Goal: Task Accomplishment & Management: Manage account settings

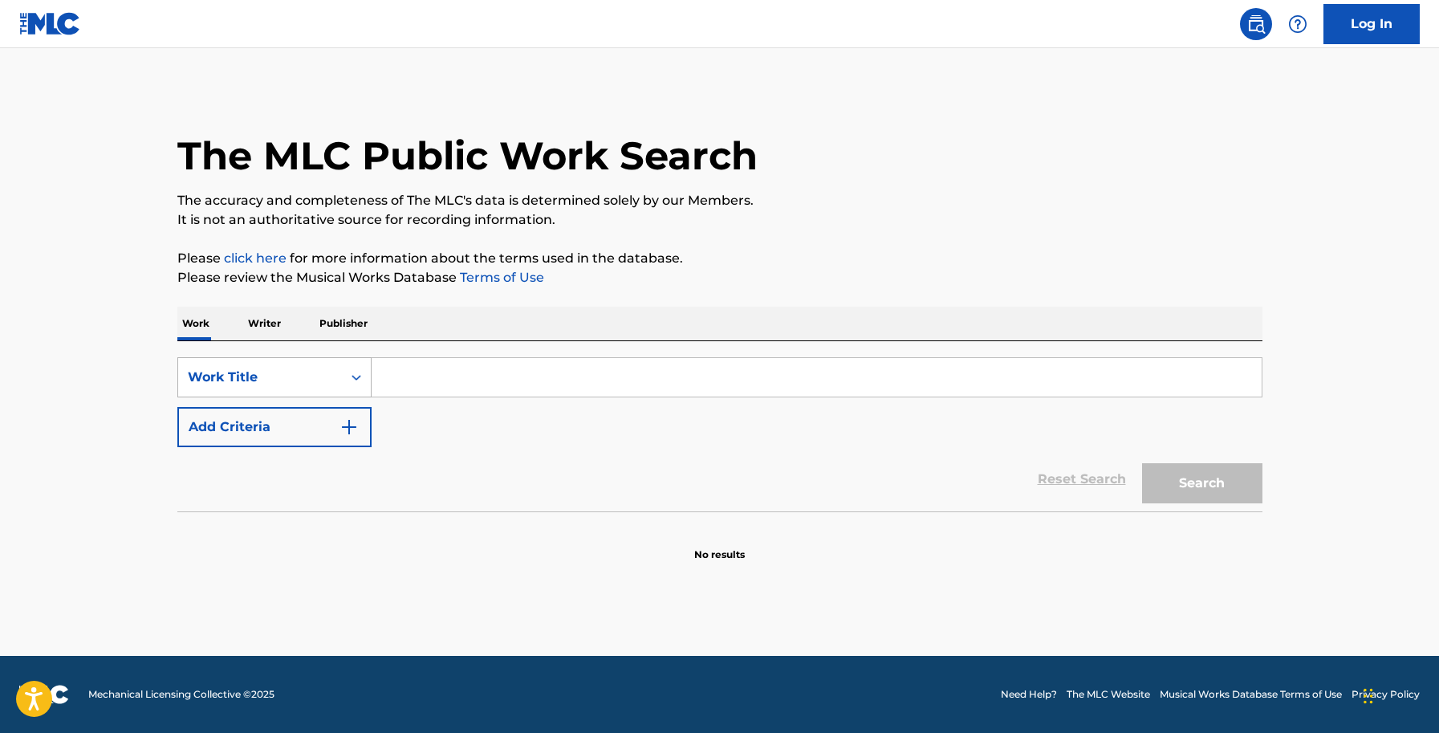
click at [355, 375] on icon "Search Form" at bounding box center [356, 377] width 16 height 16
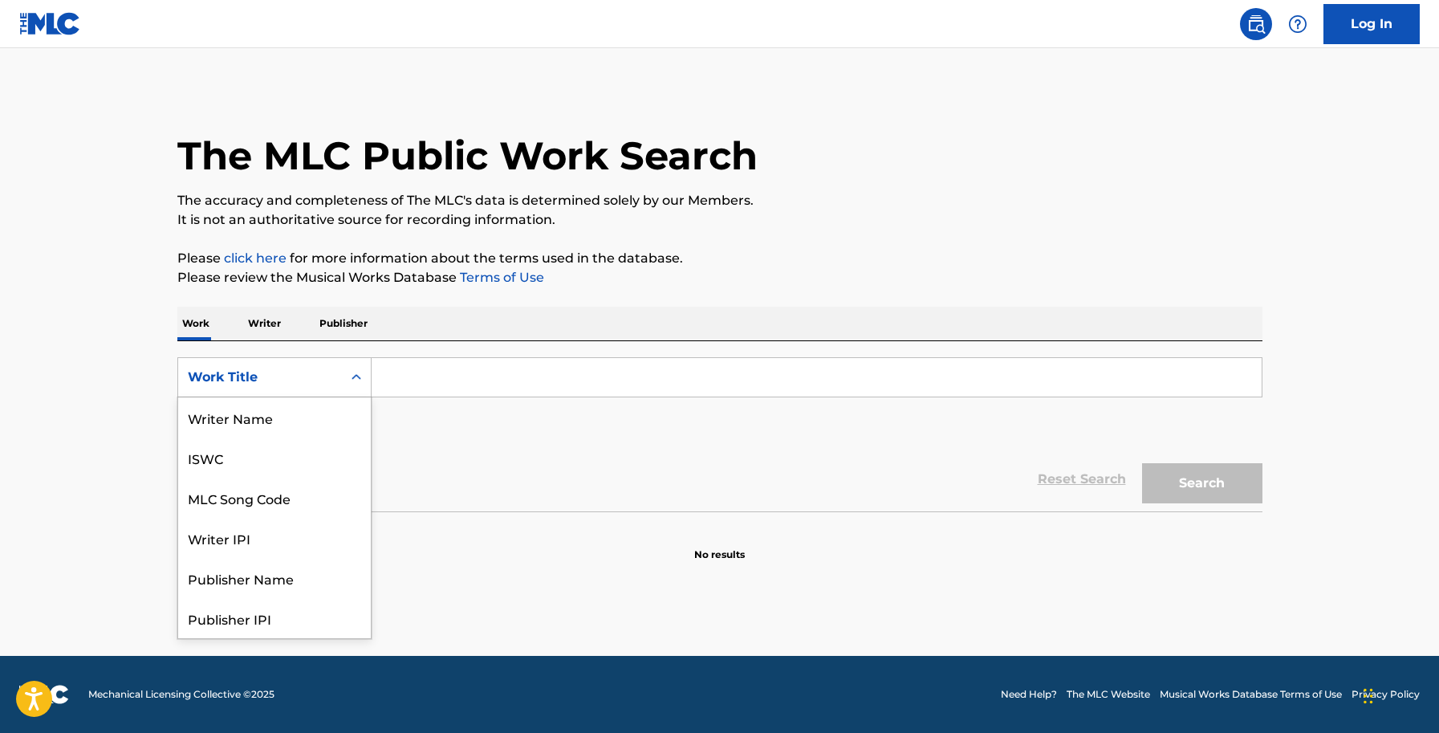
scroll to position [80, 0]
click at [246, 423] on div "MLC Song Code" at bounding box center [274, 417] width 193 height 40
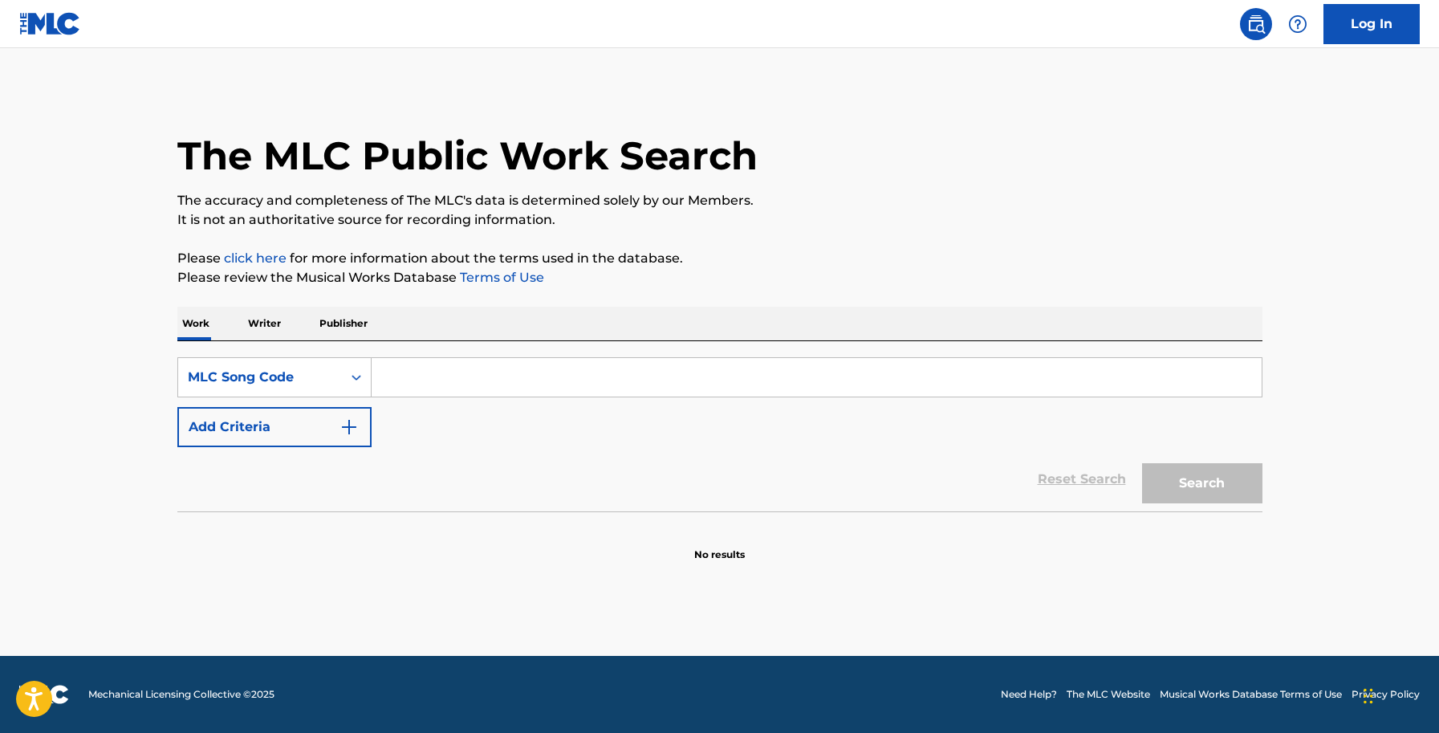
click at [410, 386] on input "Search Form" at bounding box center [816, 377] width 890 height 39
paste input "J0959P"
type input "J0959P"
click at [1179, 473] on button "Search" at bounding box center [1202, 483] width 120 height 40
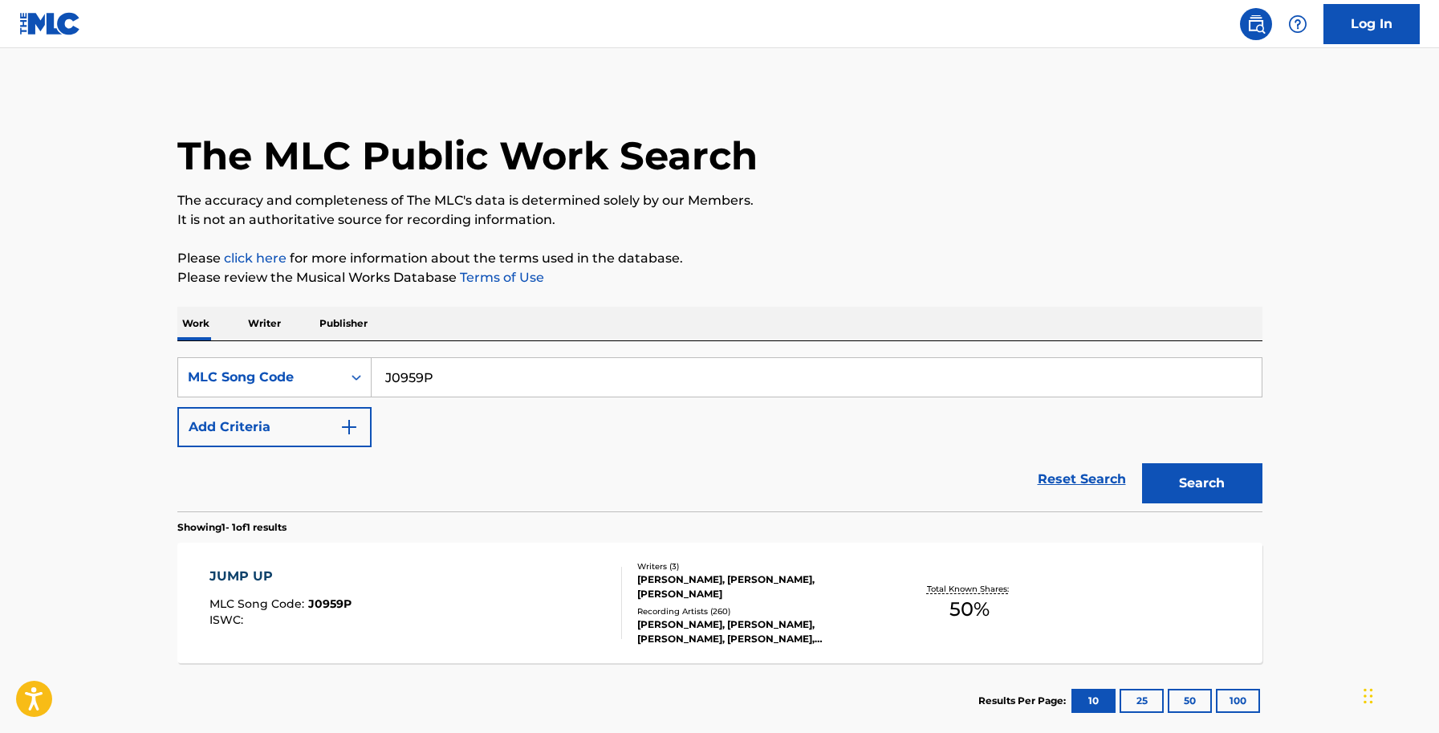
click at [721, 595] on div "D. SAUNDERS, FRANKIE PAUL, GLENDON BAILEY" at bounding box center [758, 586] width 242 height 29
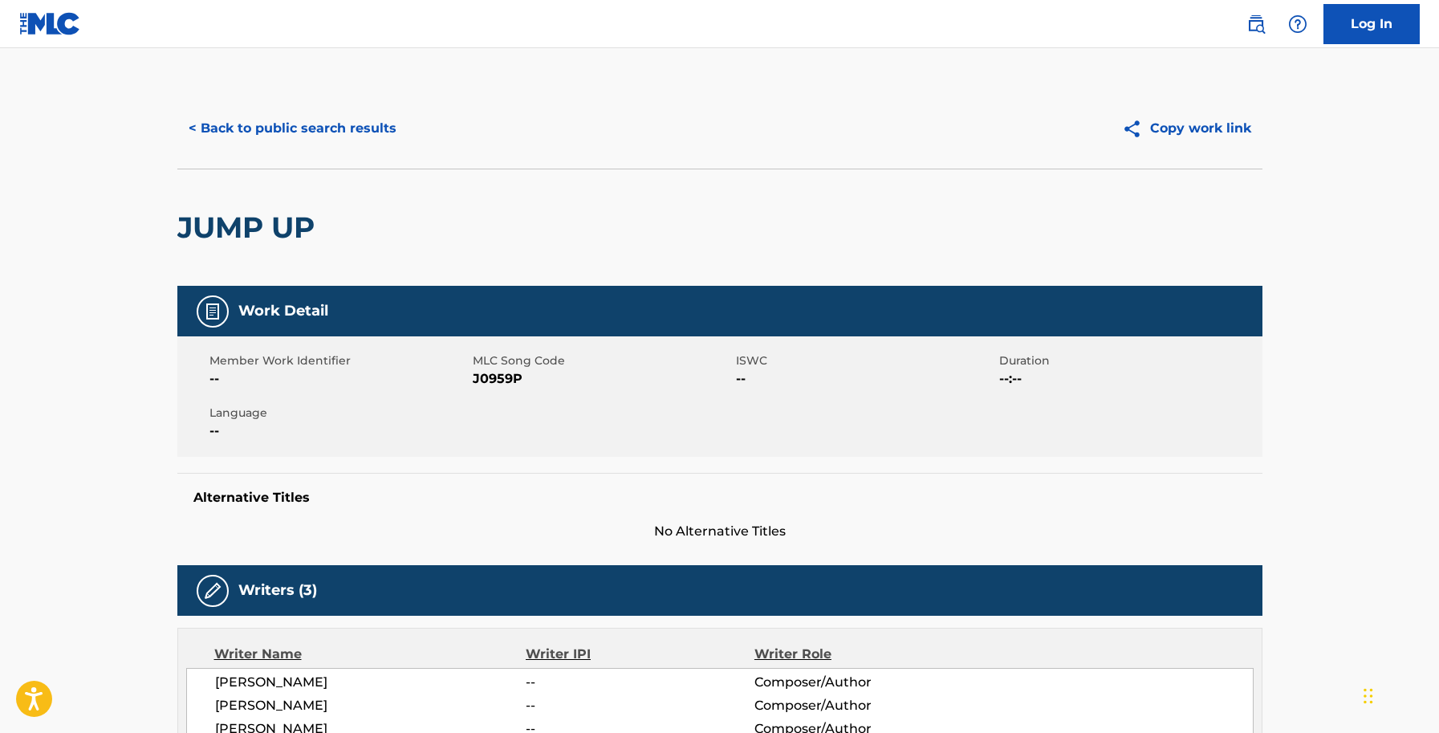
click at [307, 117] on button "< Back to public search results" at bounding box center [292, 128] width 230 height 40
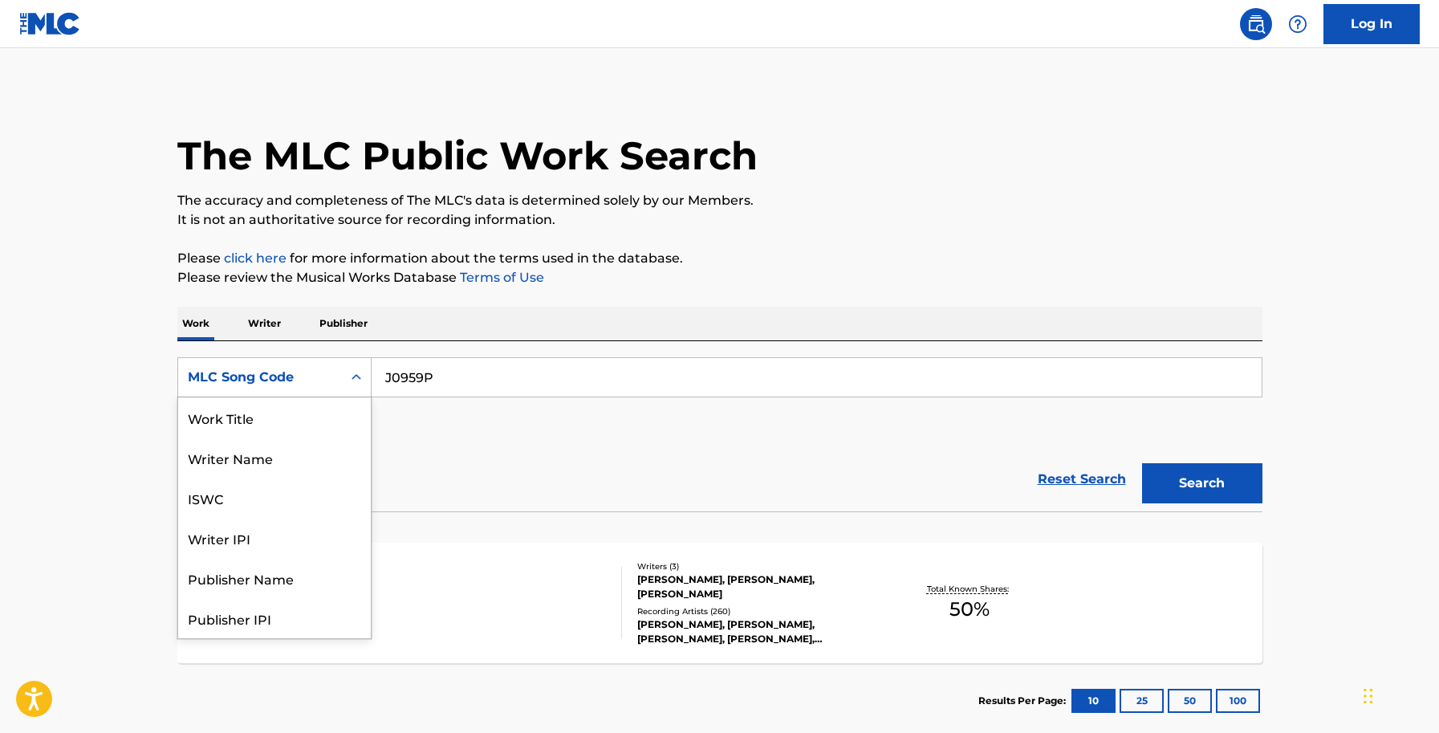
click at [347, 374] on div "Search Form" at bounding box center [356, 377] width 29 height 29
click at [273, 420] on div "Work Title" at bounding box center [274, 417] width 193 height 40
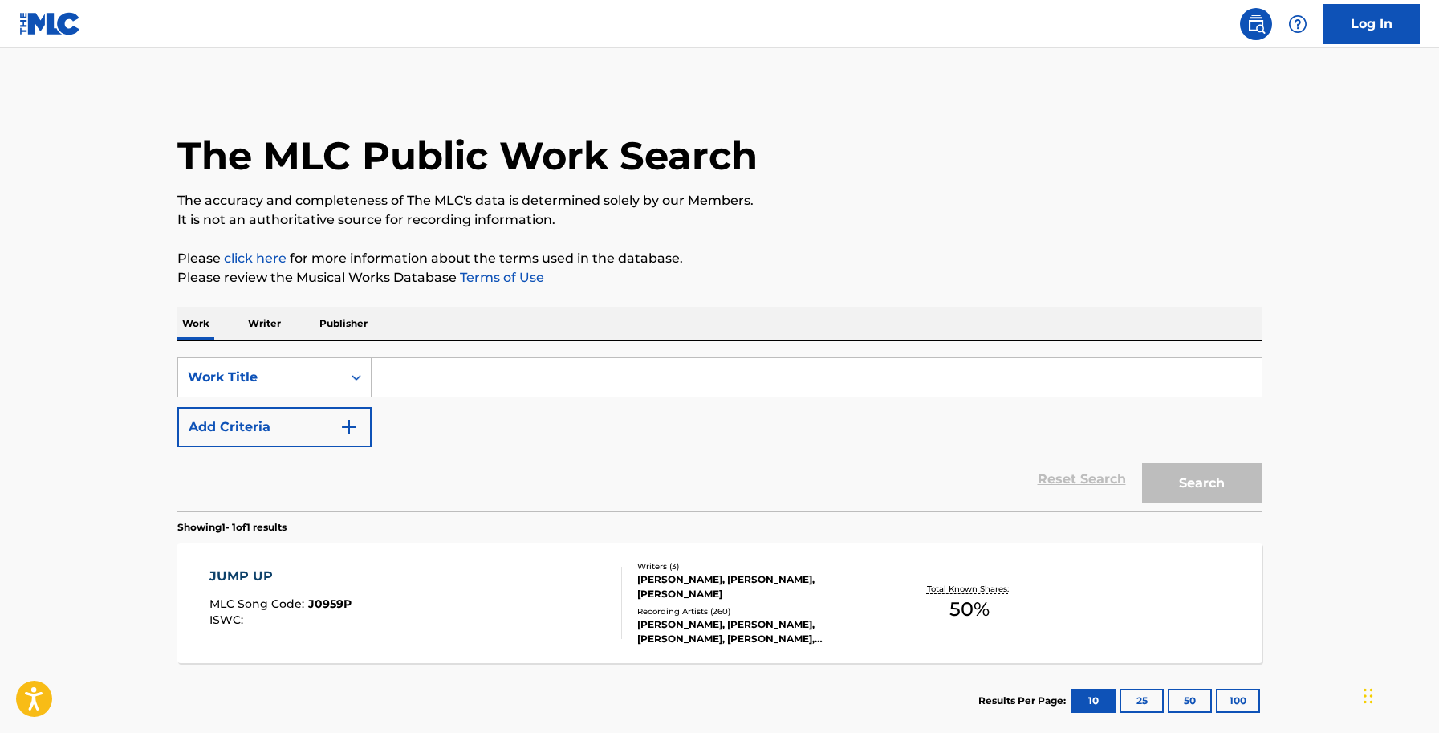
click at [432, 378] on input "Search Form" at bounding box center [816, 377] width 890 height 39
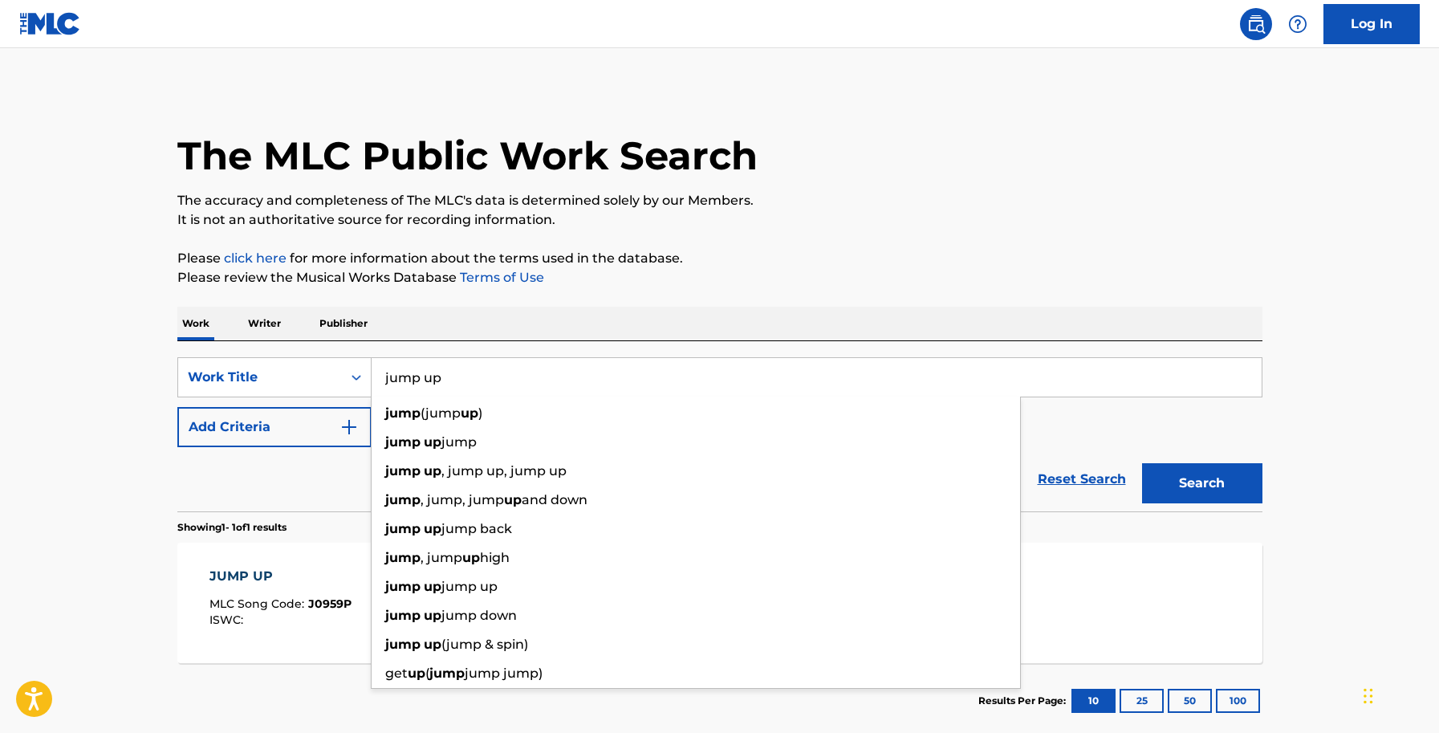
type input "jump up"
click at [444, 278] on p "Please review the Musical Works Database Terms of Use" at bounding box center [719, 277] width 1085 height 19
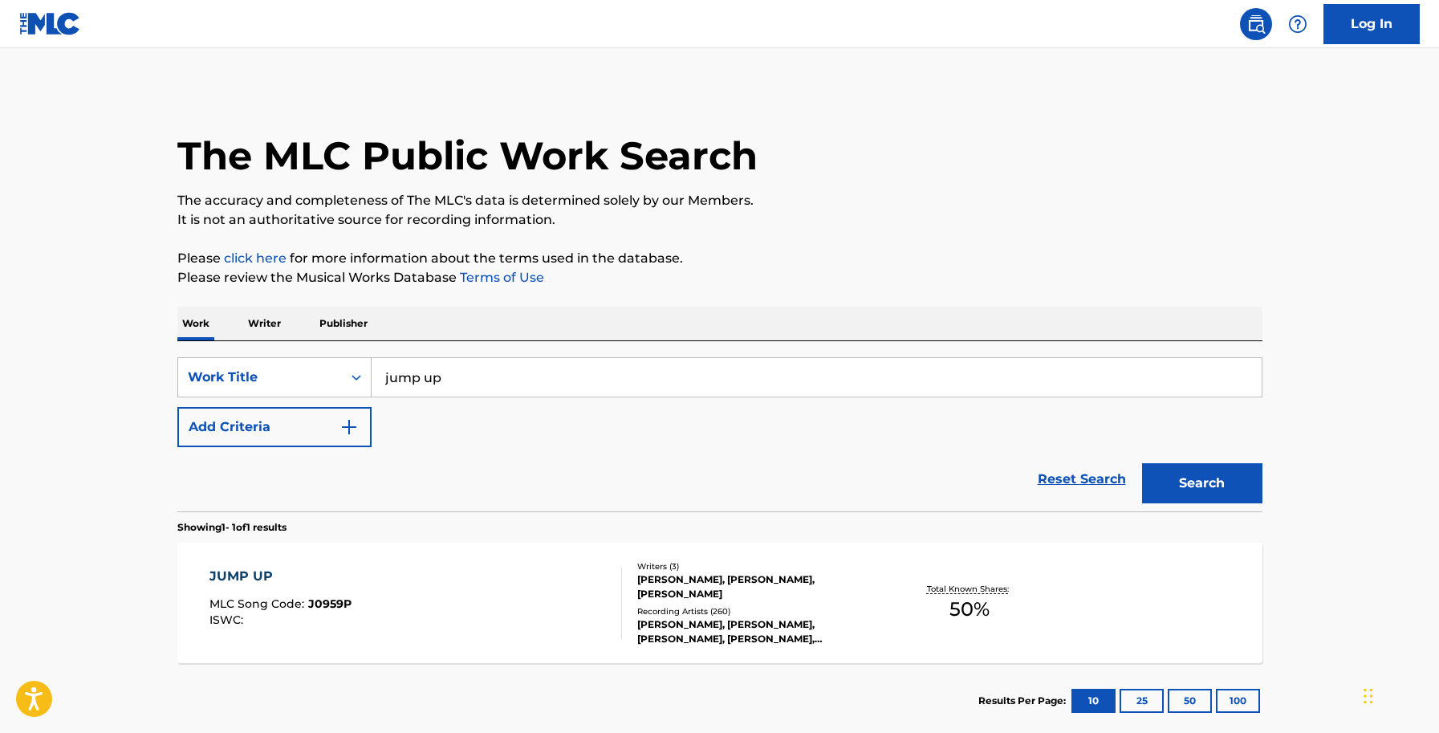
click at [351, 431] on img "Search Form" at bounding box center [348, 426] width 19 height 19
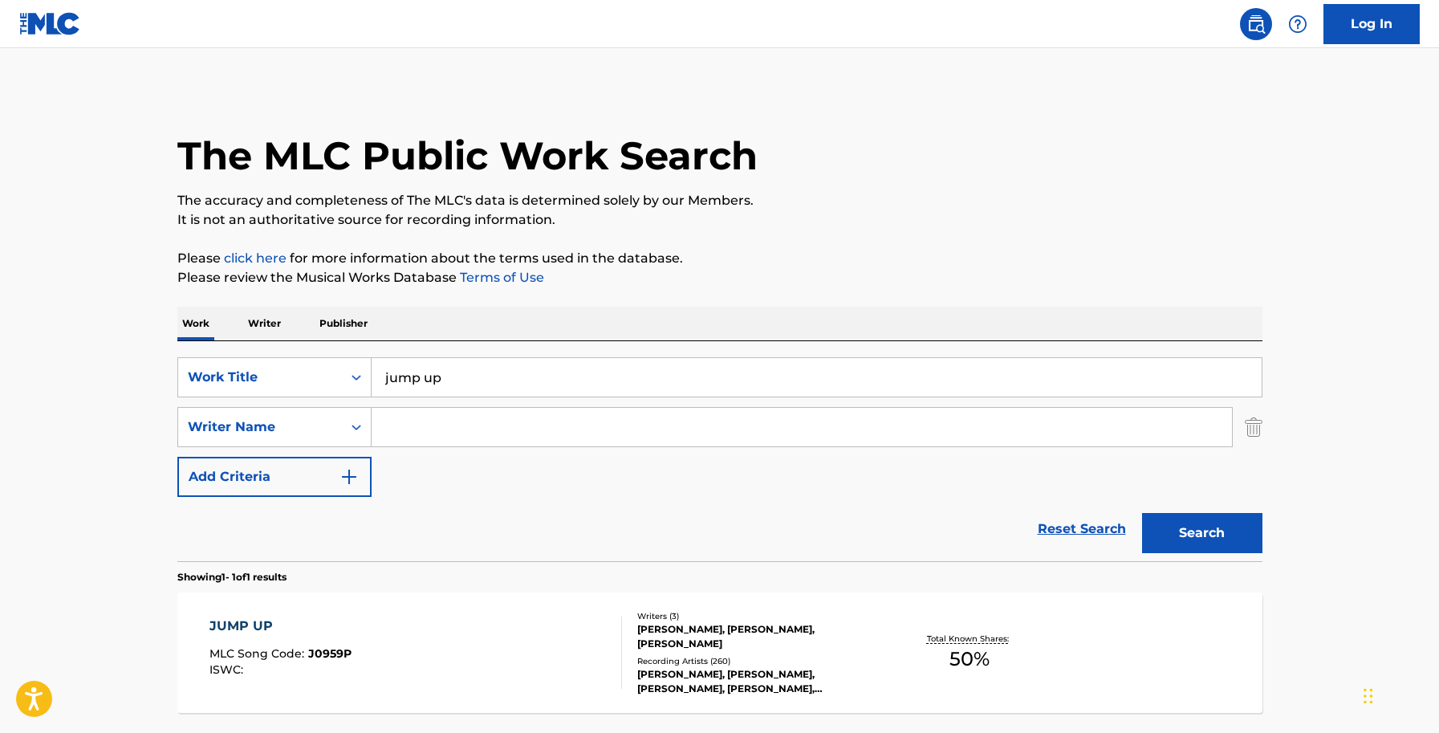
click at [412, 428] on input "Search Form" at bounding box center [801, 427] width 860 height 39
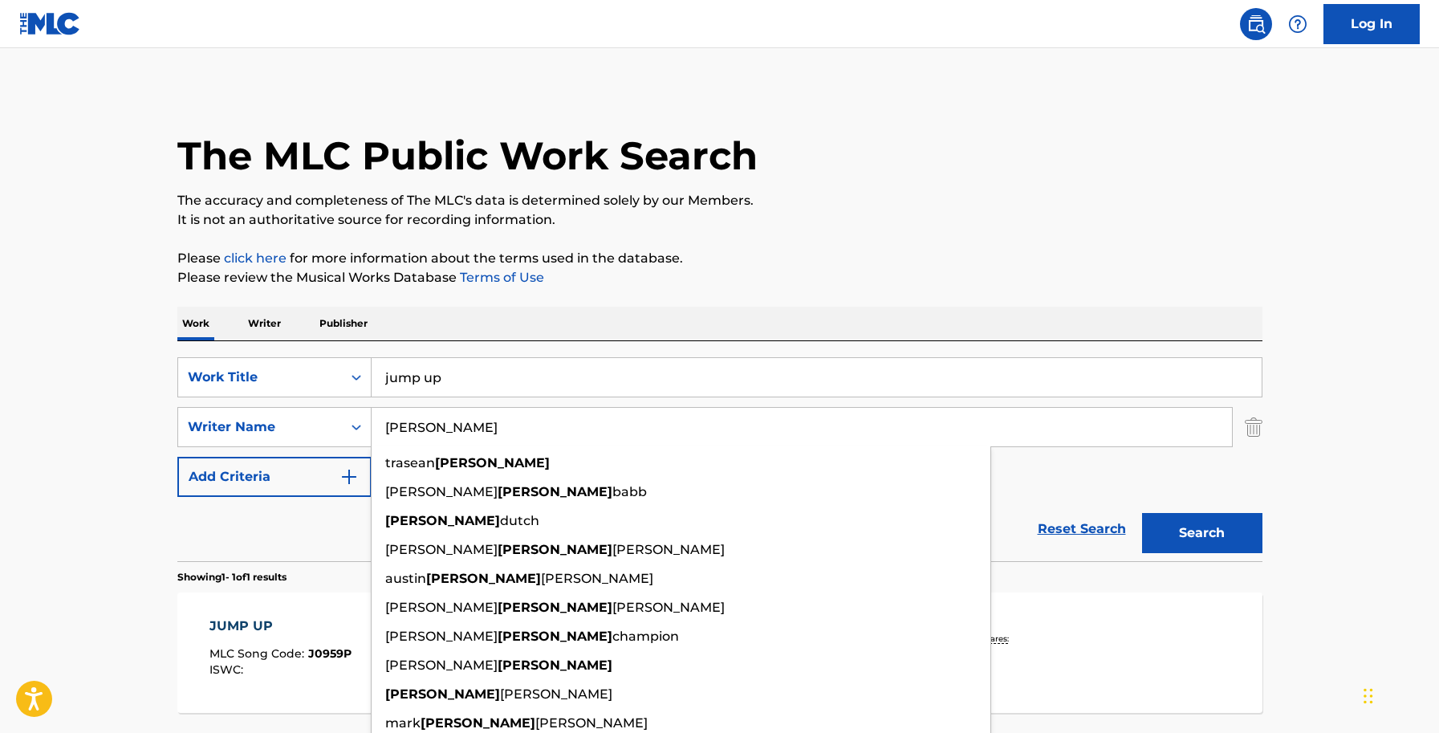
type input "james"
click at [1197, 525] on button "Search" at bounding box center [1202, 533] width 120 height 40
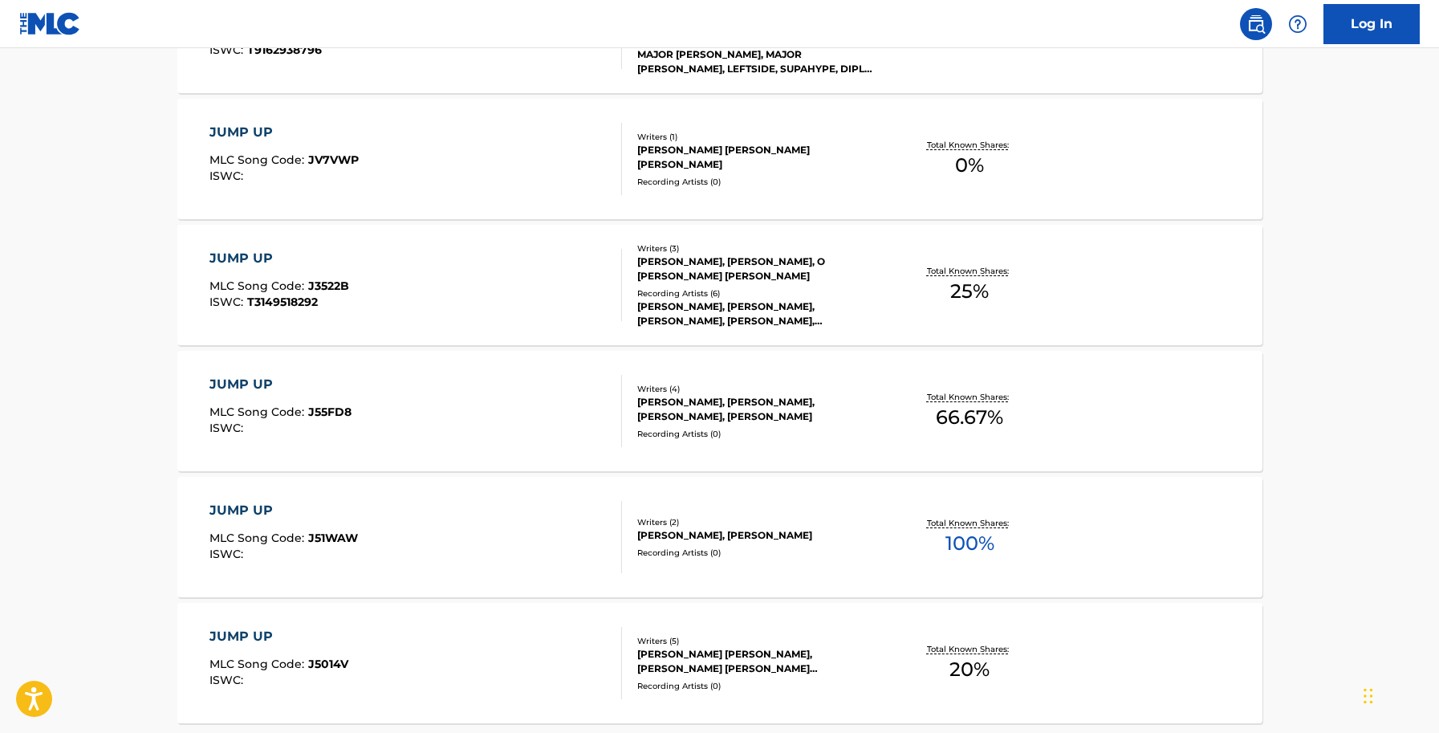
scroll to position [1152, 0]
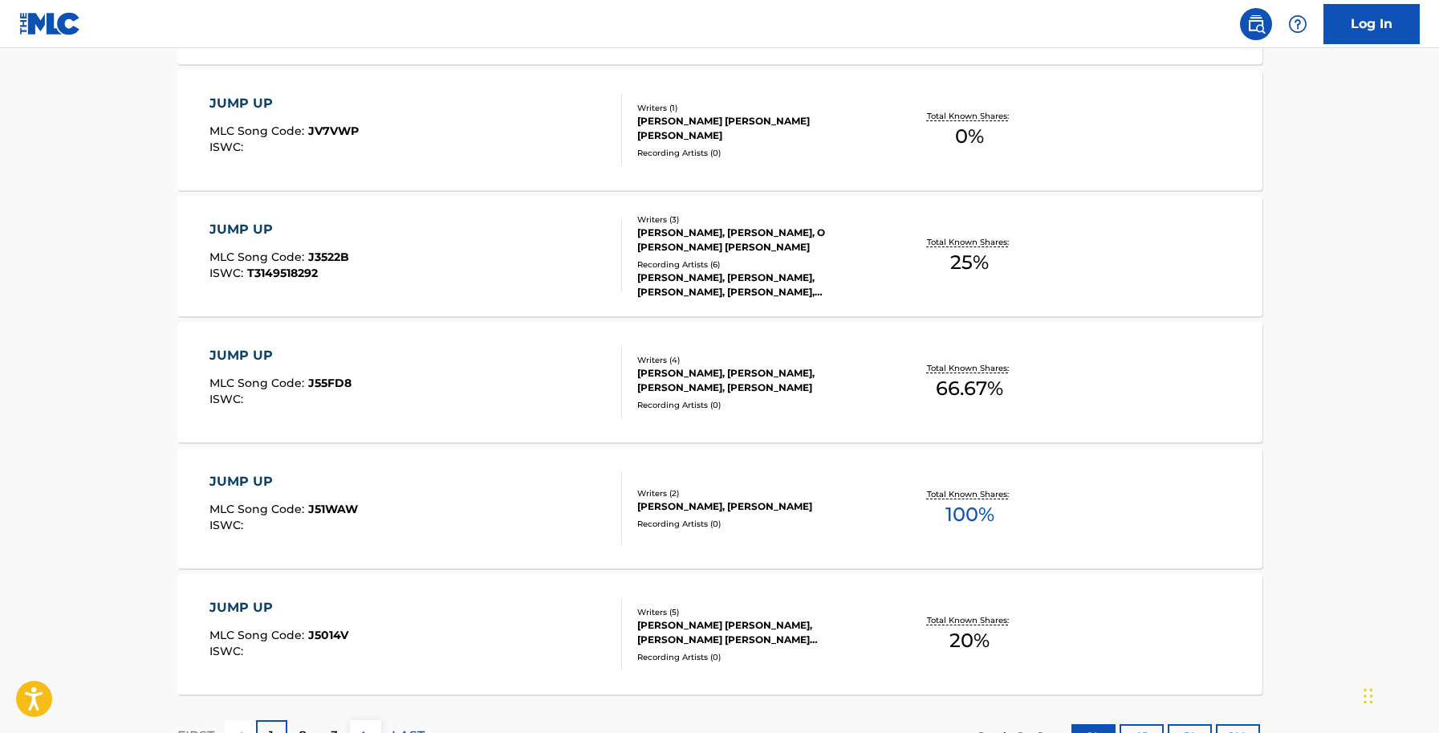
click at [661, 379] on div "GLENDON BAILEY, LLOYD WOODROWE JAMES, D SAUNDERS, PAUL BLAKE" at bounding box center [758, 380] width 242 height 29
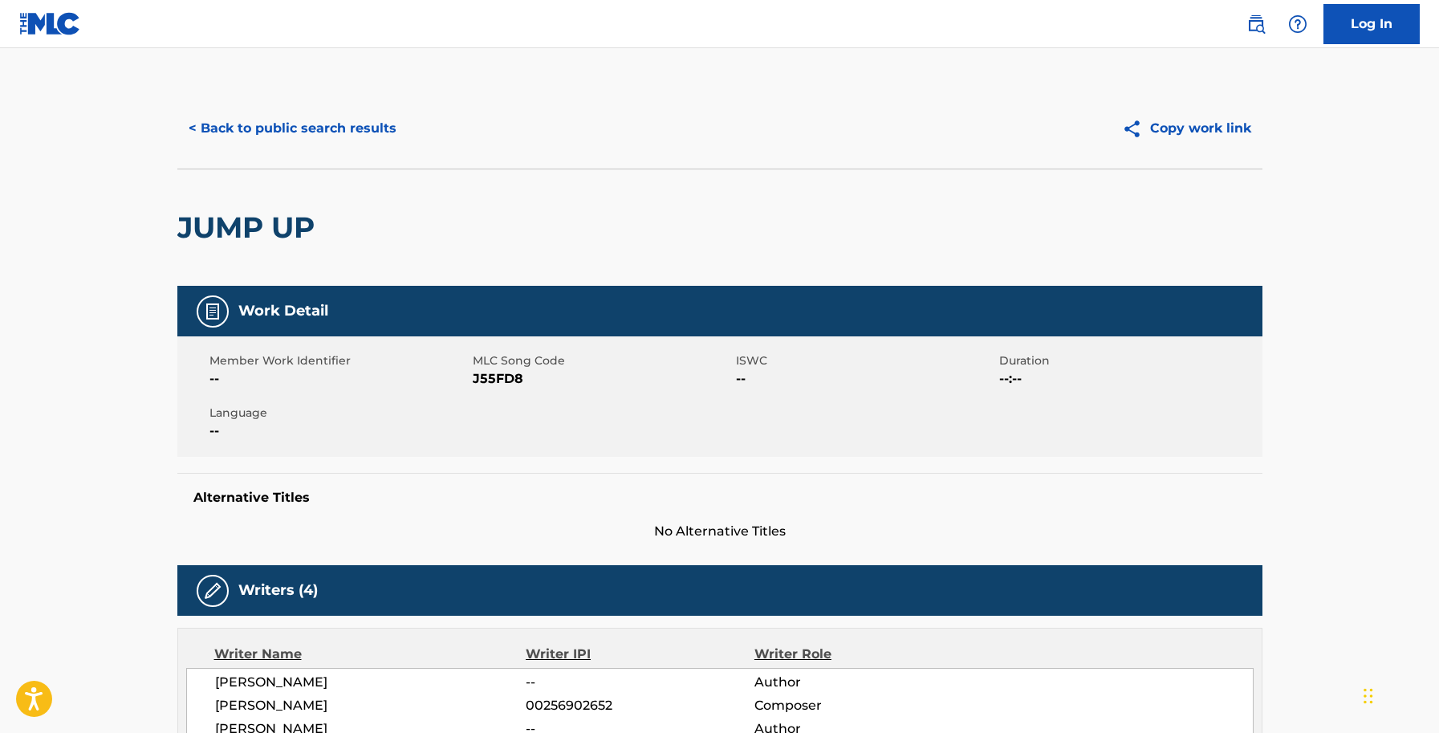
click at [270, 131] on button "< Back to public search results" at bounding box center [292, 128] width 230 height 40
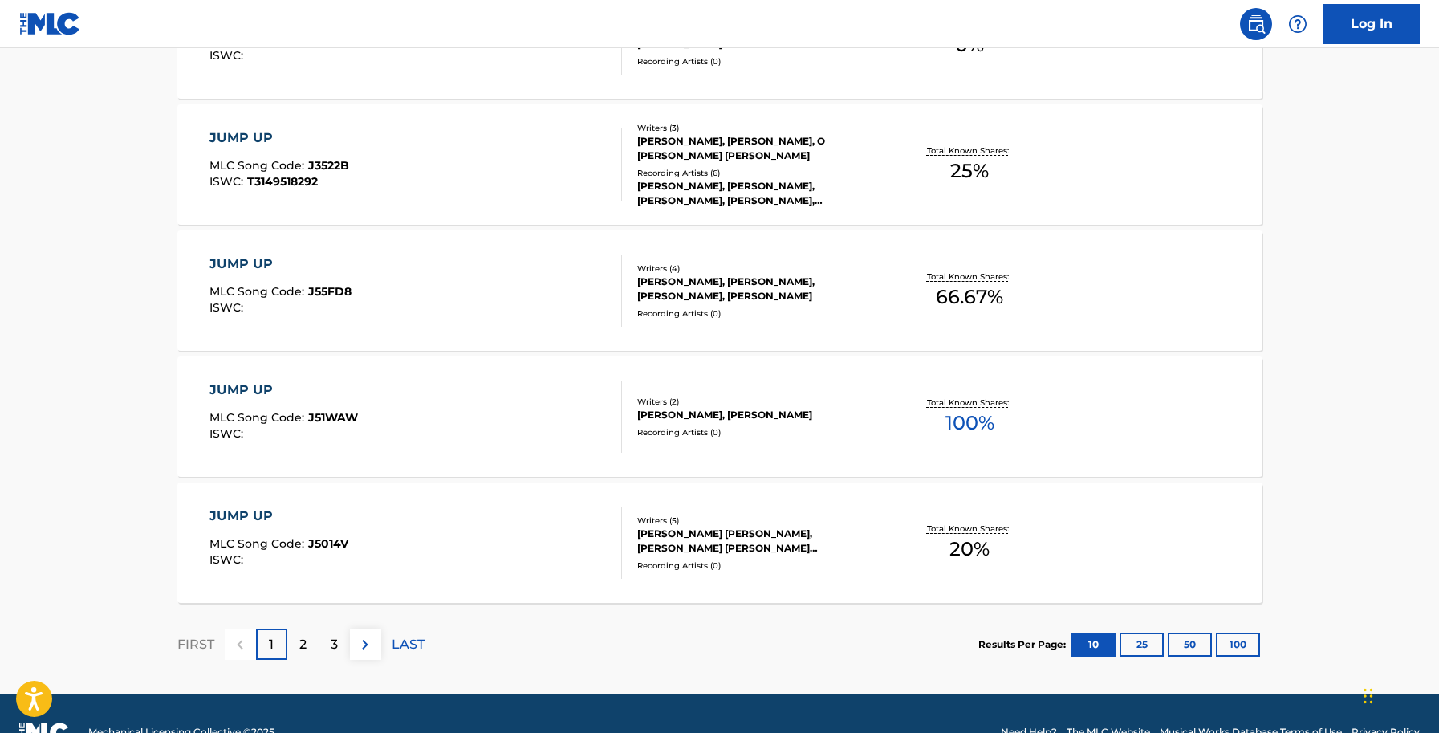
click at [671, 288] on div "GLENDON BAILEY, LLOYD WOODROWE JAMES, D SAUNDERS, PAUL BLAKE" at bounding box center [758, 288] width 242 height 29
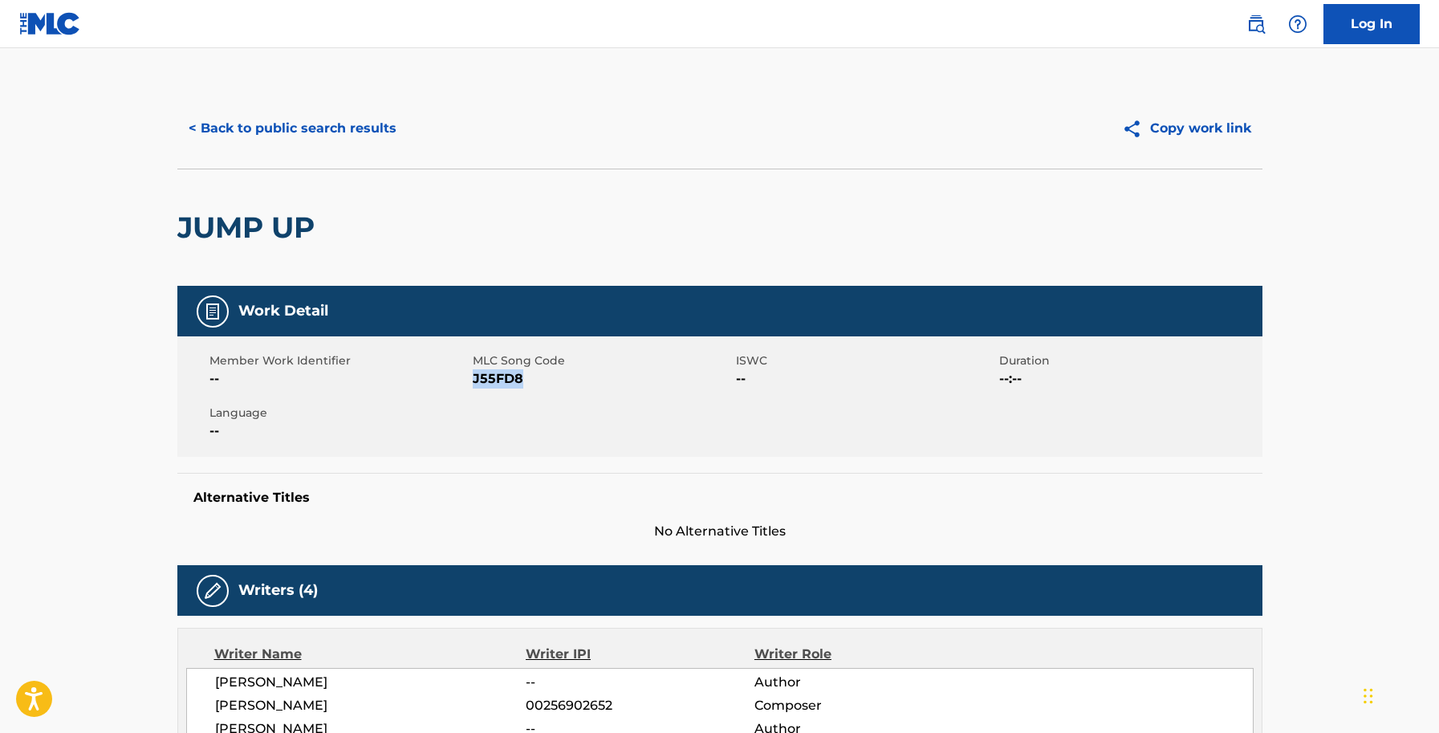
drag, startPoint x: 525, startPoint y: 384, endPoint x: 475, endPoint y: 380, distance: 49.8
click at [475, 380] on span "J55FD8" at bounding box center [602, 378] width 259 height 19
copy span "J55FD8"
click at [39, 133] on main "< Back to public search results Copy work link JUMP UP Work Detail Member Work …" at bounding box center [719, 645] width 1439 height 1195
click at [286, 127] on button "< Back to public search results" at bounding box center [292, 128] width 230 height 40
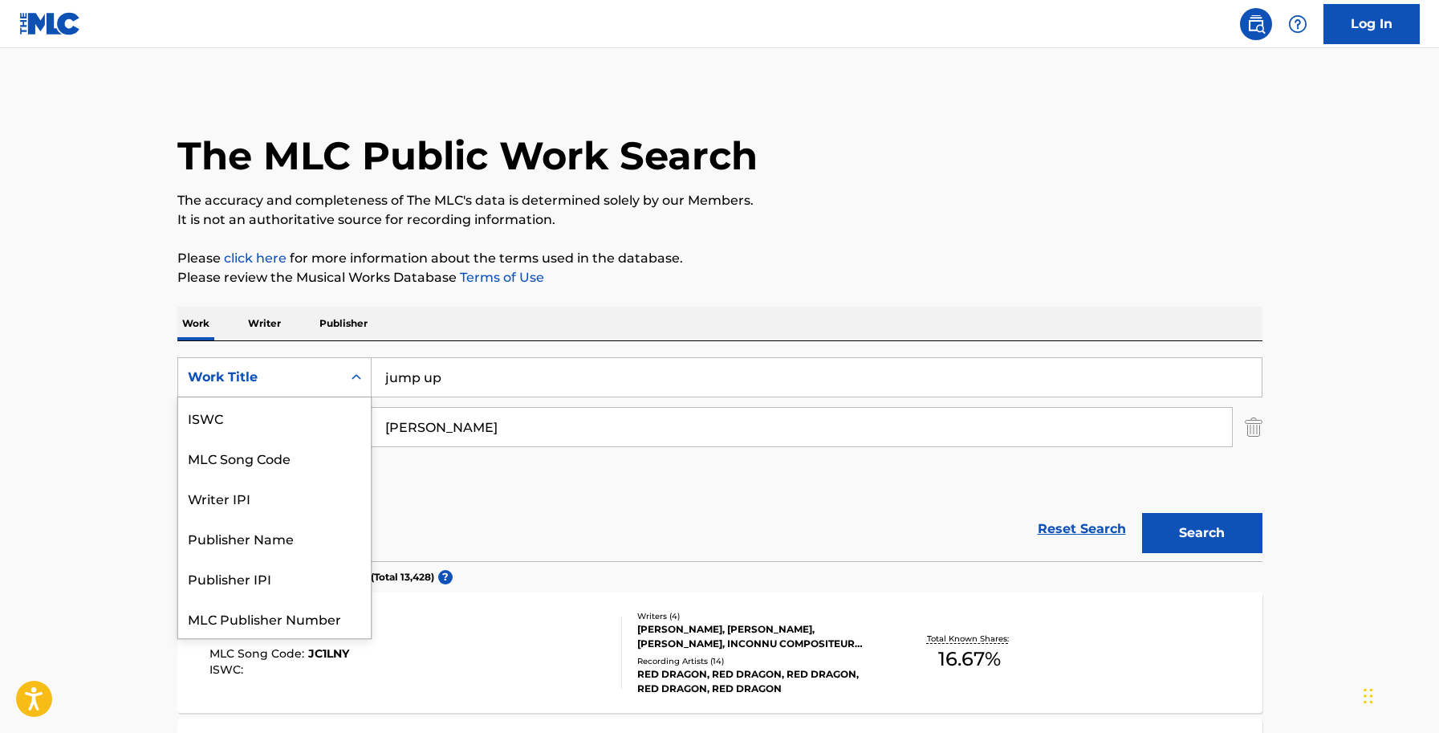
click at [361, 374] on icon "Search Form" at bounding box center [356, 377] width 16 height 16
click at [291, 429] on div "MLC Song Code" at bounding box center [274, 417] width 193 height 40
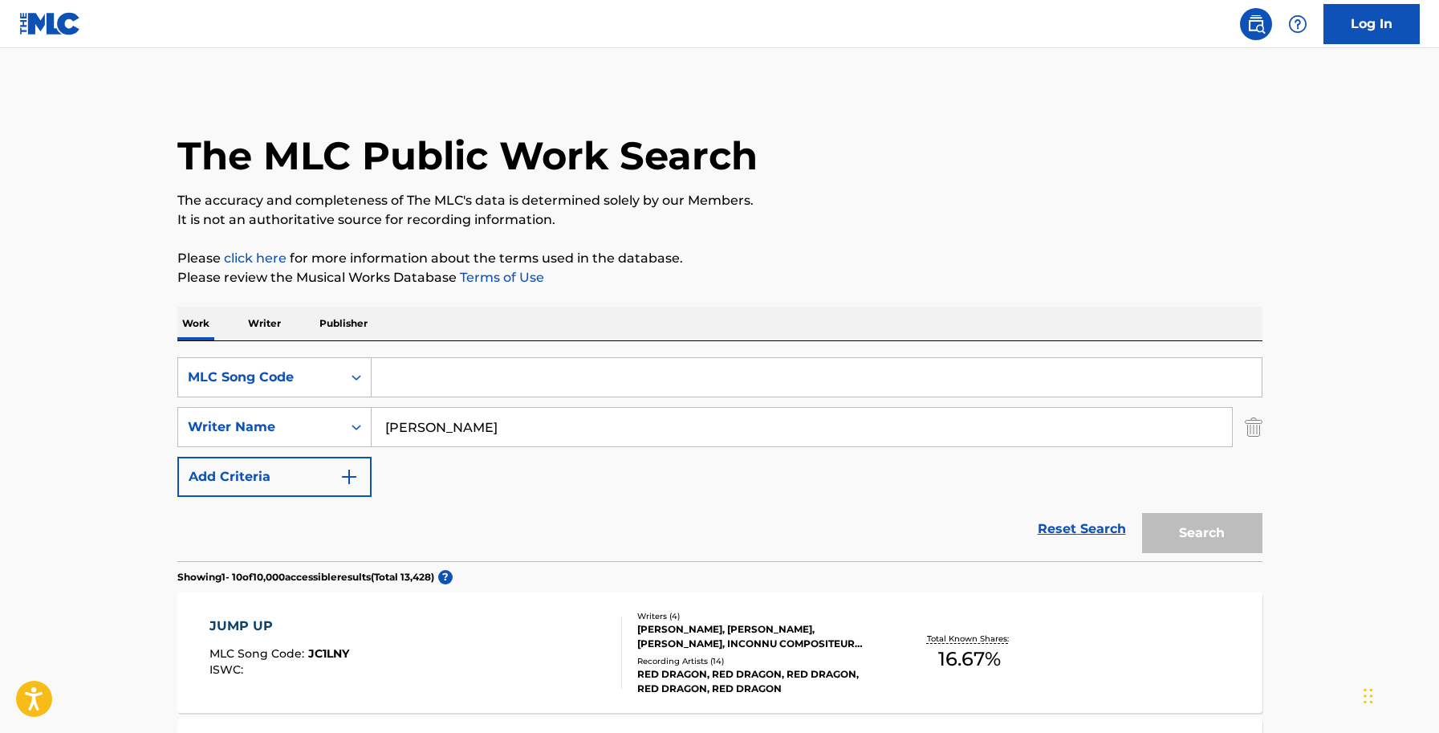
click at [418, 382] on input "Search Form" at bounding box center [816, 377] width 890 height 39
paste input "B03579"
type input "B03579"
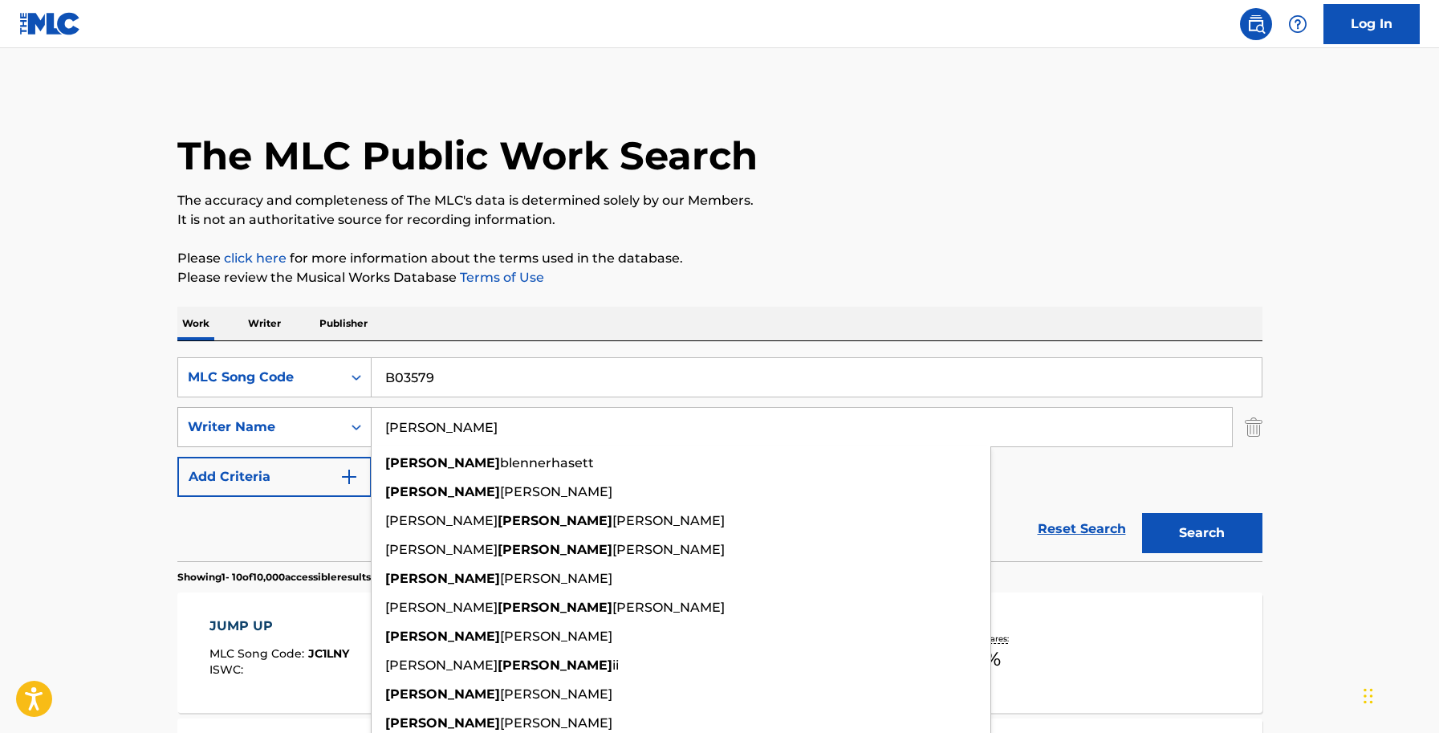
click at [335, 420] on div "SearchWithCriteria2e29de56-f481-4368-8689-82ef63f9ed31 Writer Name james james …" at bounding box center [719, 427] width 1085 height 40
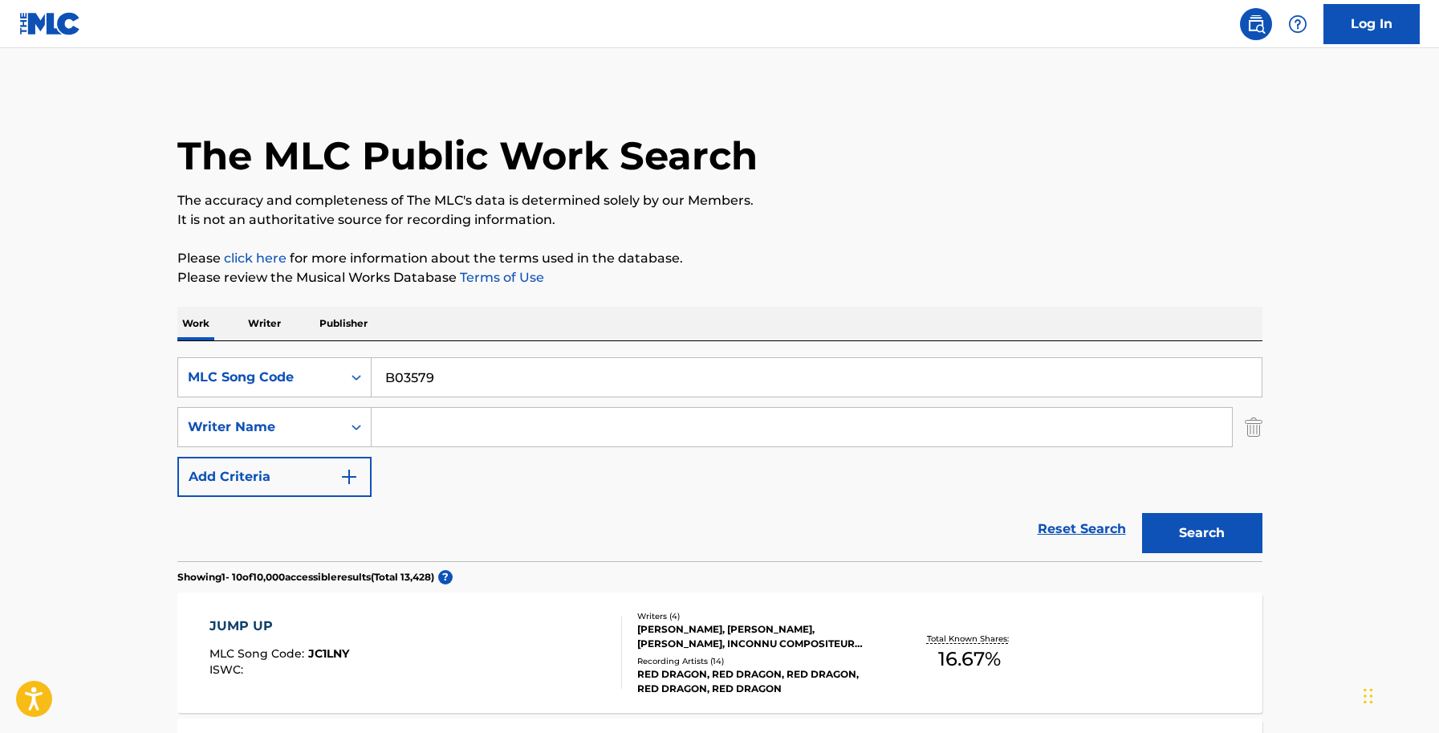
click at [1183, 529] on button "Search" at bounding box center [1202, 533] width 120 height 40
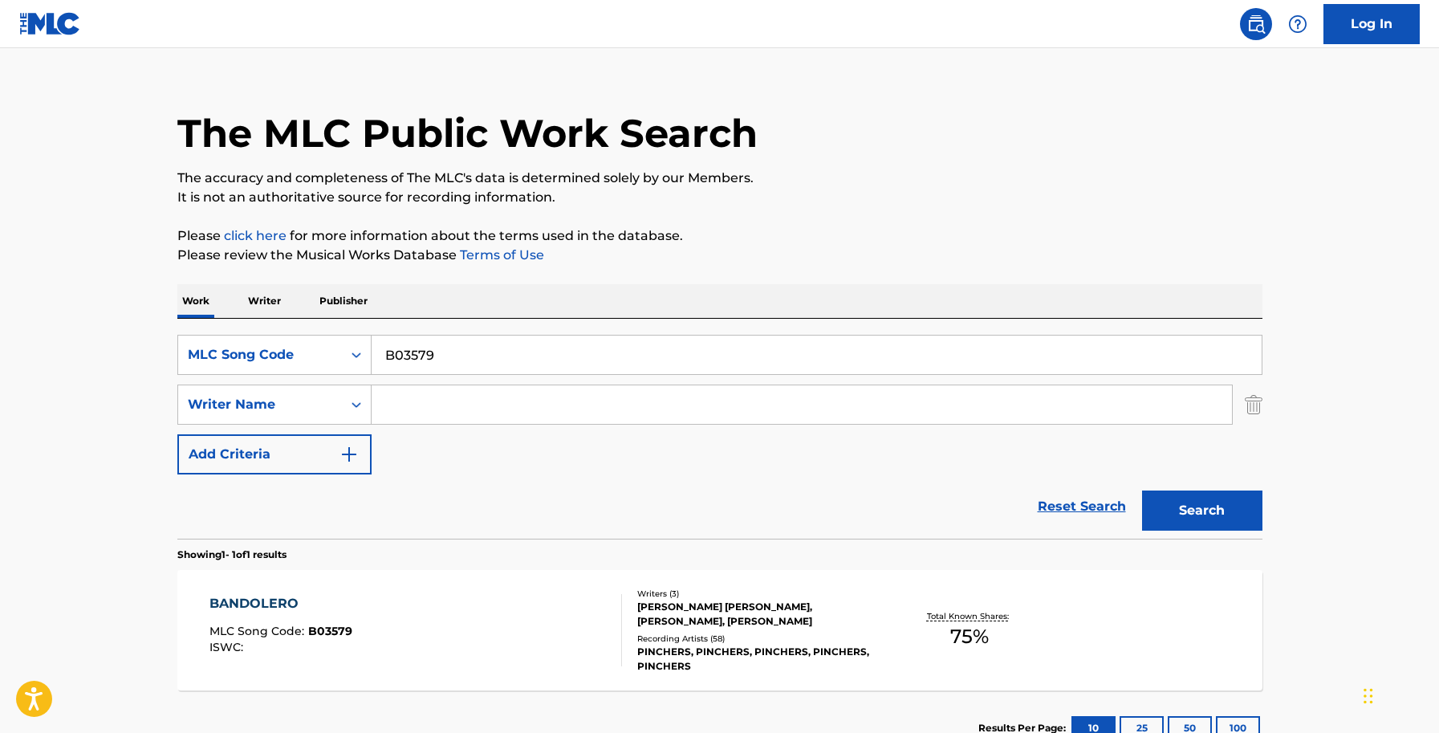
scroll to position [140, 0]
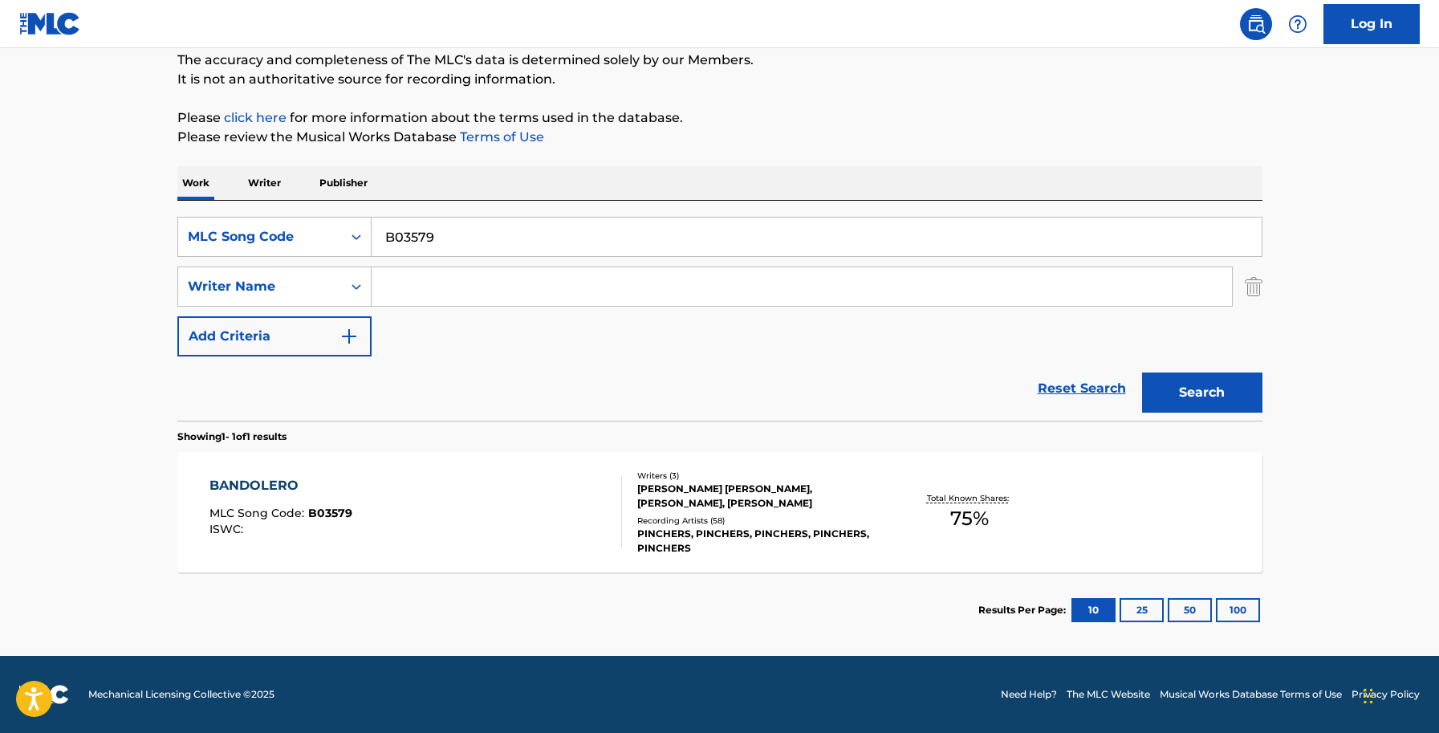
click at [745, 468] on div "BANDOLERO MLC Song Code : B03579 ISWC : Writers ( 3 ) DELROY GARY THOMPSON, ROD…" at bounding box center [719, 512] width 1085 height 120
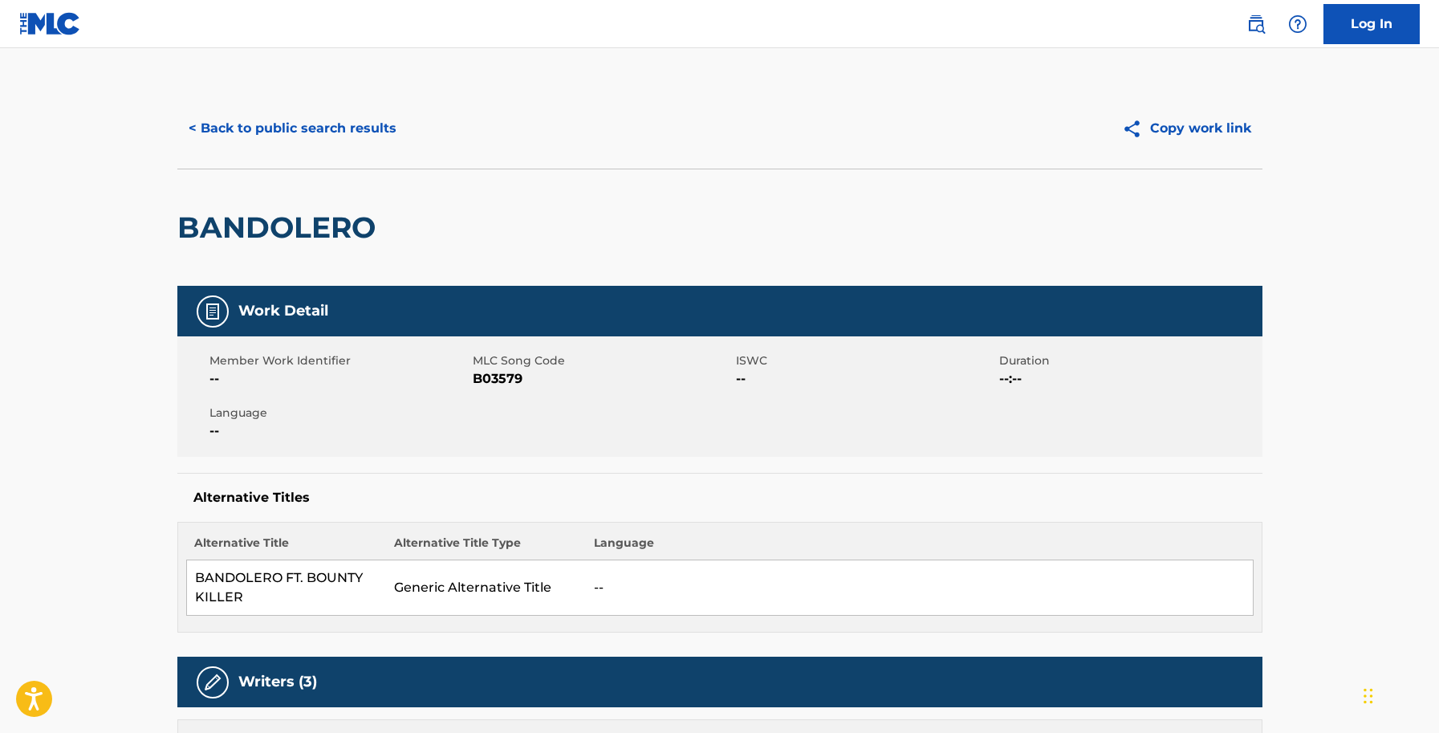
click at [256, 124] on button "< Back to public search results" at bounding box center [292, 128] width 230 height 40
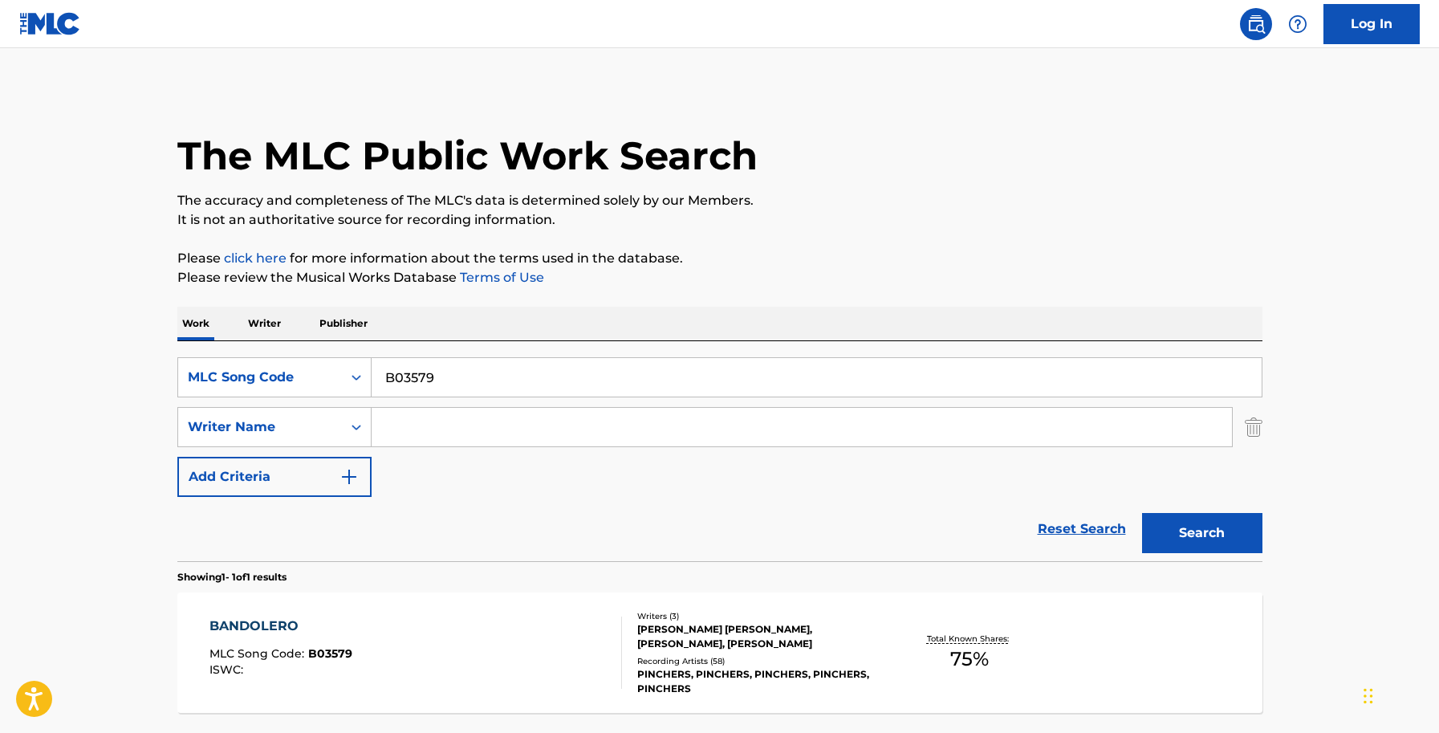
scroll to position [49, 0]
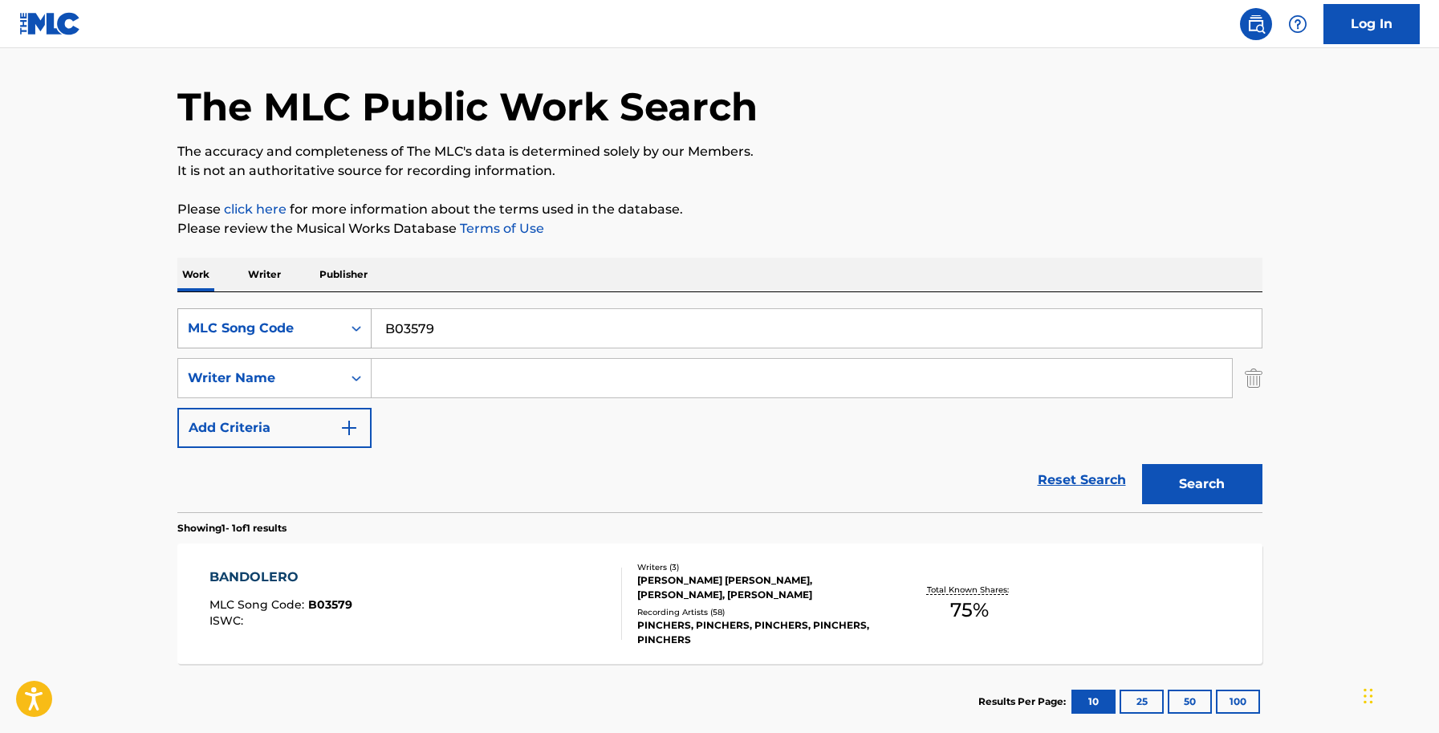
click at [362, 327] on icon "Search Form" at bounding box center [356, 328] width 16 height 16
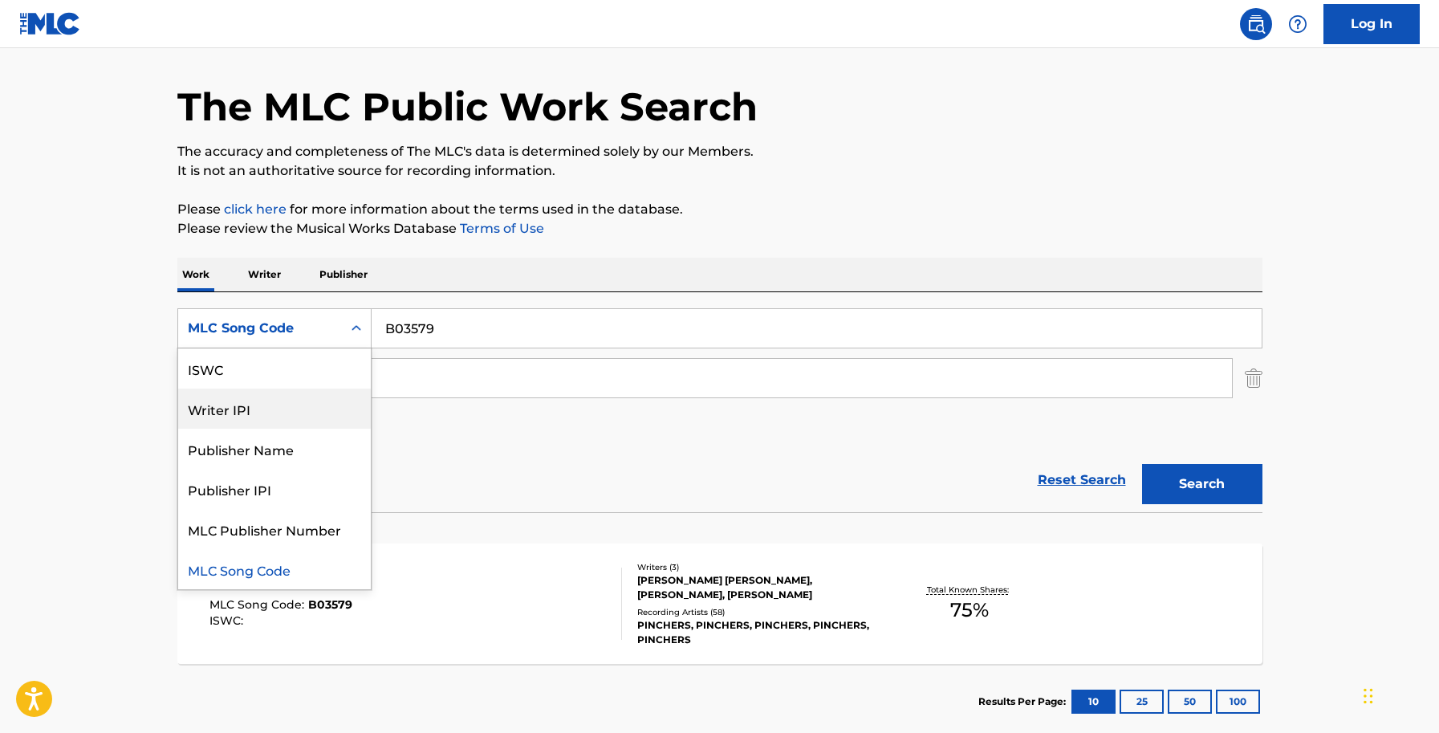
scroll to position [0, 0]
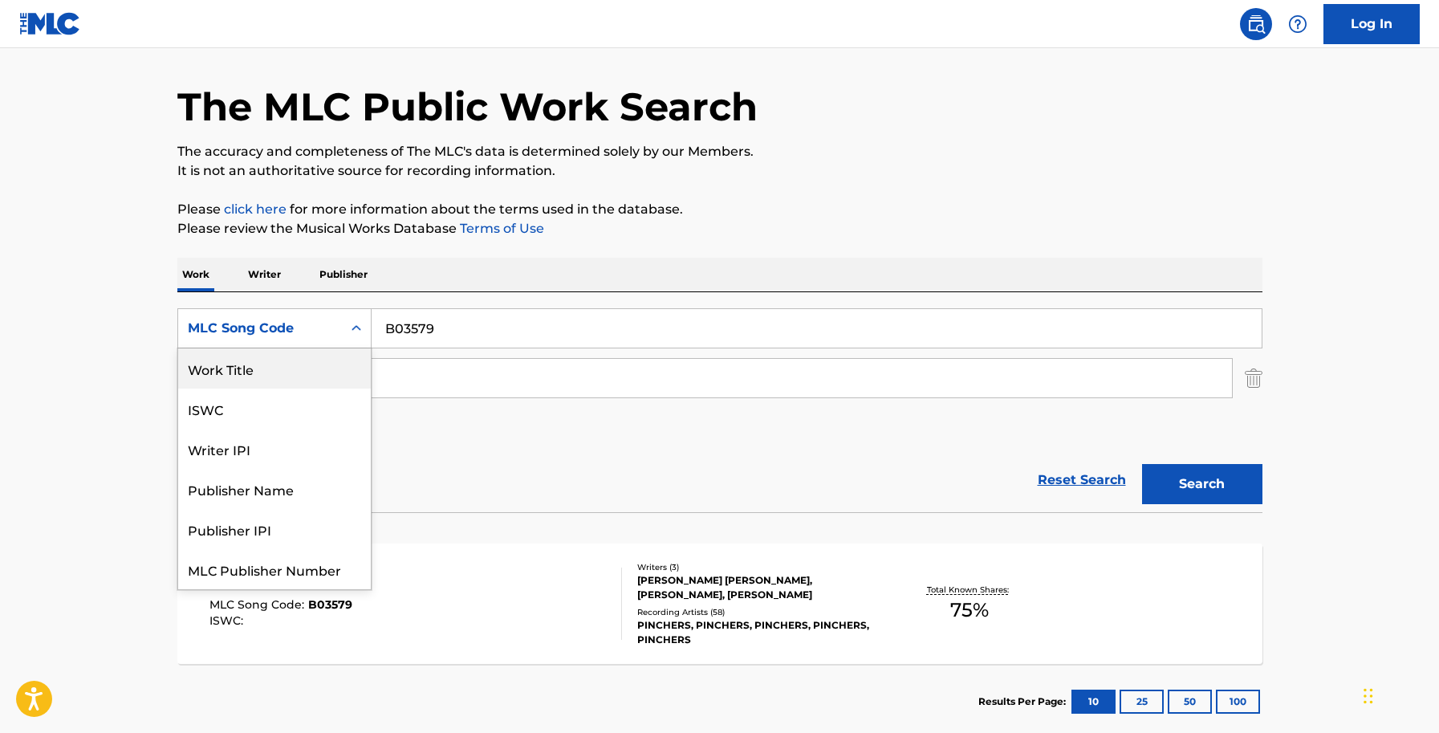
click at [250, 368] on div "Work Title" at bounding box center [274, 368] width 193 height 40
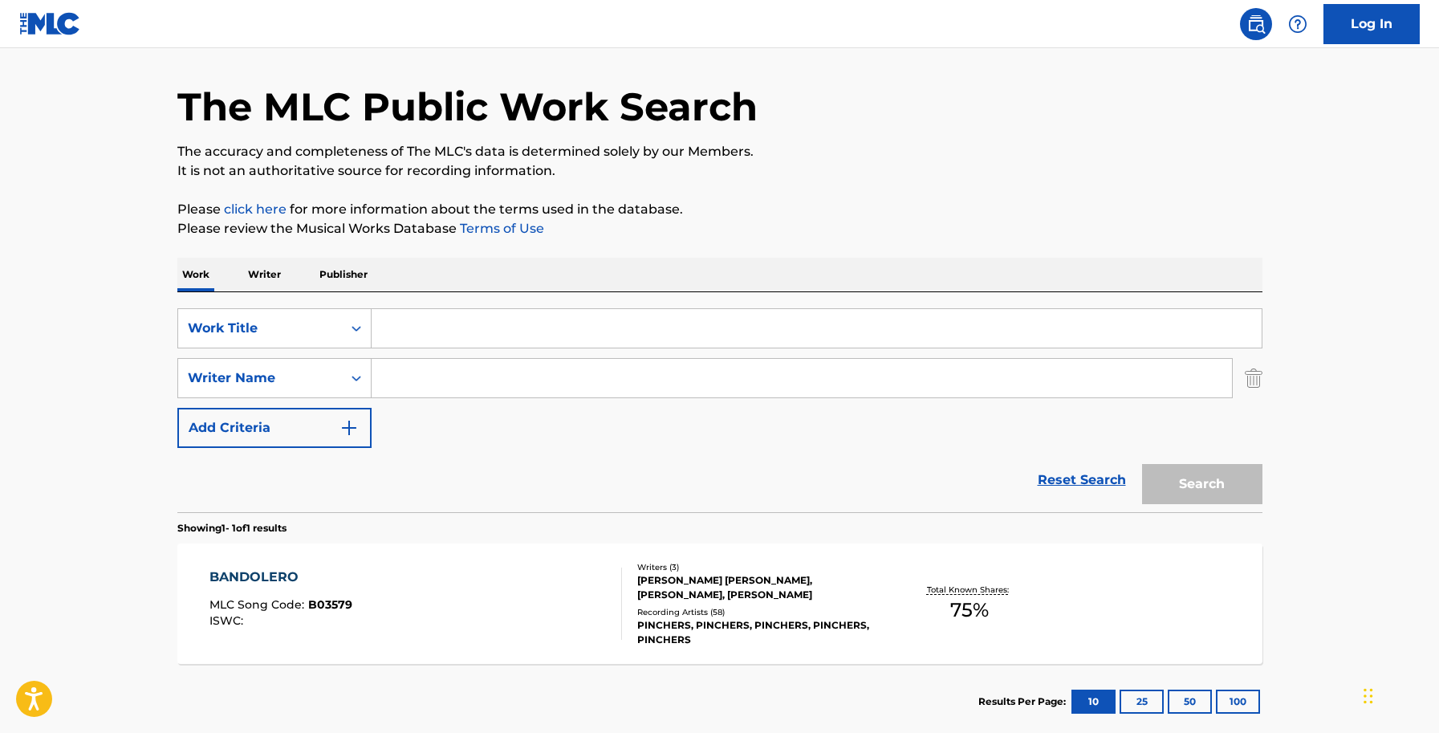
click at [472, 334] on input "Search Form" at bounding box center [816, 328] width 890 height 39
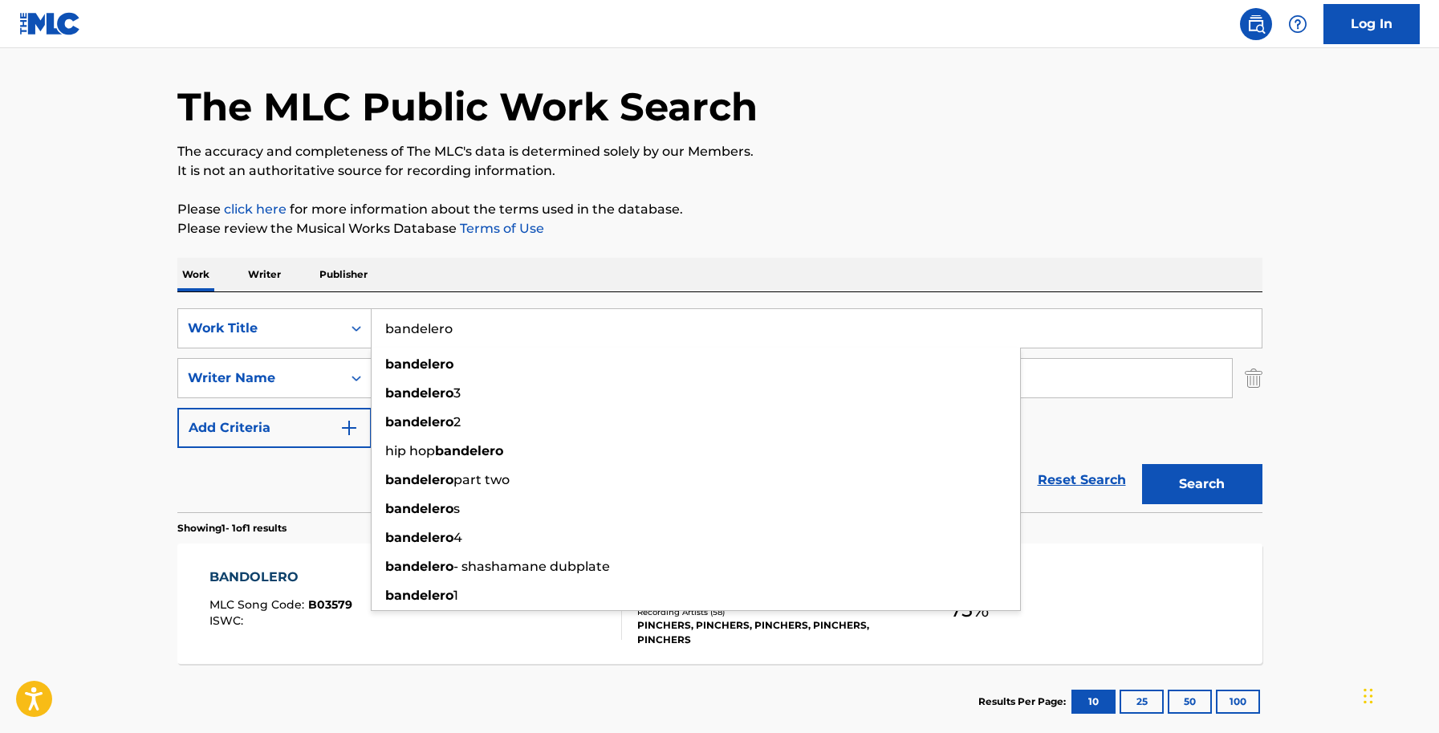
type input "bandelero"
click at [1142, 464] on button "Search" at bounding box center [1202, 484] width 120 height 40
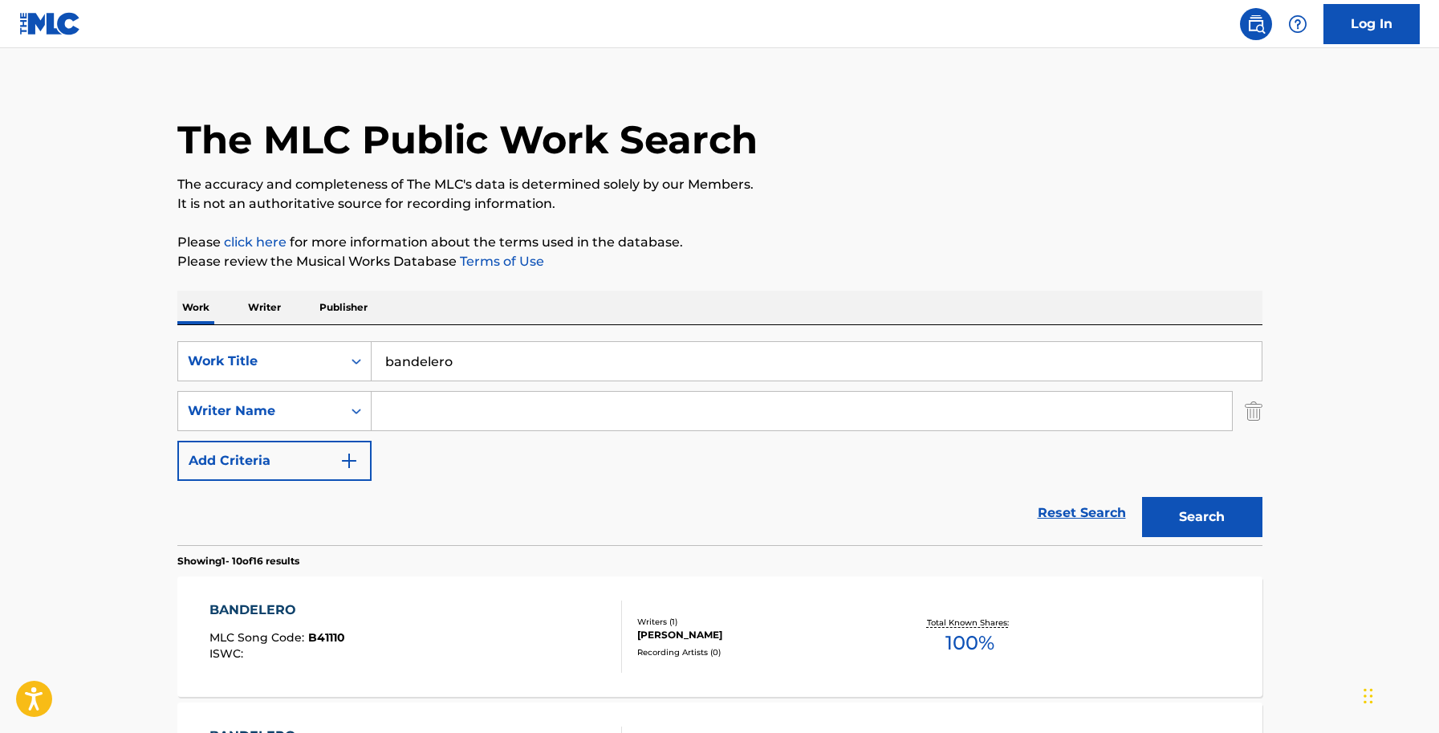
scroll to position [49, 0]
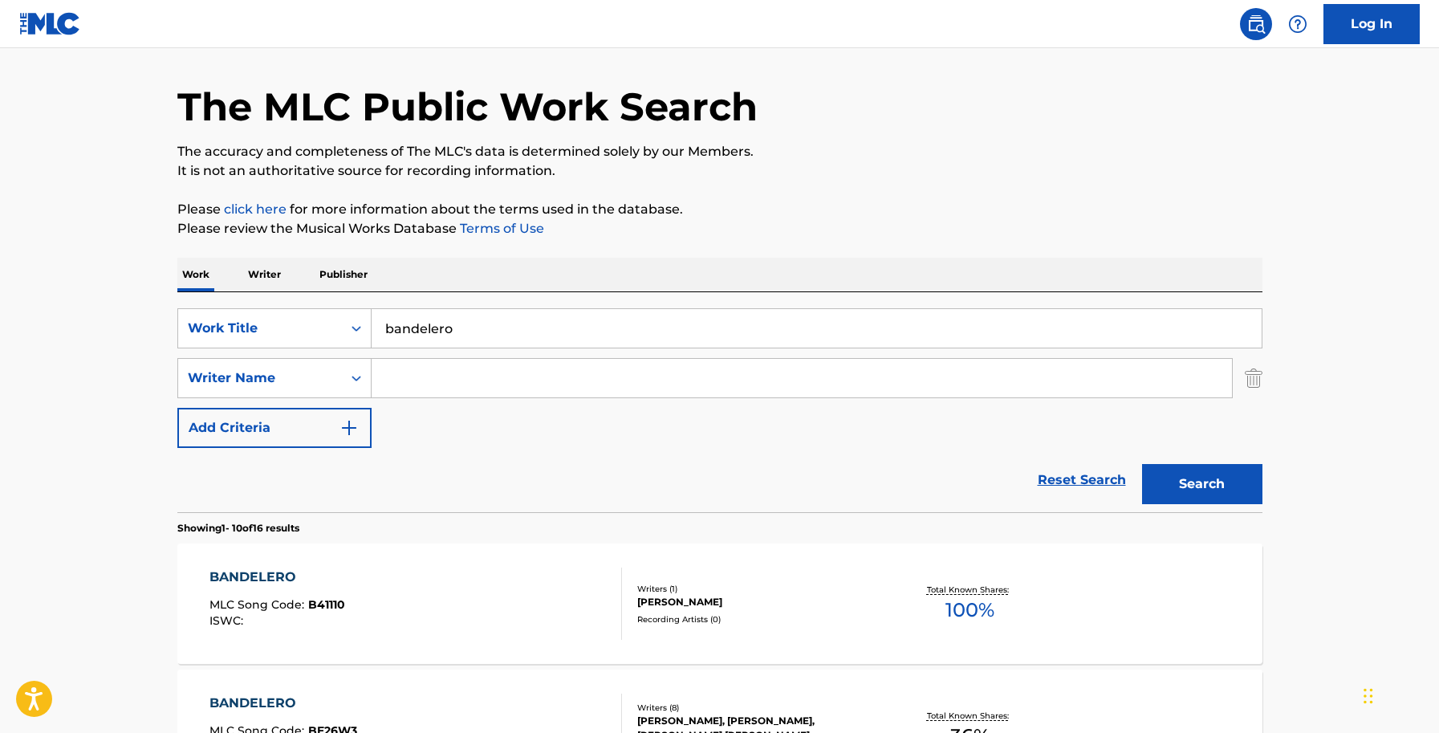
click at [486, 385] on input "Search Form" at bounding box center [801, 378] width 860 height 39
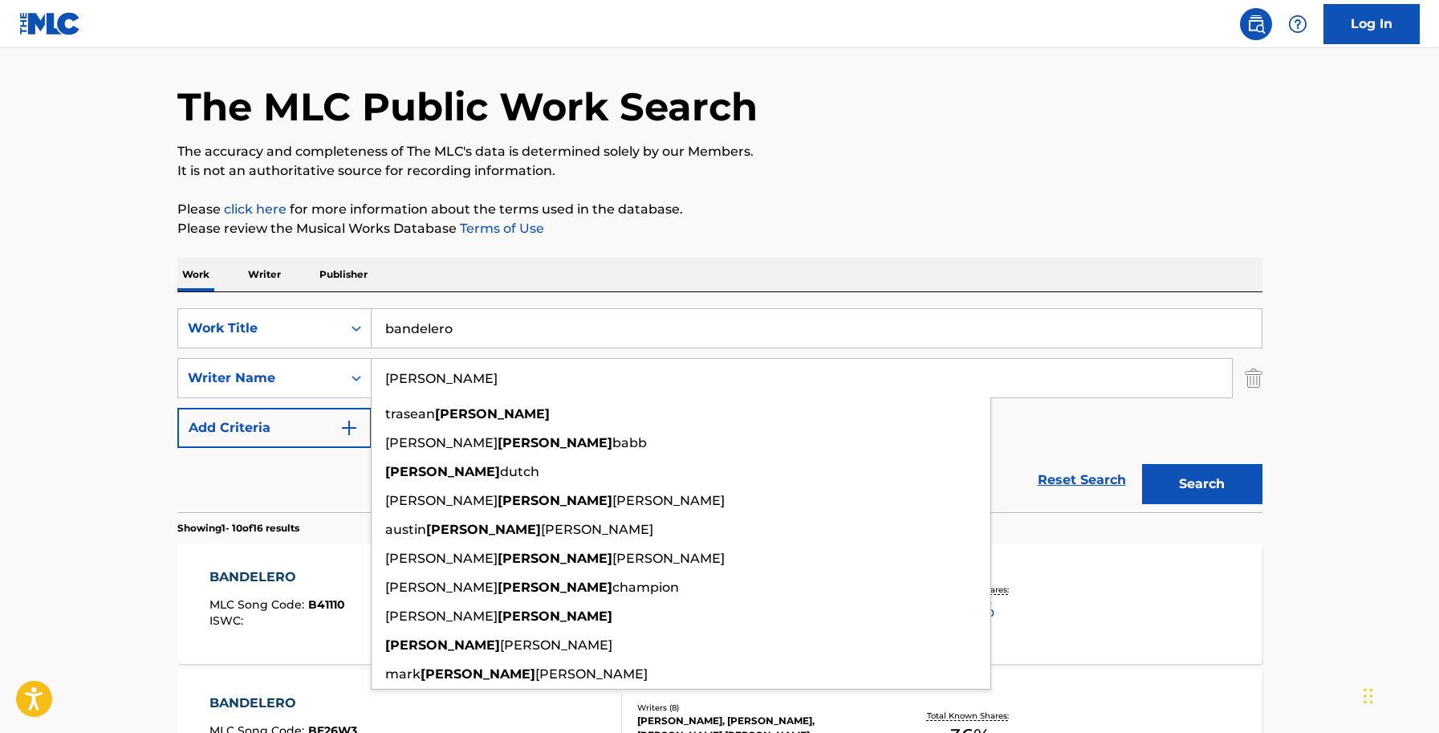
click at [1142, 464] on button "Search" at bounding box center [1202, 484] width 120 height 40
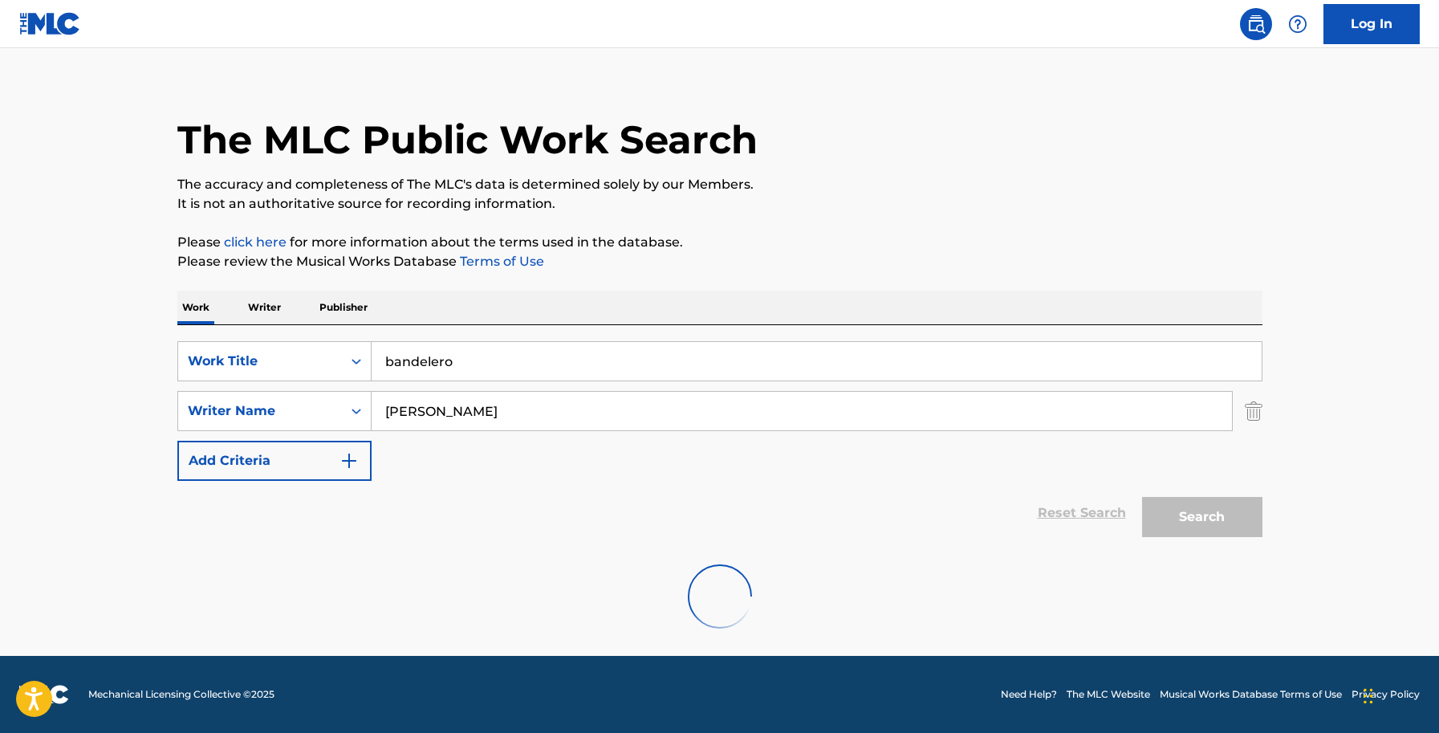
scroll to position [0, 0]
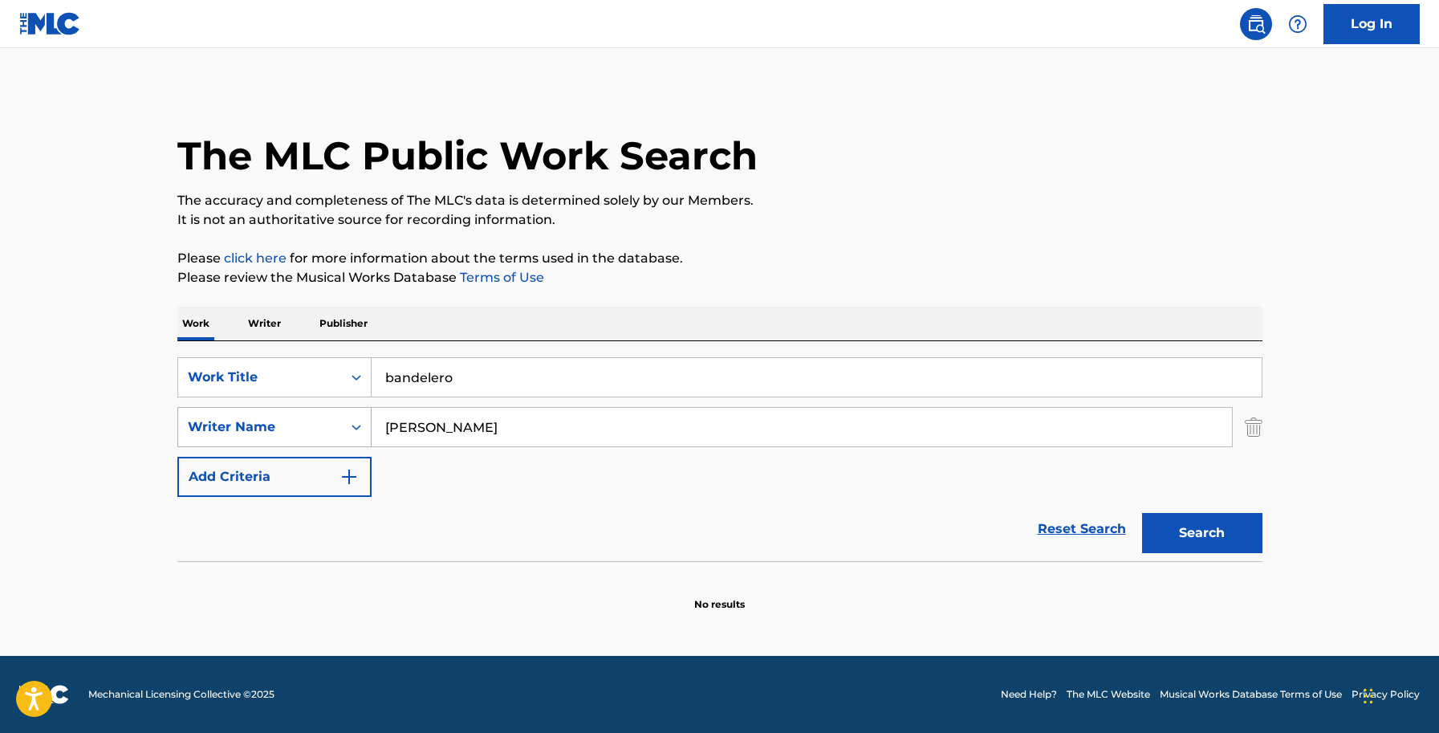
drag, startPoint x: 476, startPoint y: 443, endPoint x: 359, endPoint y: 430, distance: 117.8
click at [359, 430] on div "SearchWithCriteria2e29de56-f481-4368-8689-82ef63f9ed31 Writer Name james" at bounding box center [719, 427] width 1085 height 40
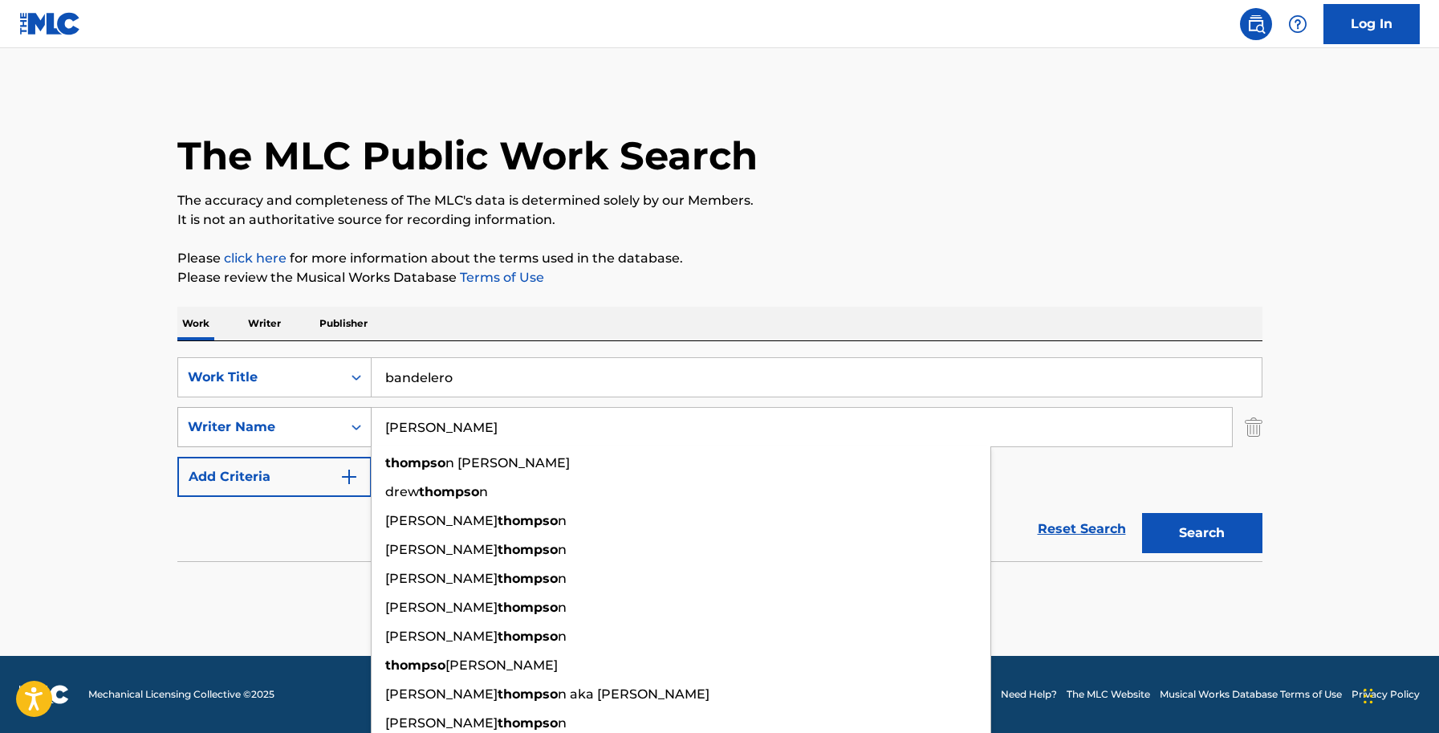
type input "thompson"
click at [1142, 513] on button "Search" at bounding box center [1202, 533] width 120 height 40
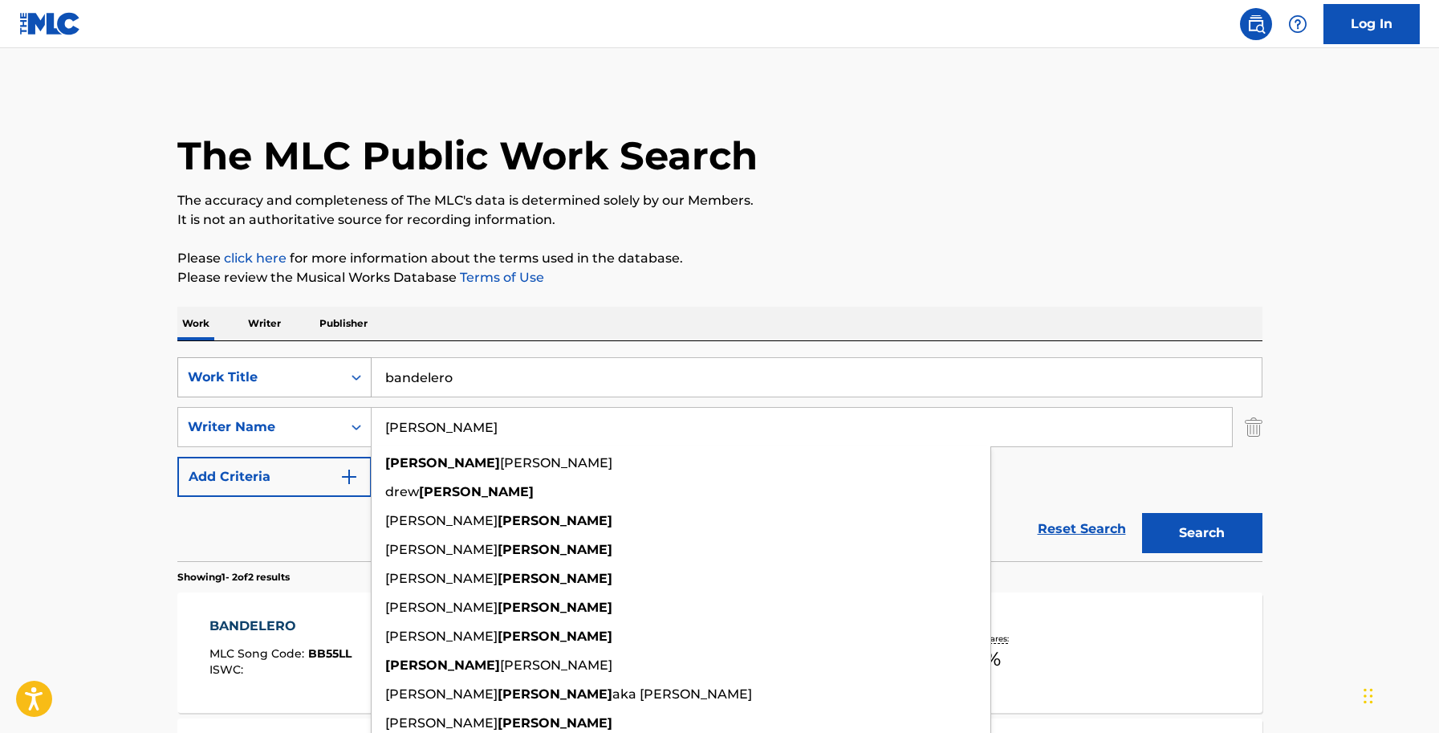
click at [358, 386] on div "Search Form" at bounding box center [356, 377] width 29 height 29
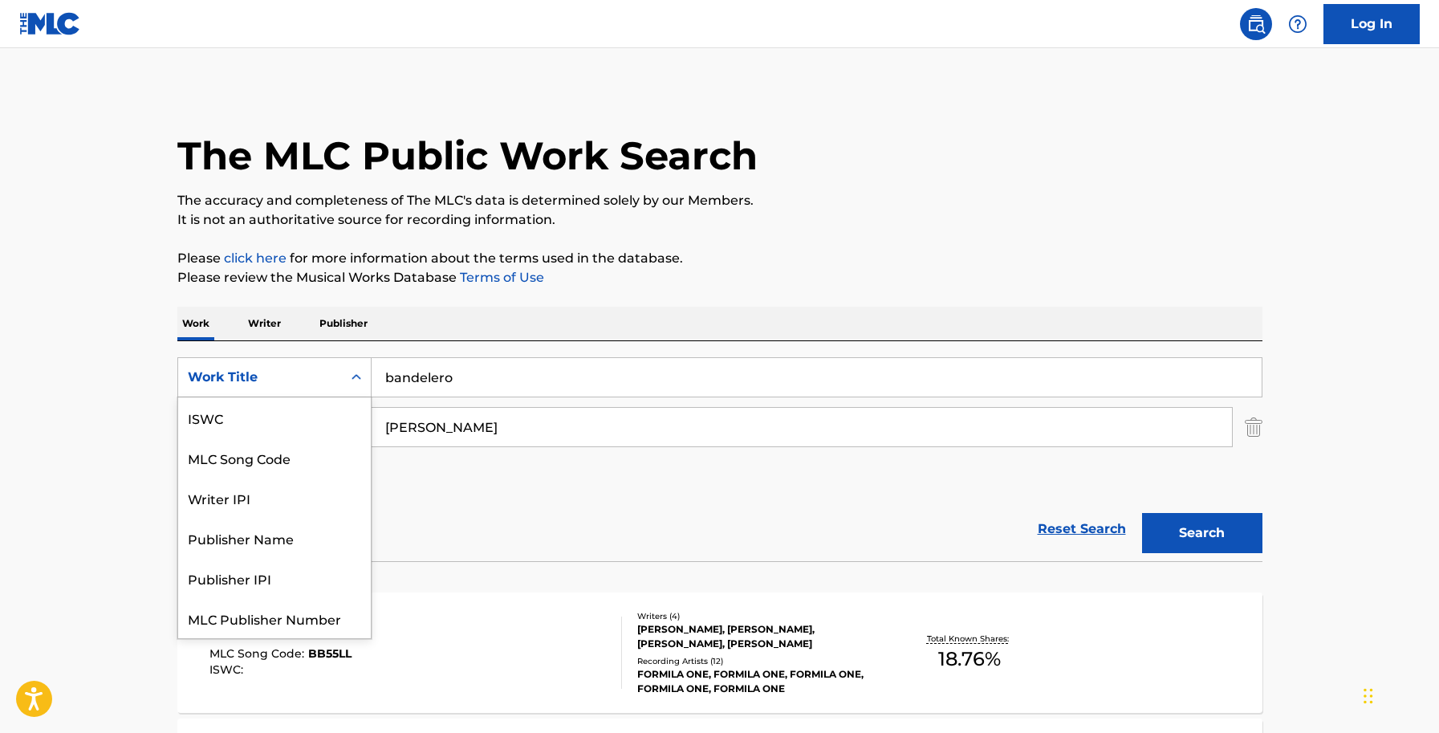
scroll to position [40, 0]
click at [324, 427] on div "MLC Song Code" at bounding box center [274, 417] width 193 height 40
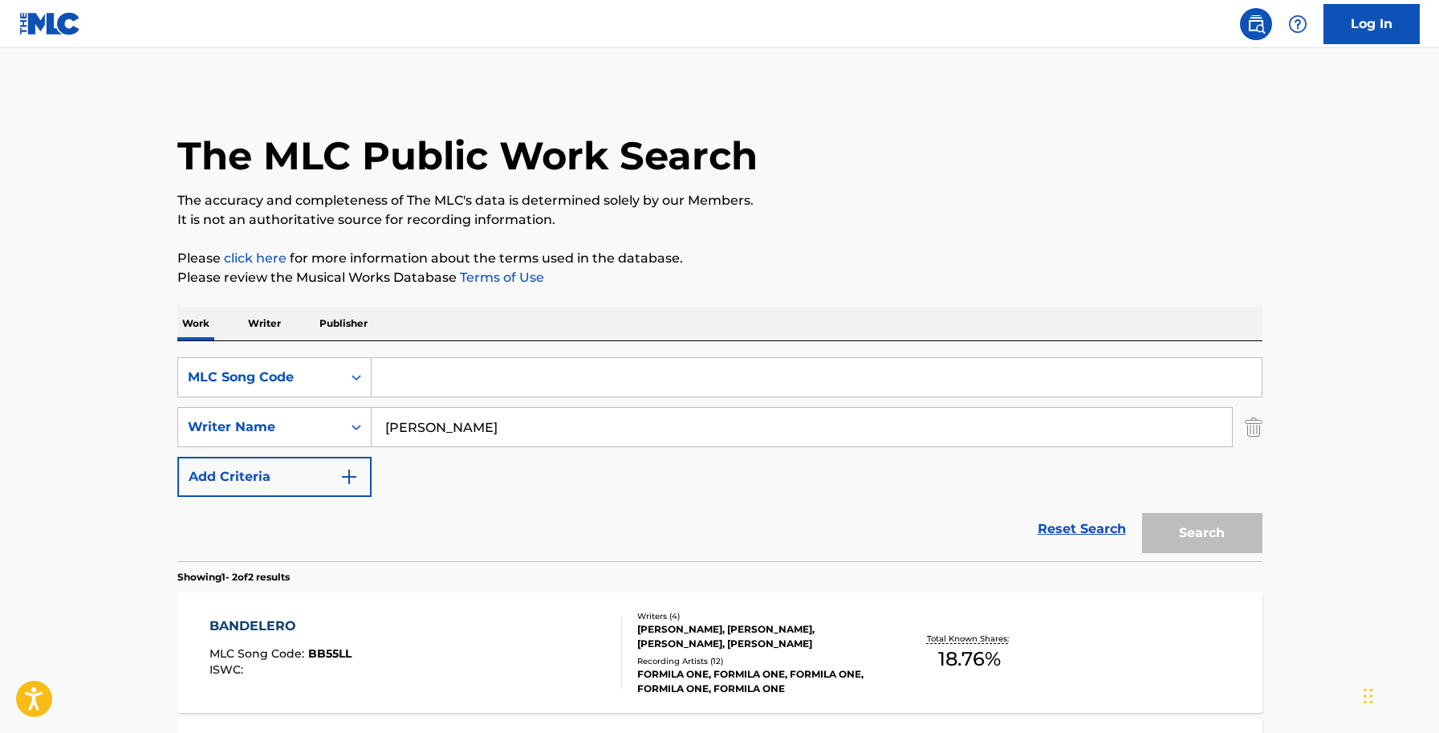
click at [408, 383] on input "Search Form" at bounding box center [816, 377] width 890 height 39
paste input "B25881"
type input "B25881"
click at [1250, 424] on img "Search Form" at bounding box center [1253, 427] width 18 height 40
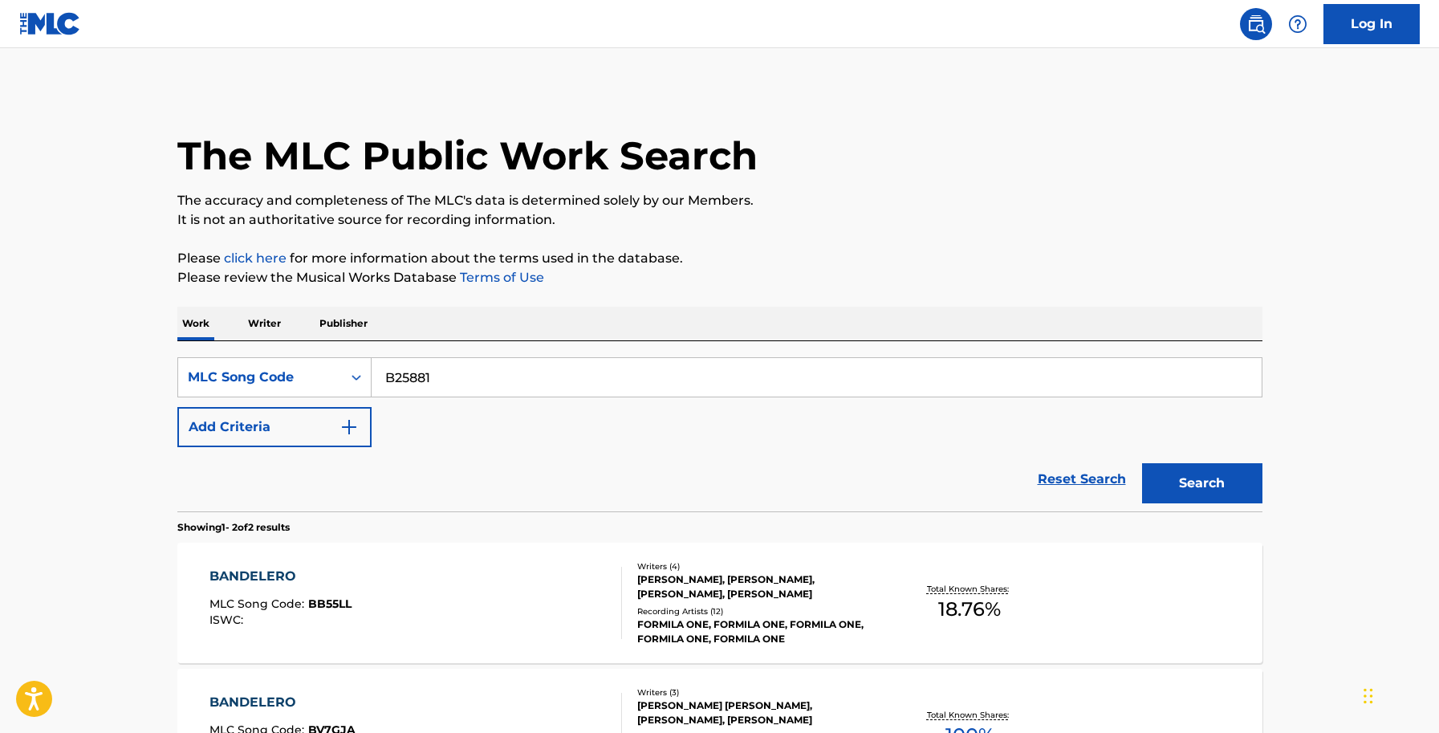
click at [1203, 480] on button "Search" at bounding box center [1202, 483] width 120 height 40
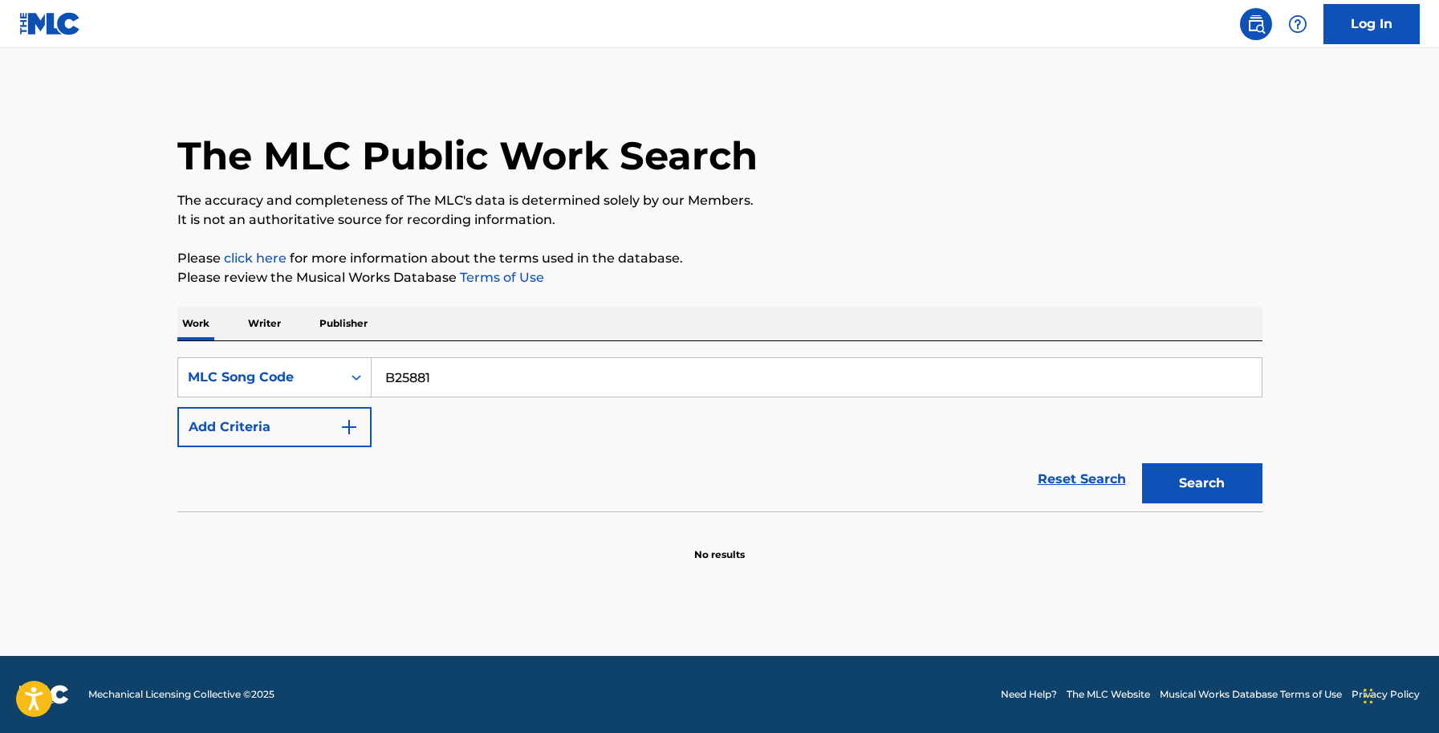
click at [1199, 479] on button "Search" at bounding box center [1202, 483] width 120 height 40
click at [351, 380] on icon "Search Form" at bounding box center [356, 377] width 16 height 16
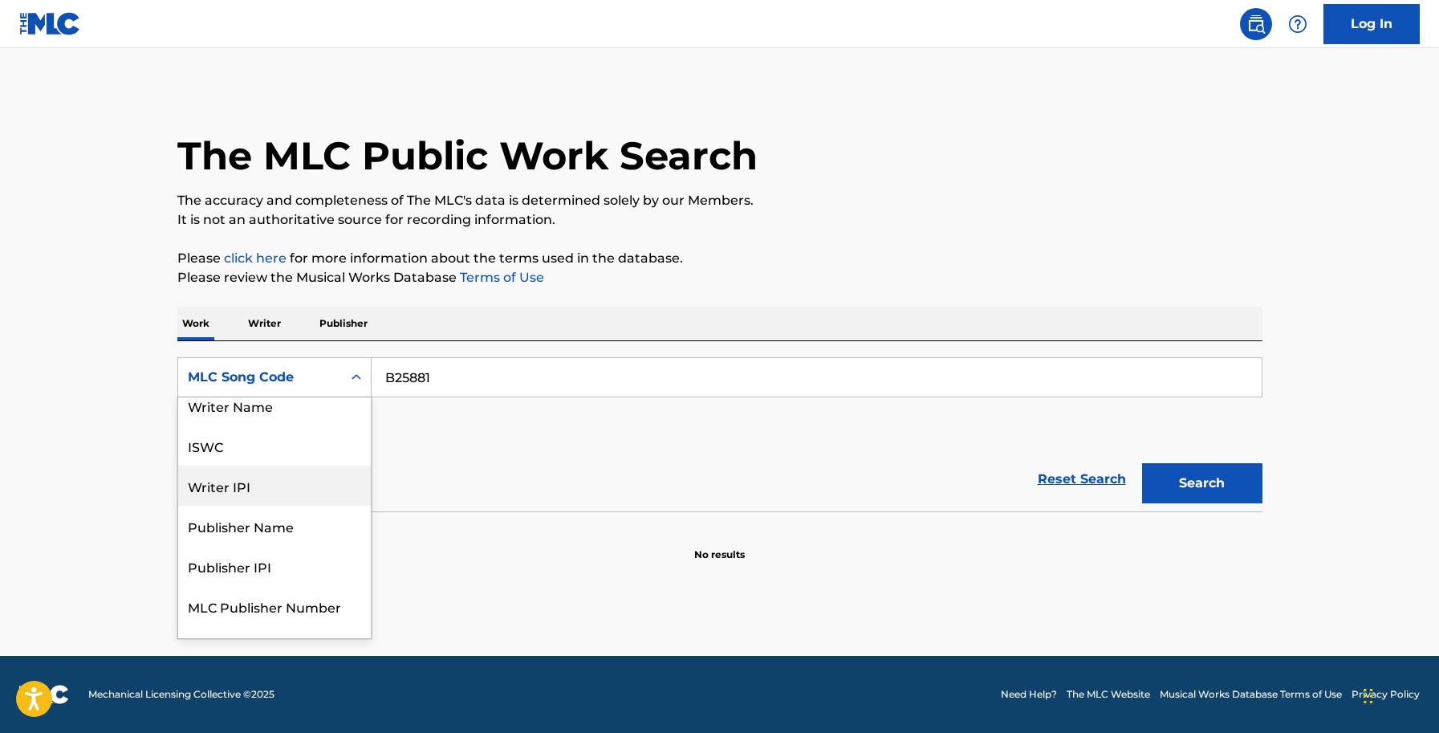
scroll to position [0, 0]
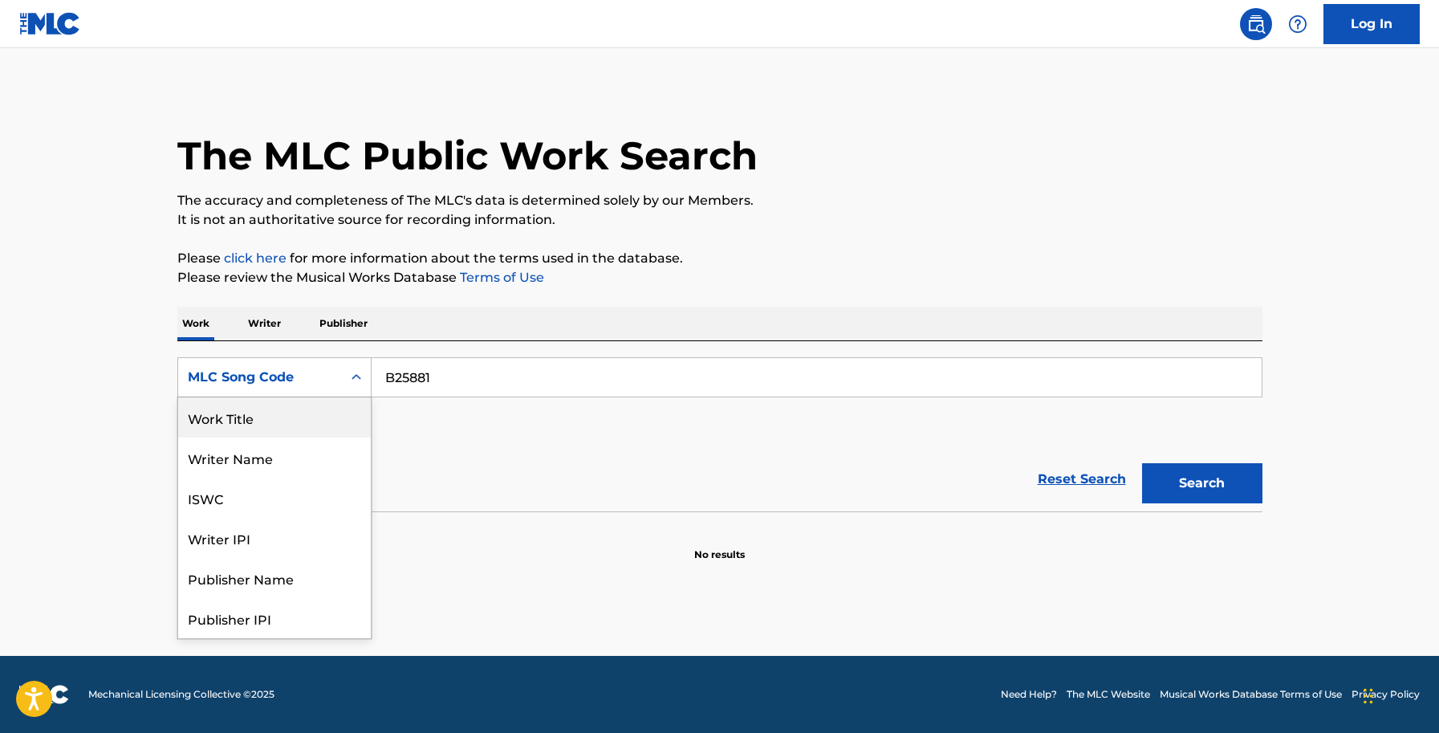
click at [250, 424] on div "Work Title" at bounding box center [274, 417] width 193 height 40
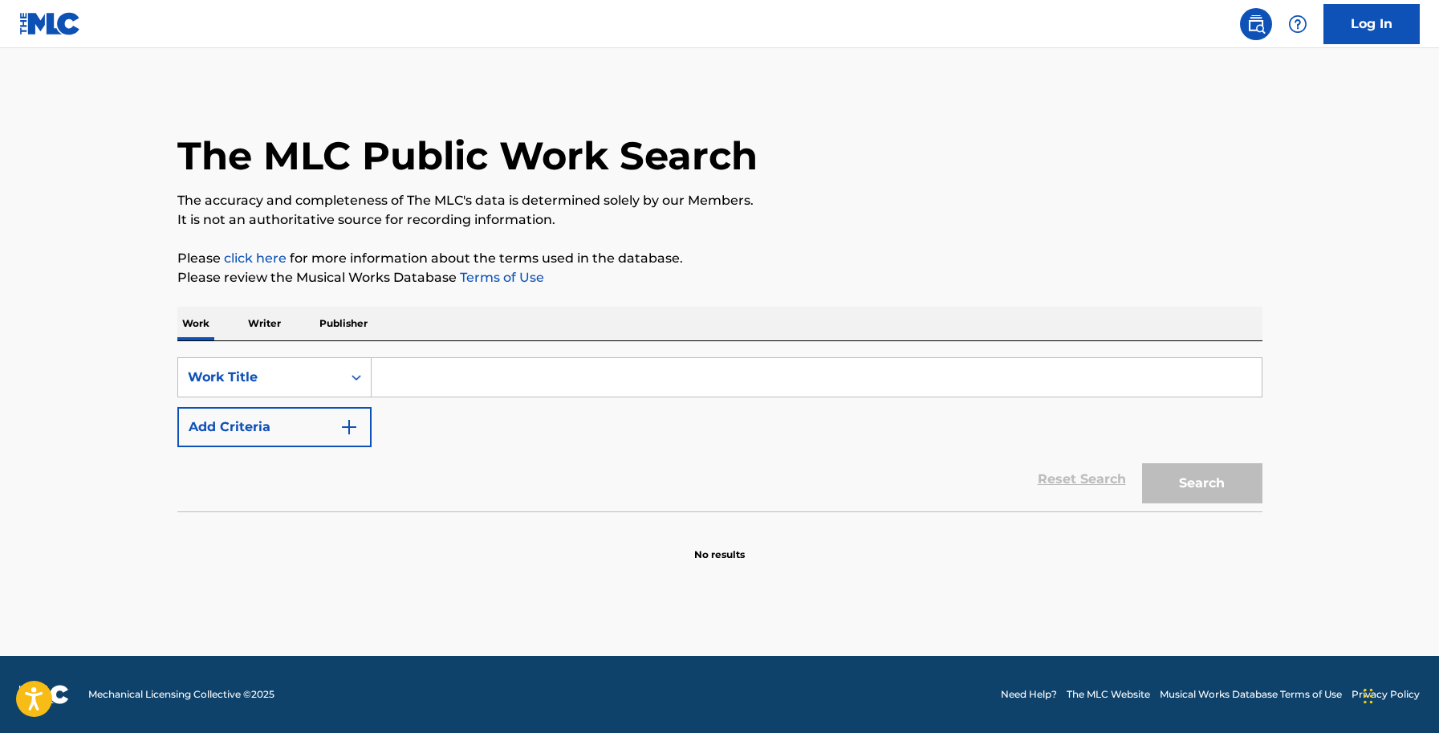
click at [420, 377] on input "Search Form" at bounding box center [816, 377] width 890 height 39
click at [30, 128] on main "The MLC Public Work Search The accuracy and completeness of The MLC's data is d…" at bounding box center [719, 351] width 1439 height 607
click at [620, 379] on input "Search Form" at bounding box center [816, 377] width 890 height 39
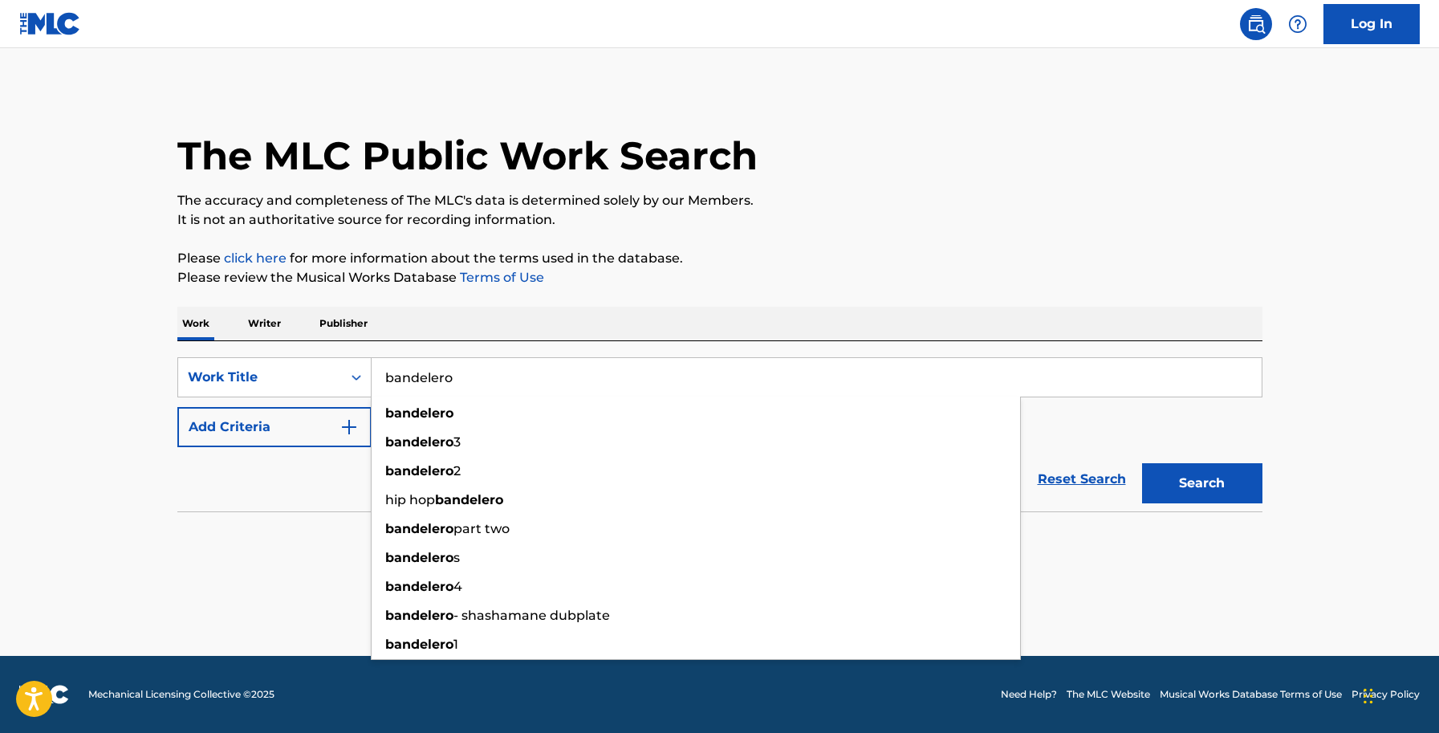
type input "bandelero"
click at [1142, 463] on button "Search" at bounding box center [1202, 483] width 120 height 40
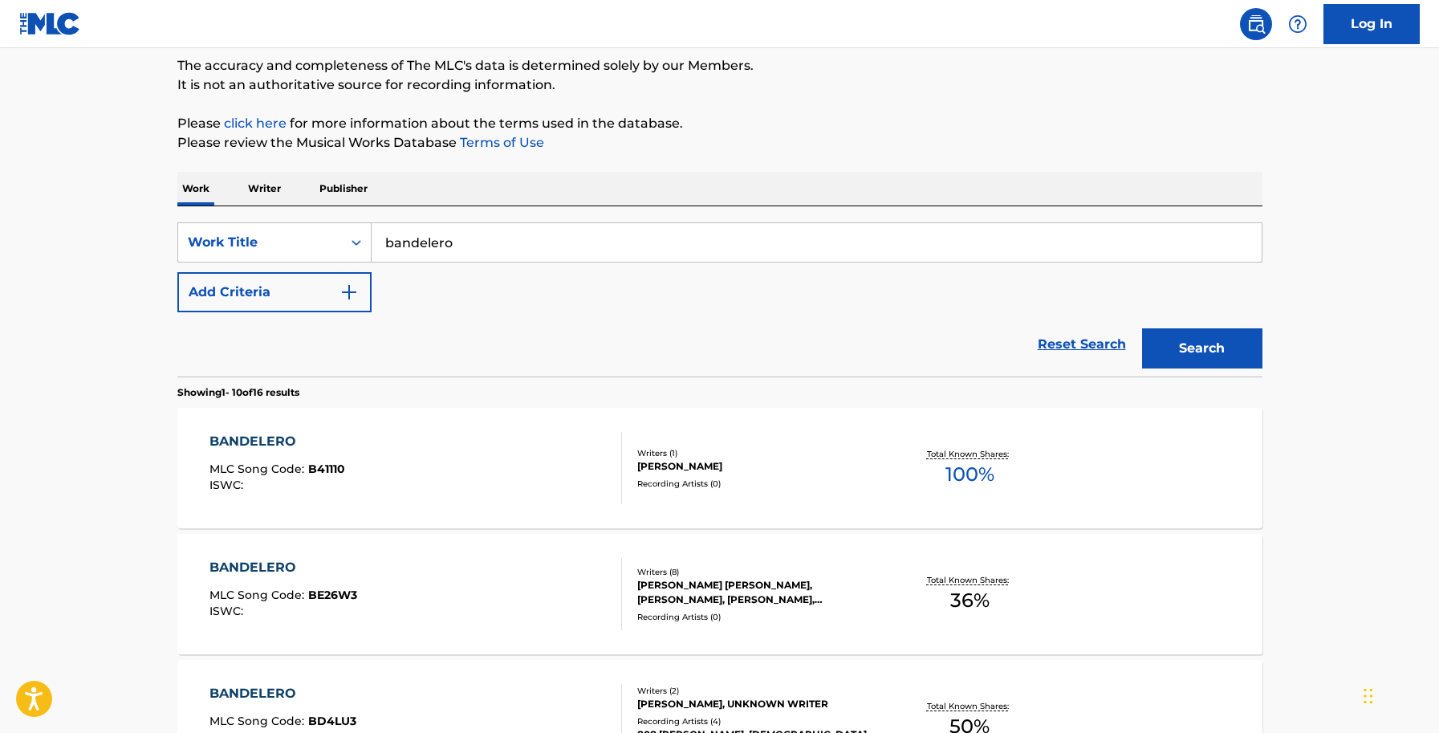
scroll to position [83, 0]
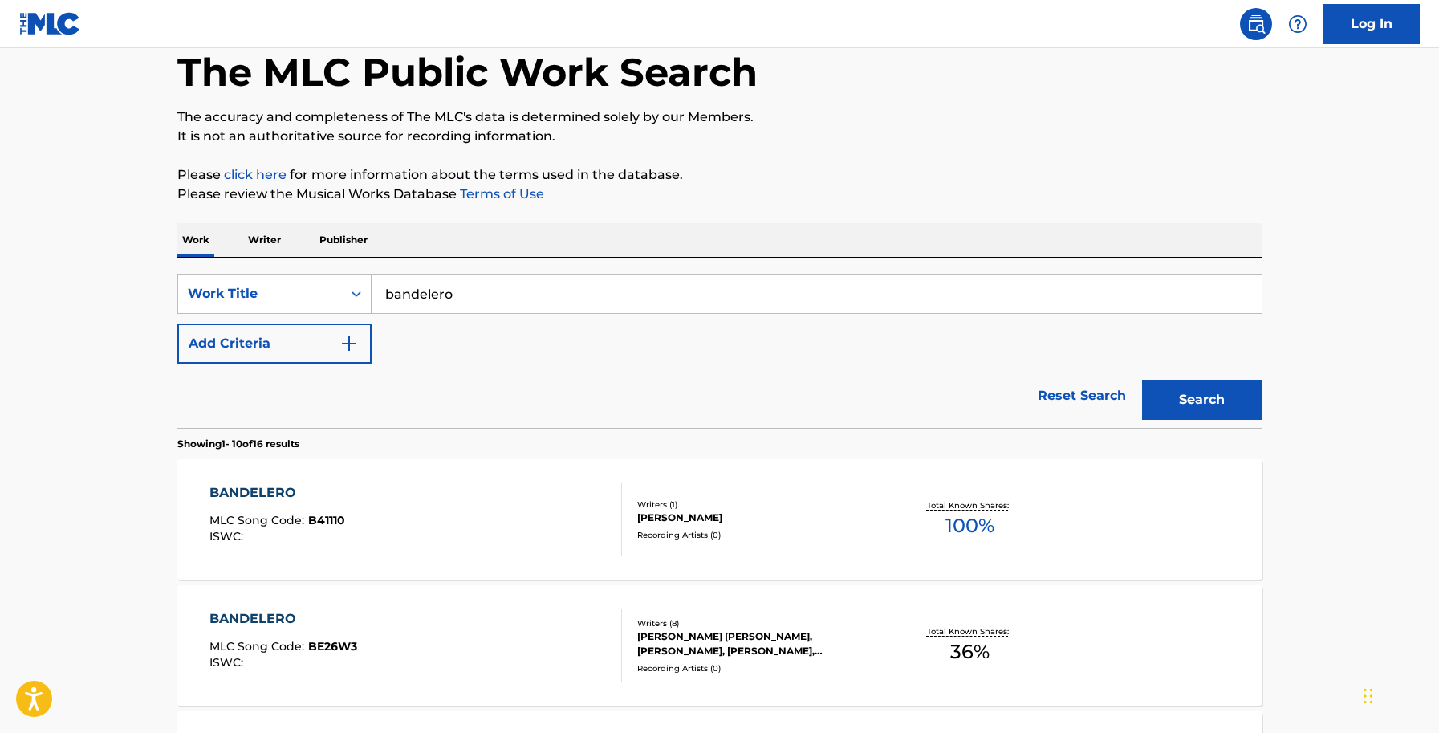
click at [343, 335] on img "Search Form" at bounding box center [348, 343] width 19 height 19
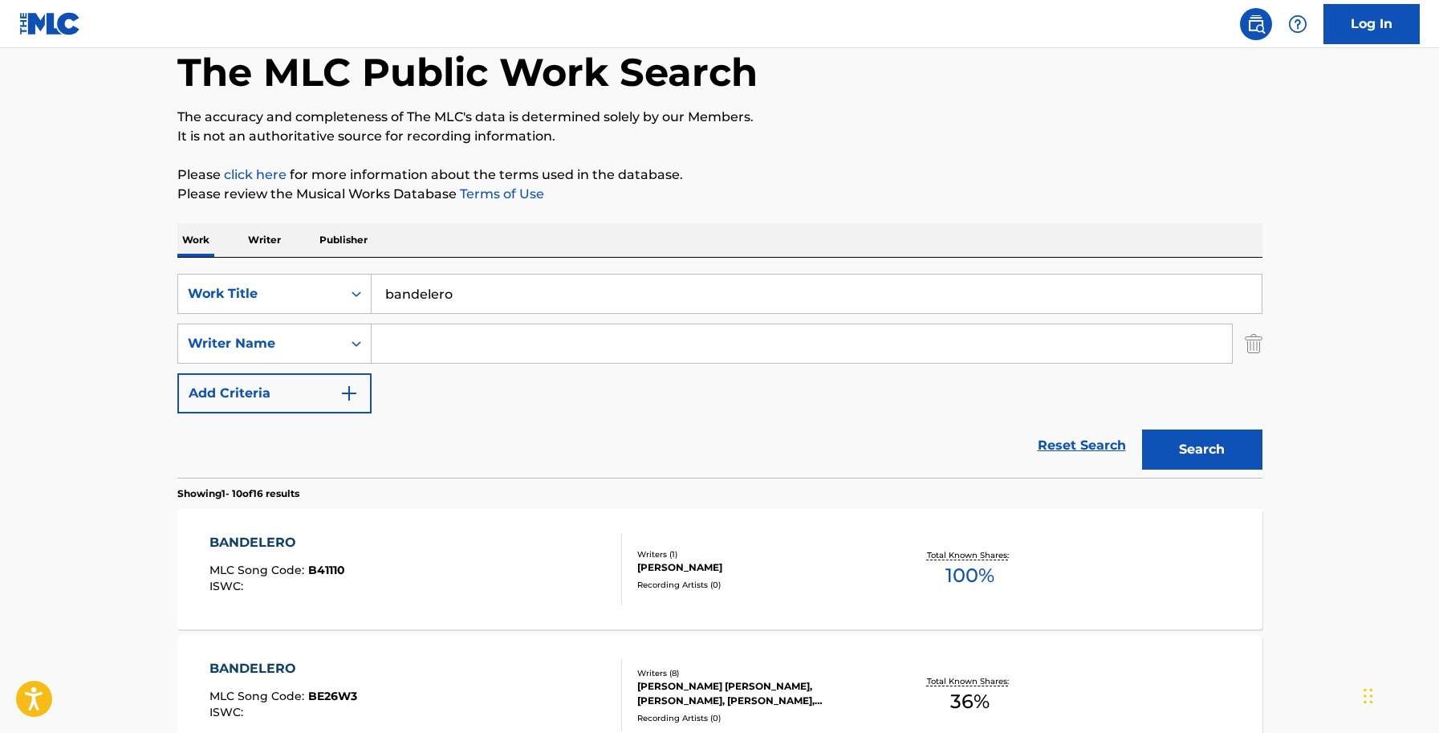
click at [403, 341] on input "Search Form" at bounding box center [801, 343] width 860 height 39
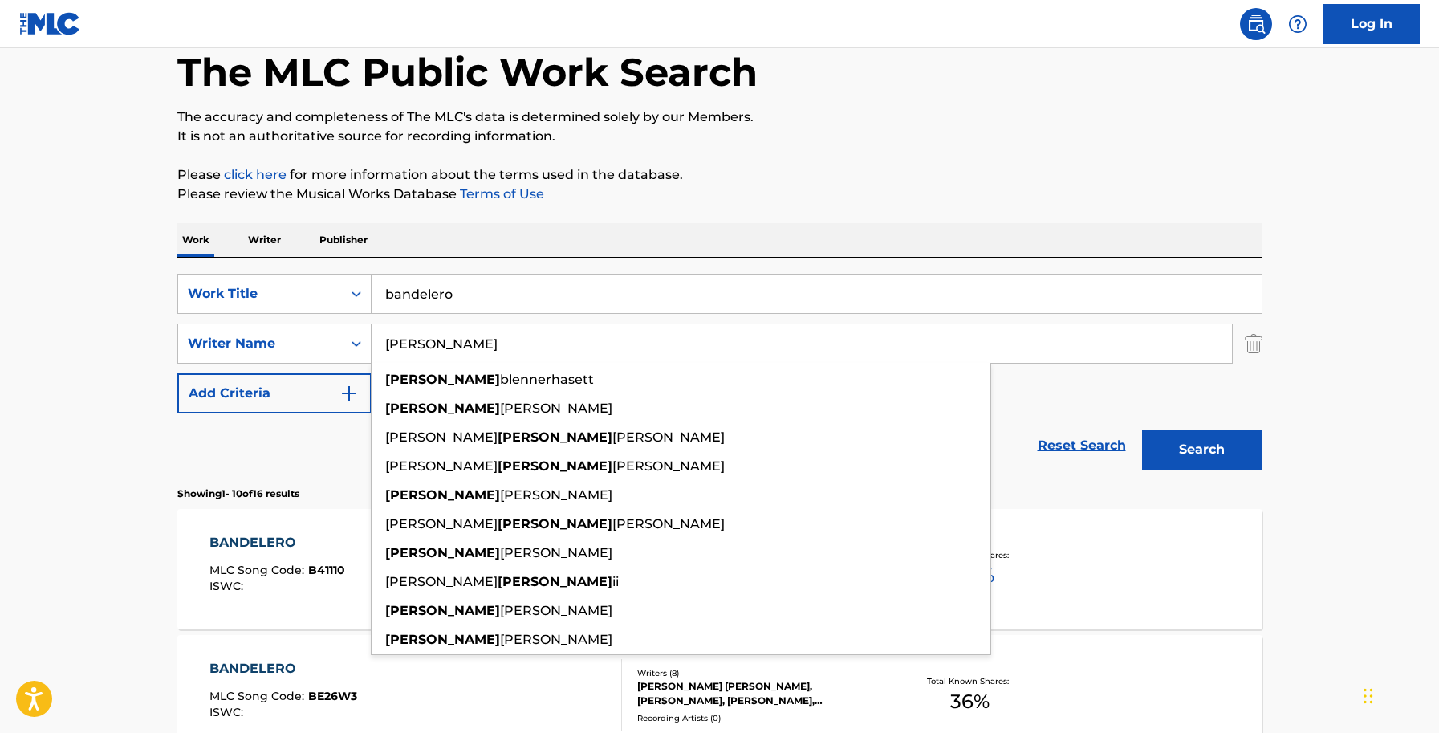
type input "james"
click at [1142, 429] on button "Search" at bounding box center [1202, 449] width 120 height 40
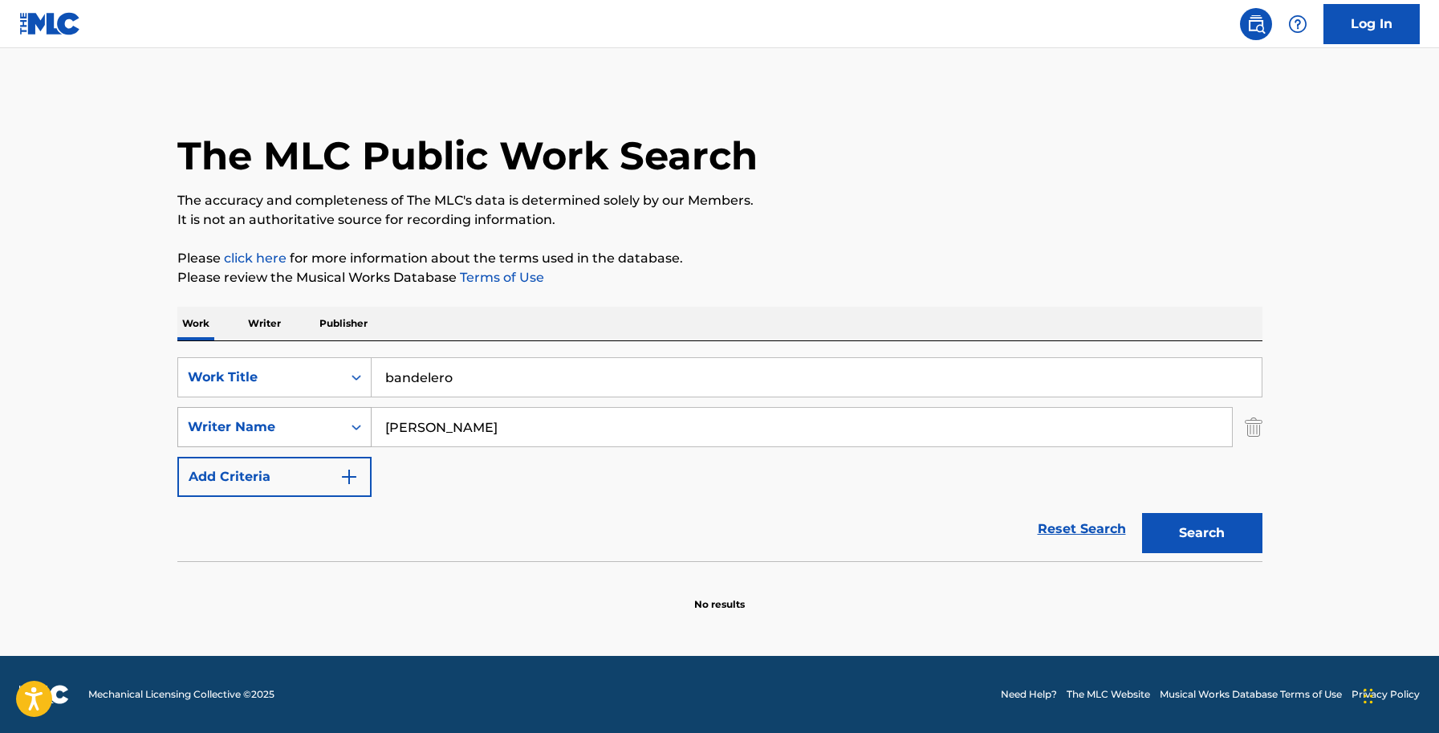
drag, startPoint x: 400, startPoint y: 428, endPoint x: 316, endPoint y: 429, distance: 84.2
click at [316, 429] on div "SearchWithCriteria2e29de56-f481-4368-8689-82ef63f9ed31 Writer Name james" at bounding box center [719, 427] width 1085 height 40
click at [423, 381] on input "bandelero" at bounding box center [816, 377] width 890 height 39
drag, startPoint x: 439, startPoint y: 375, endPoint x: 301, endPoint y: 375, distance: 138.0
click at [301, 375] on div "SearchWithCriteria78c9ee5a-b278-4ed4-a103-acb70628f0e9 Work Title corazon bando…" at bounding box center [719, 377] width 1085 height 40
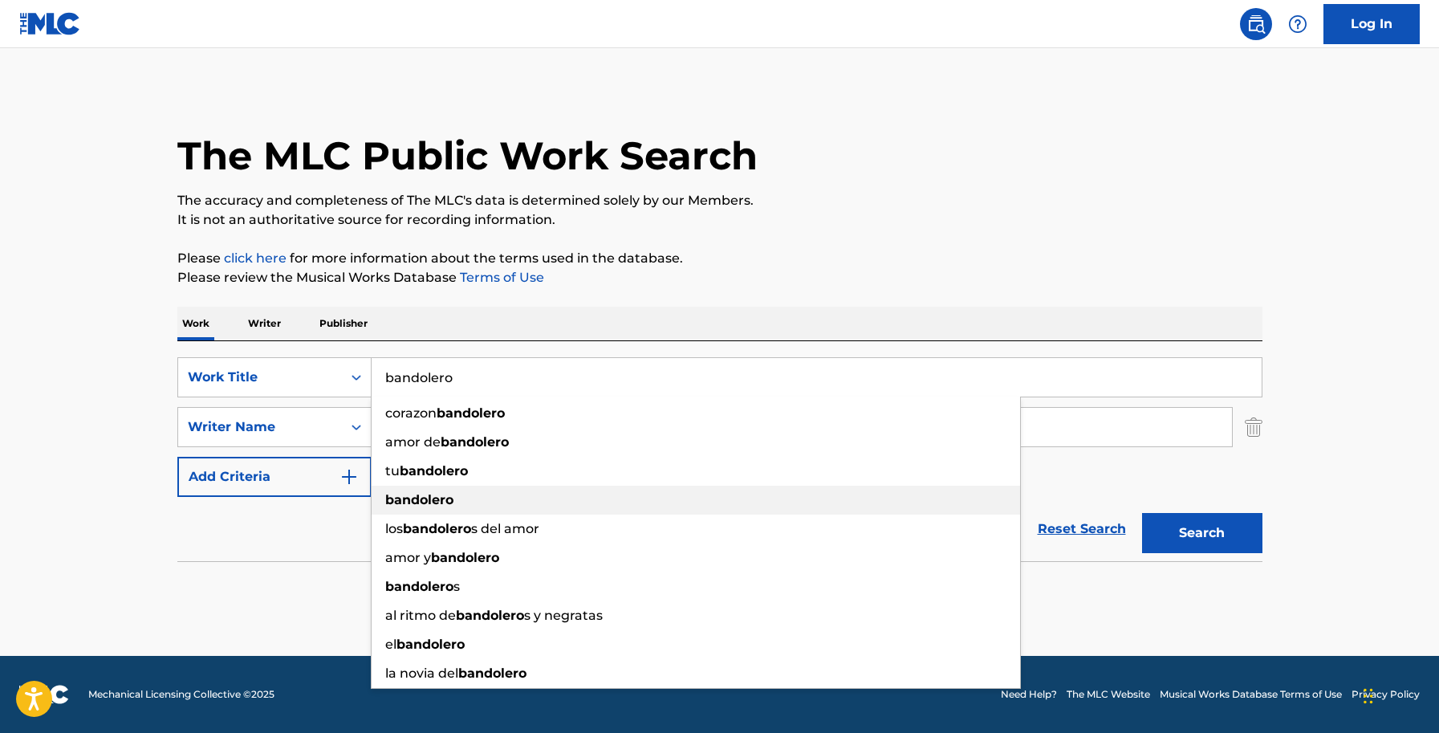
type input "bandolero"
click at [424, 497] on strong "bandolero" at bounding box center [419, 499] width 68 height 15
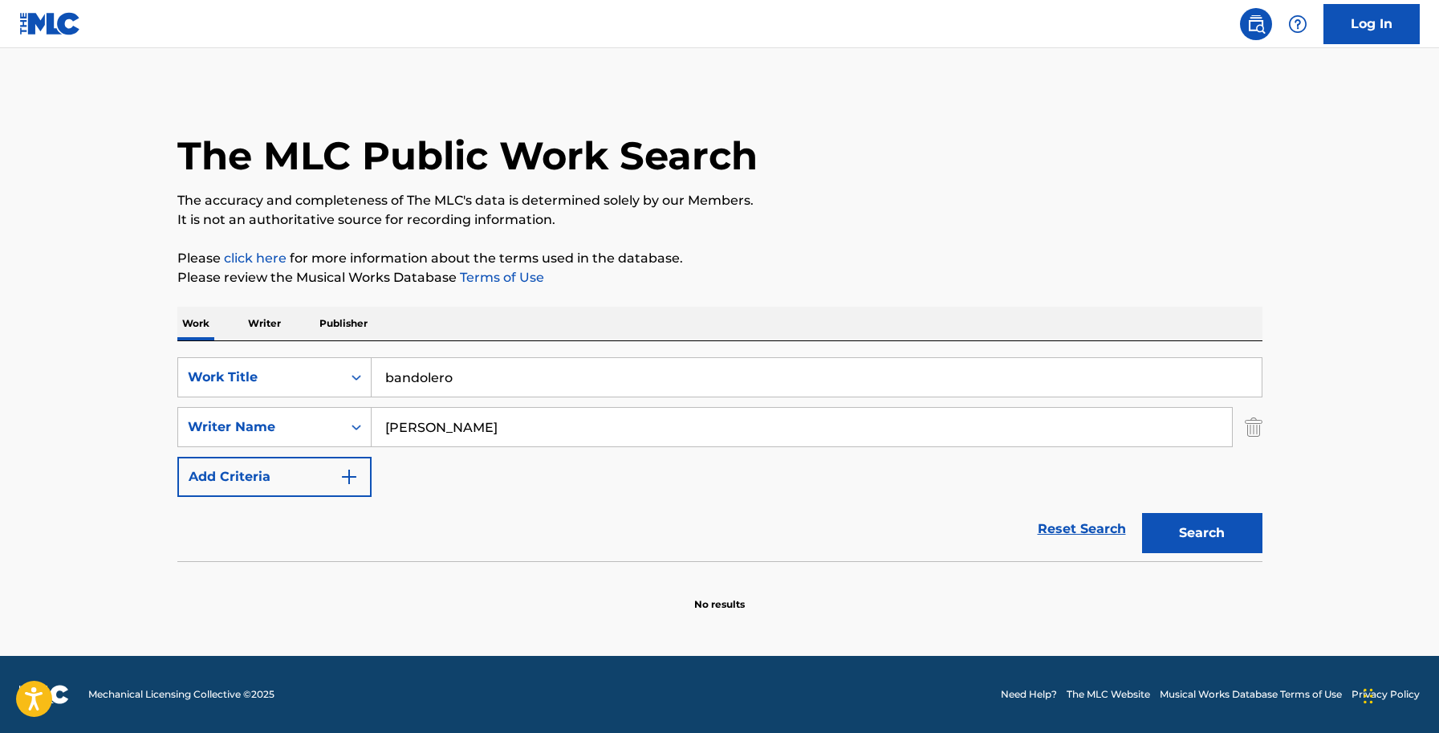
click at [1182, 523] on button "Search" at bounding box center [1202, 533] width 120 height 40
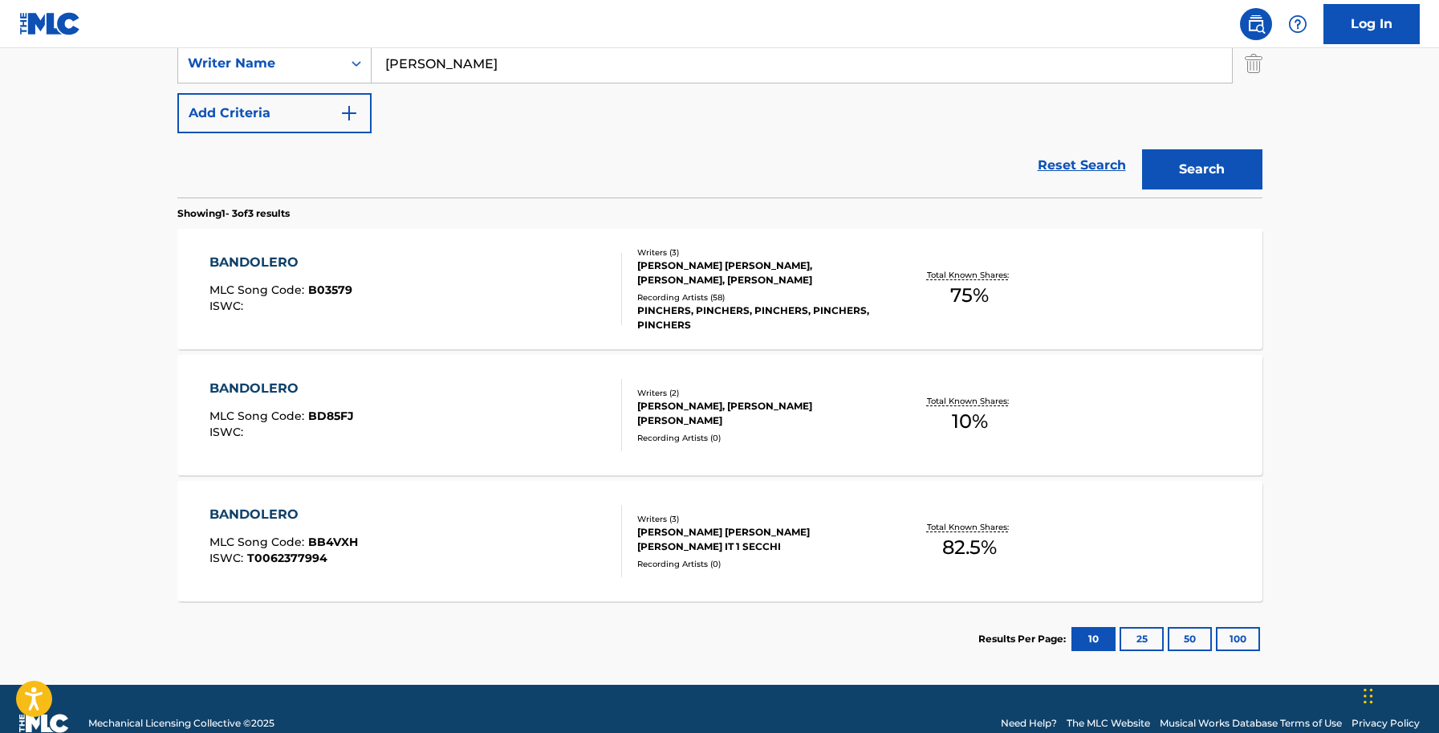
scroll to position [362, 0]
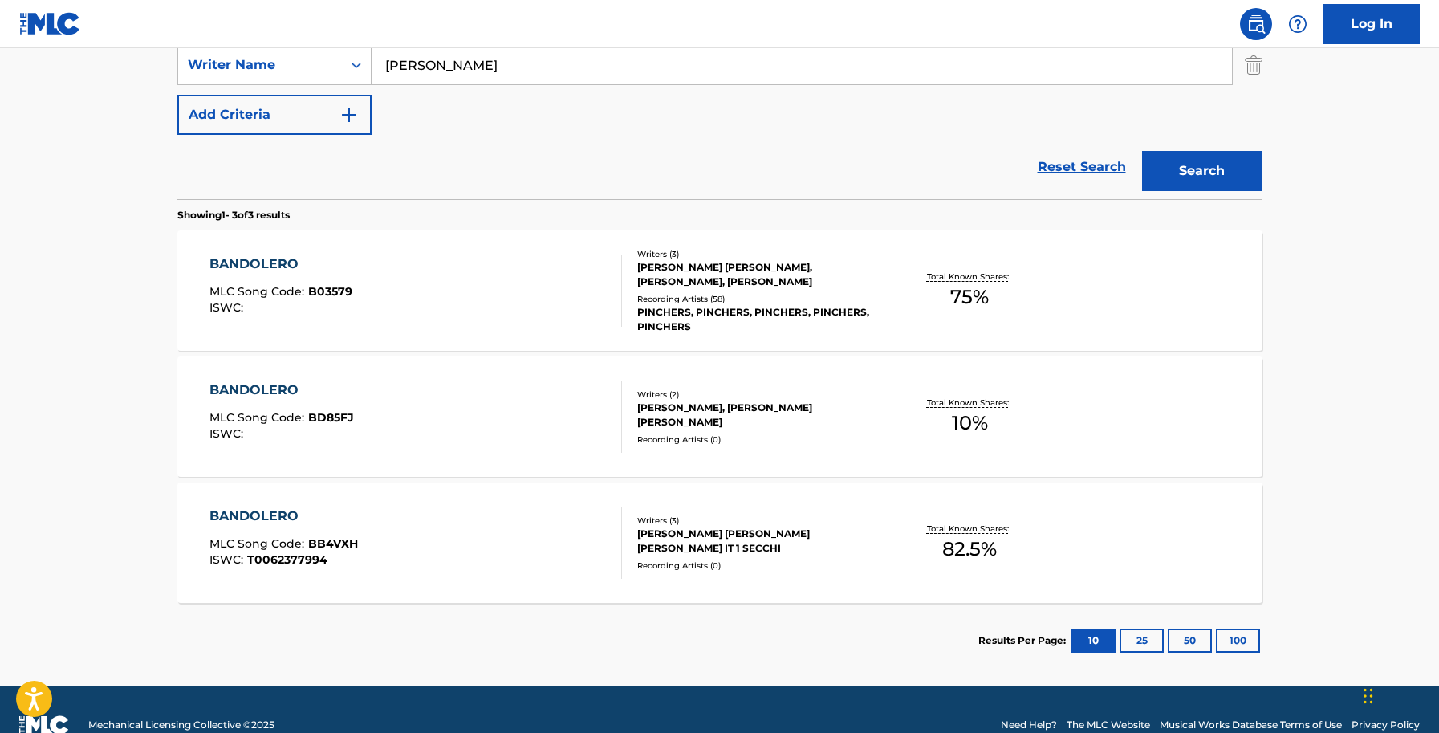
click at [313, 289] on span "B03579" at bounding box center [330, 291] width 44 height 14
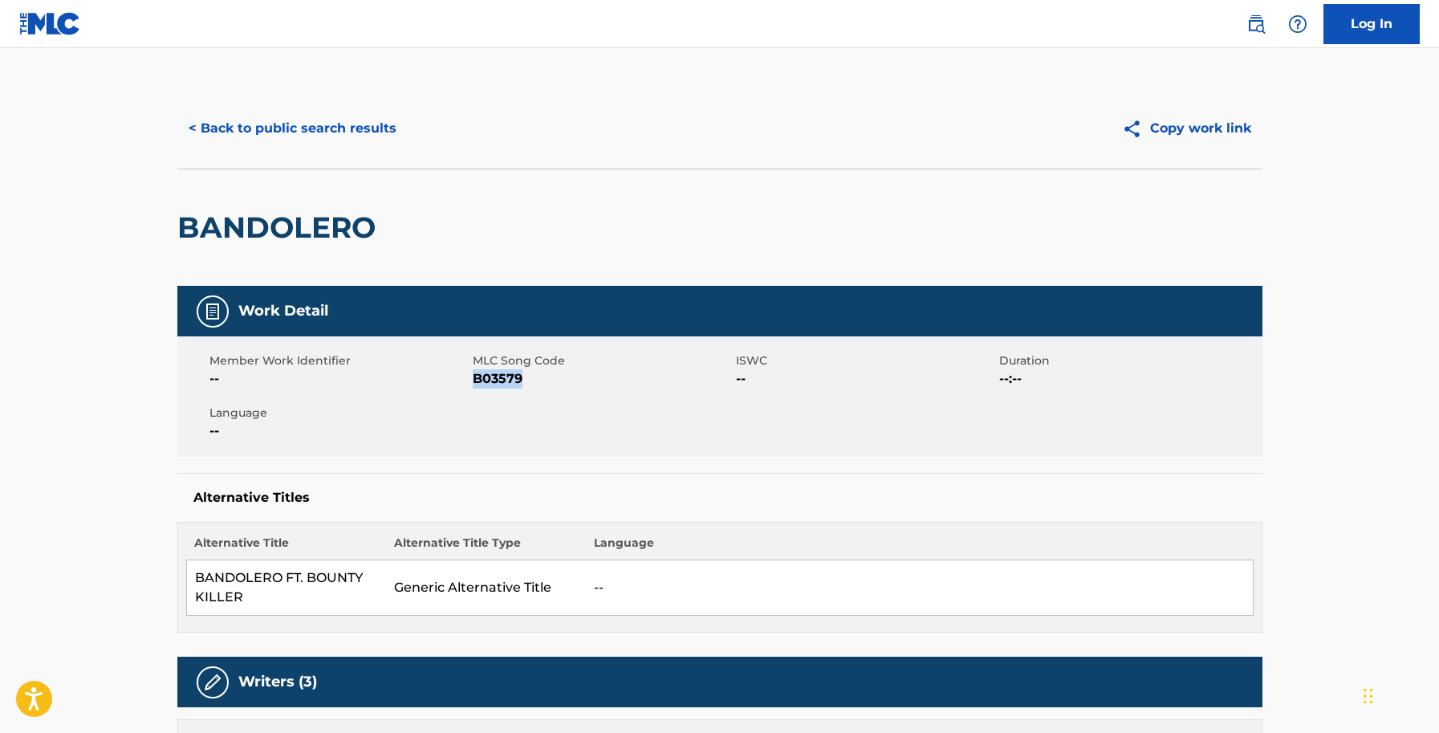
drag, startPoint x: 529, startPoint y: 380, endPoint x: 473, endPoint y: 378, distance: 56.2
click at [473, 378] on span "B03579" at bounding box center [602, 378] width 259 height 19
copy span "B03579"
click at [290, 132] on button "< Back to public search results" at bounding box center [292, 128] width 230 height 40
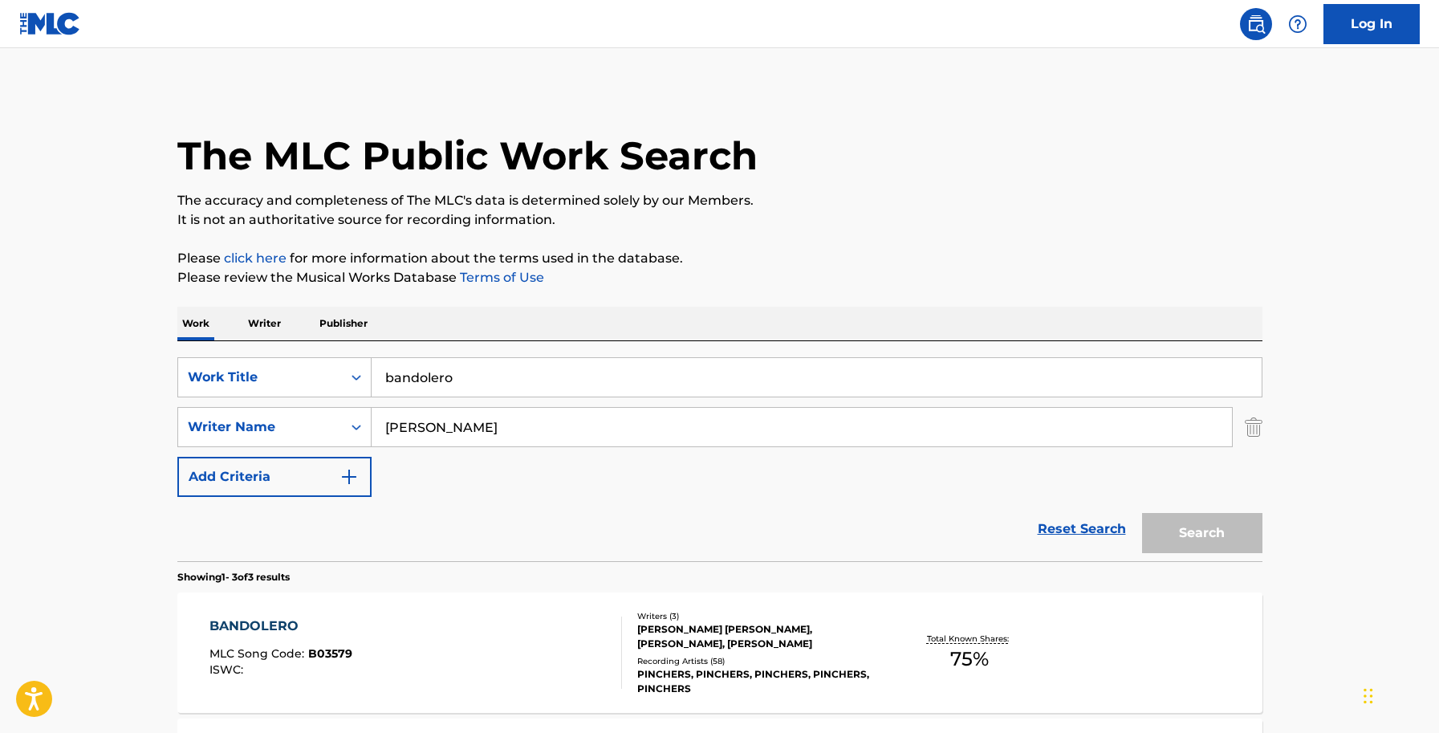
scroll to position [301, 0]
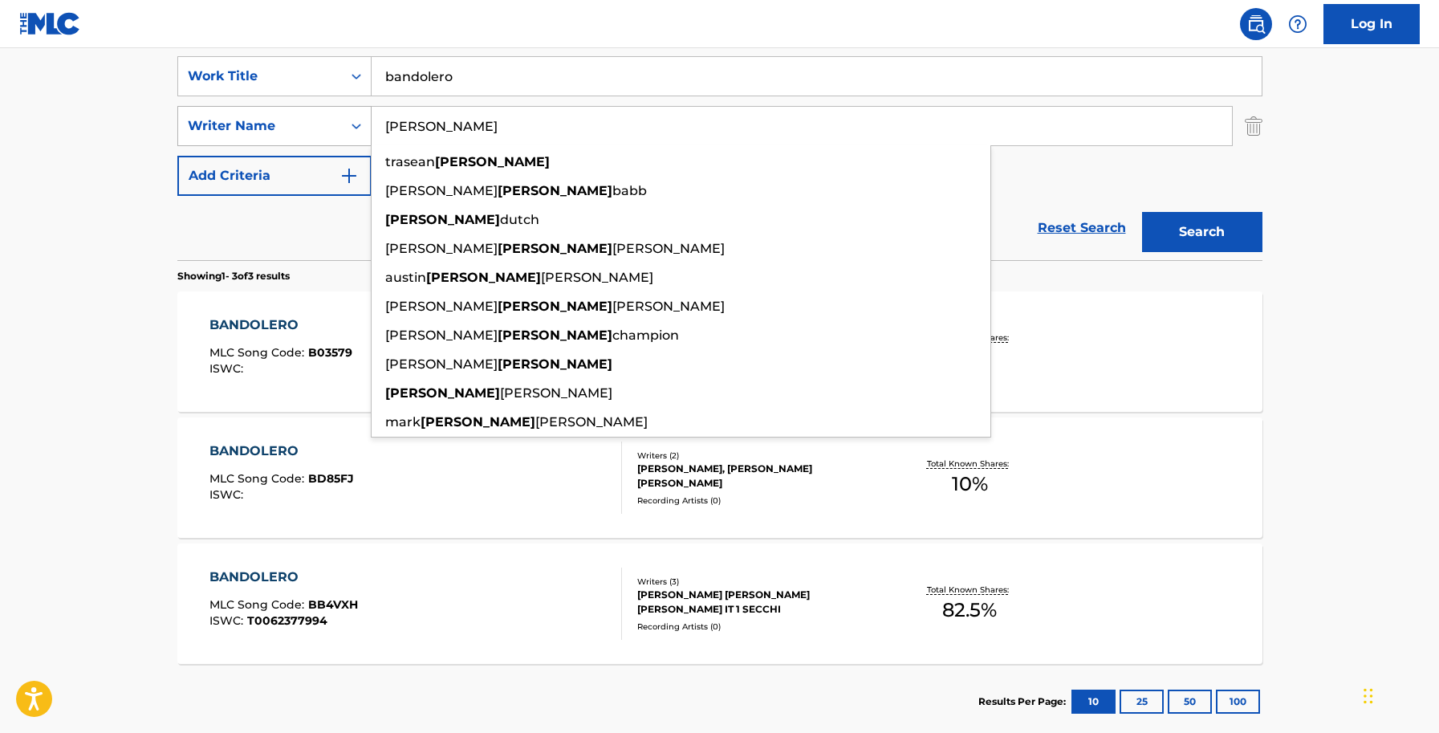
drag, startPoint x: 437, startPoint y: 133, endPoint x: 363, endPoint y: 120, distance: 74.9
click at [357, 120] on div "SearchWithCriteria2e29de56-f481-4368-8689-82ef63f9ed31 Writer Name james trasea…" at bounding box center [719, 126] width 1085 height 40
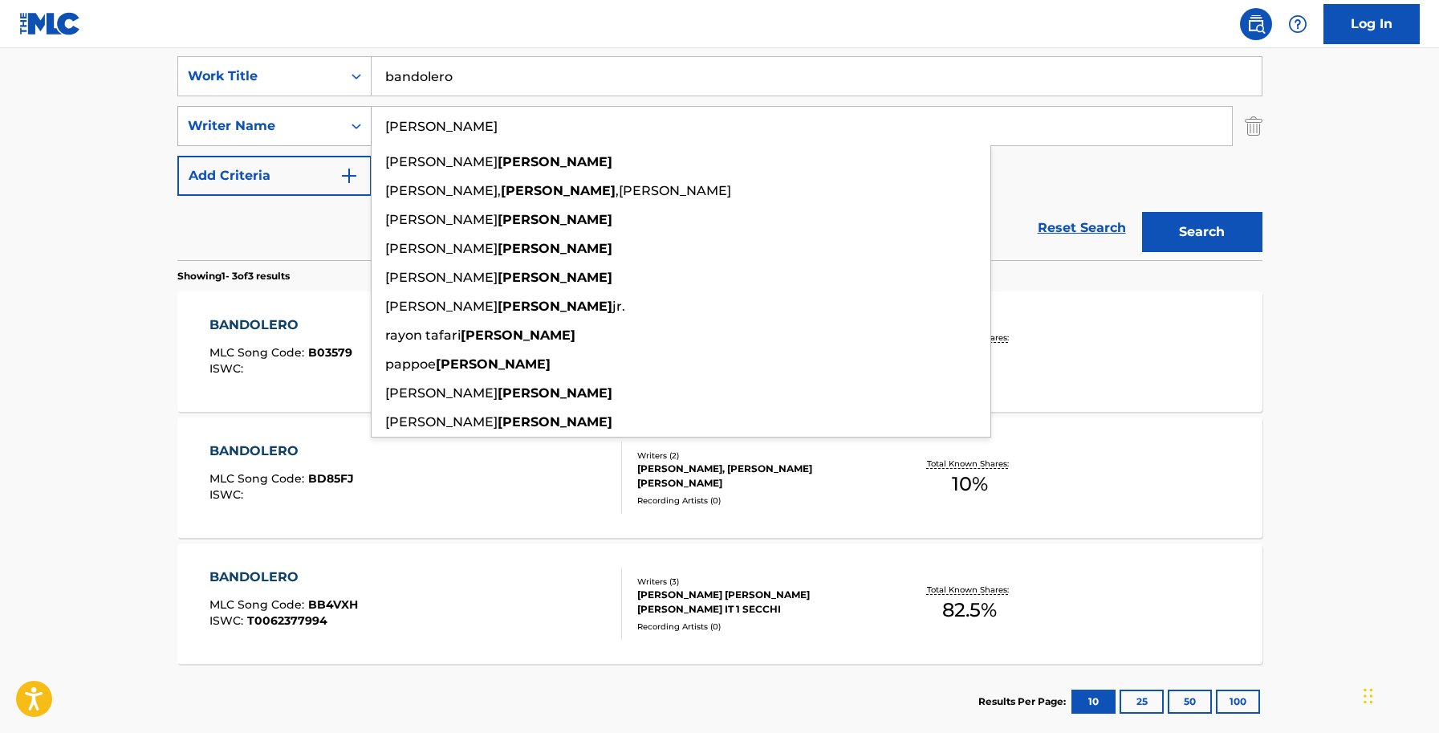
type input "thompson"
click at [1142, 212] on button "Search" at bounding box center [1202, 232] width 120 height 40
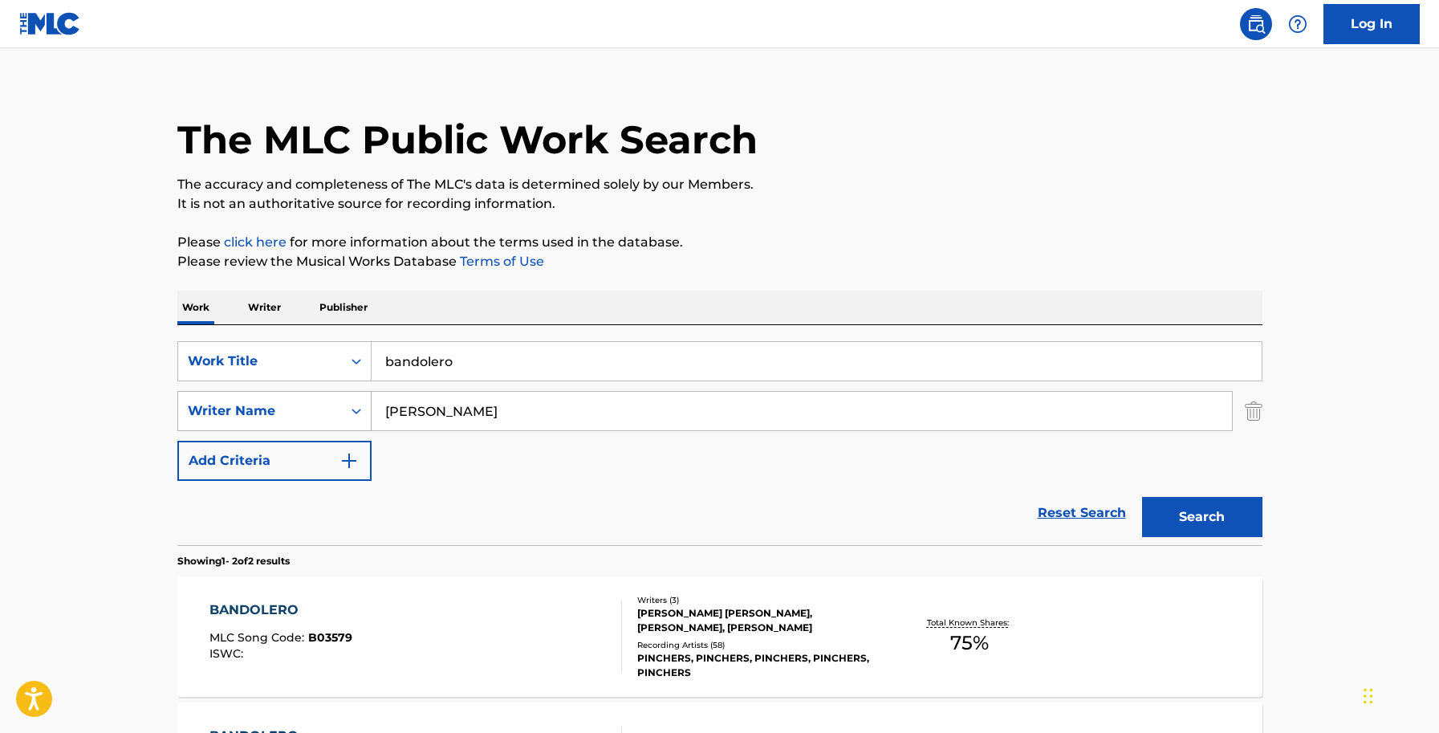
scroll to position [266, 0]
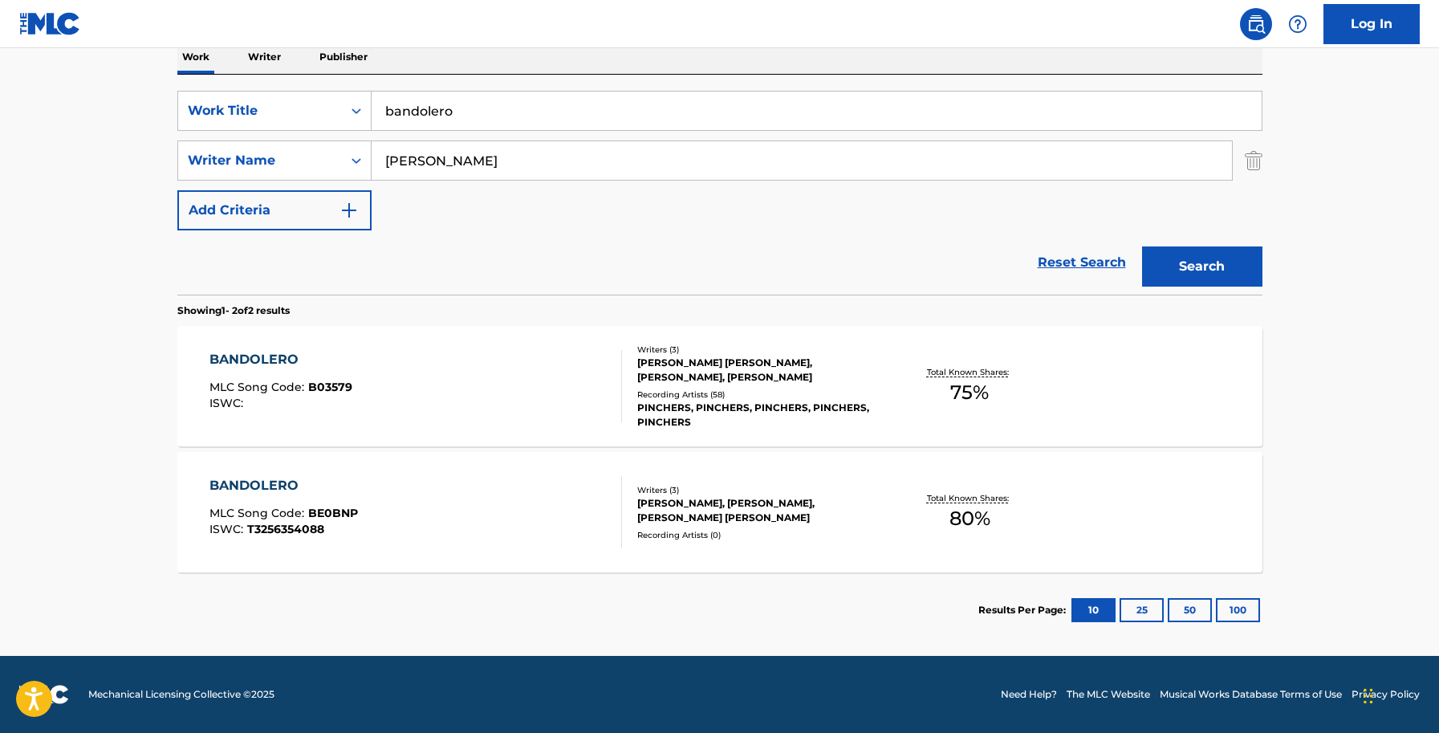
drag, startPoint x: 416, startPoint y: 106, endPoint x: 417, endPoint y: 128, distance: 21.7
click at [416, 108] on input "bandolero" at bounding box center [816, 110] width 890 height 39
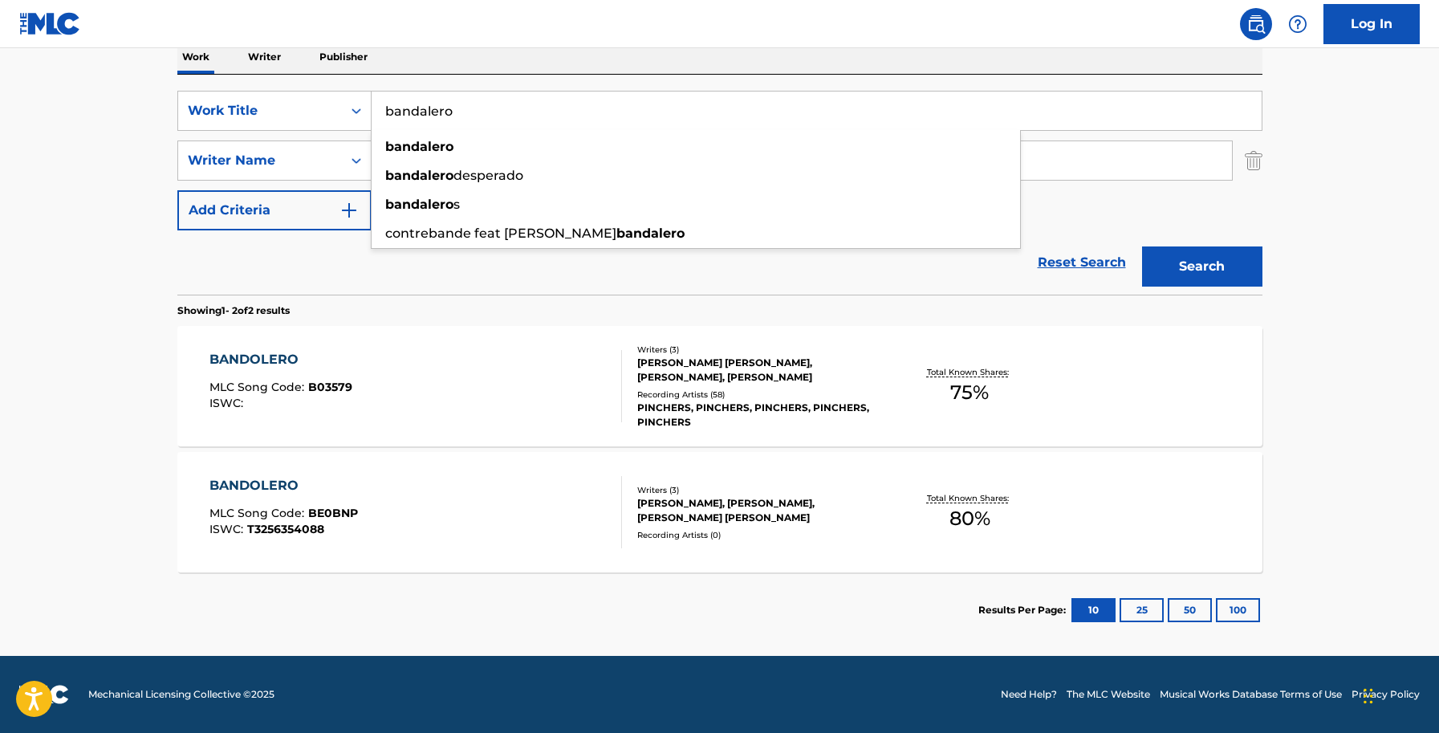
click at [1142, 246] on button "Search" at bounding box center [1202, 266] width 120 height 40
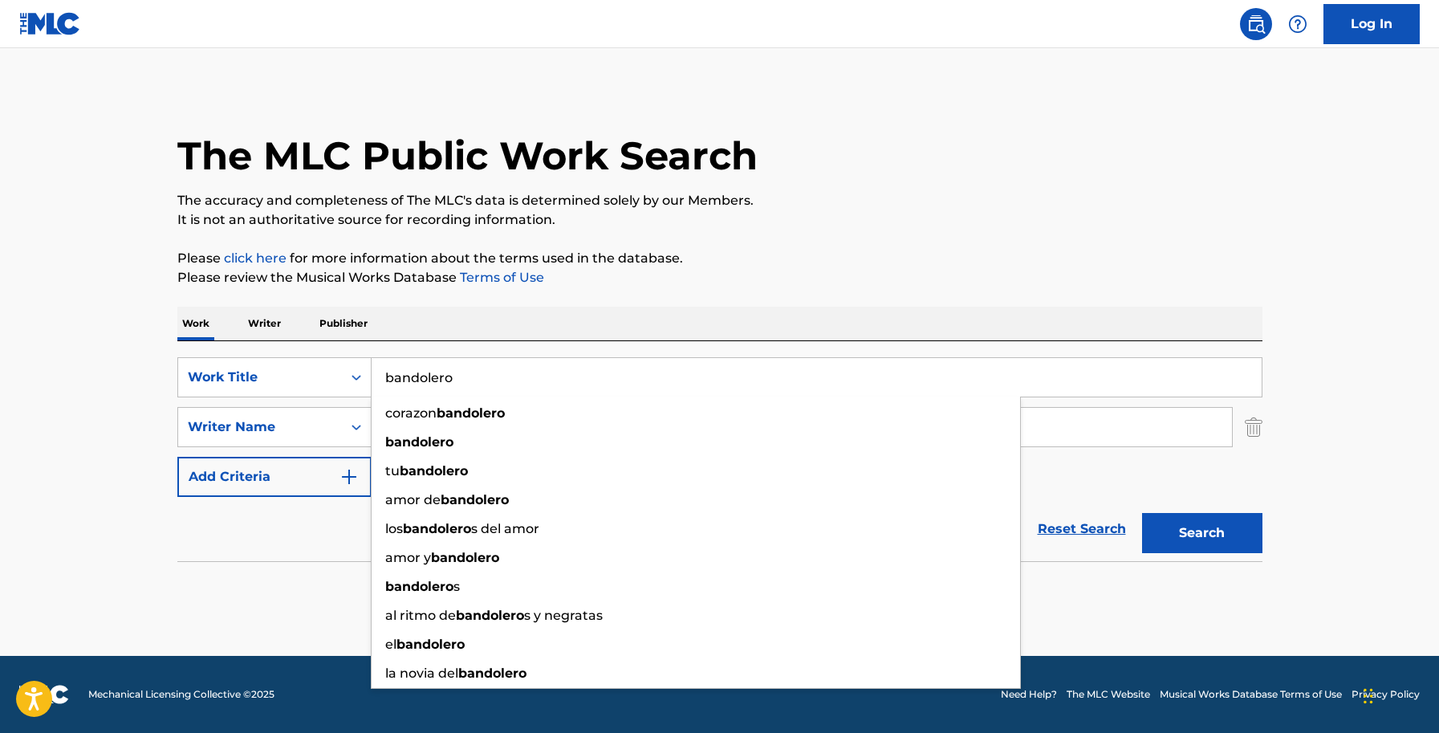
click at [1142, 513] on button "Search" at bounding box center [1202, 533] width 120 height 40
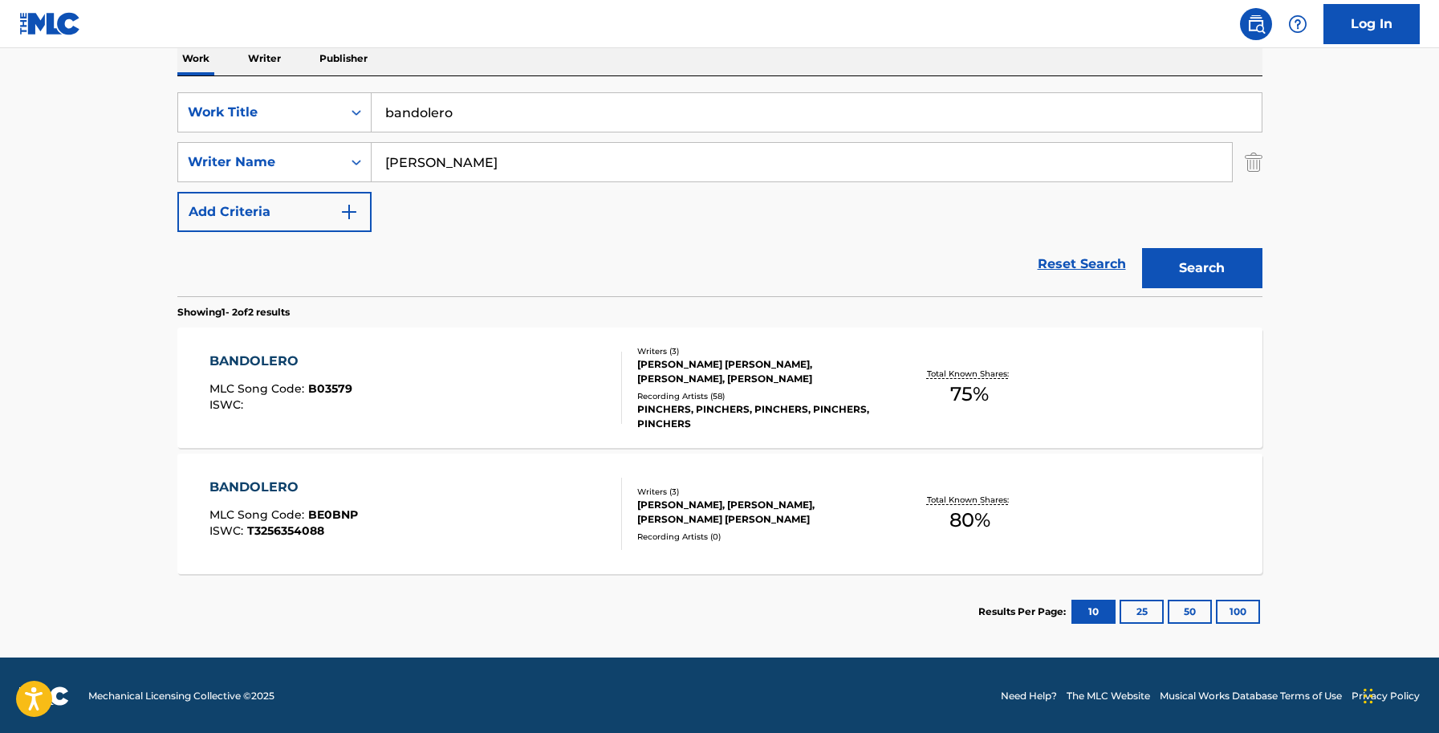
scroll to position [266, 0]
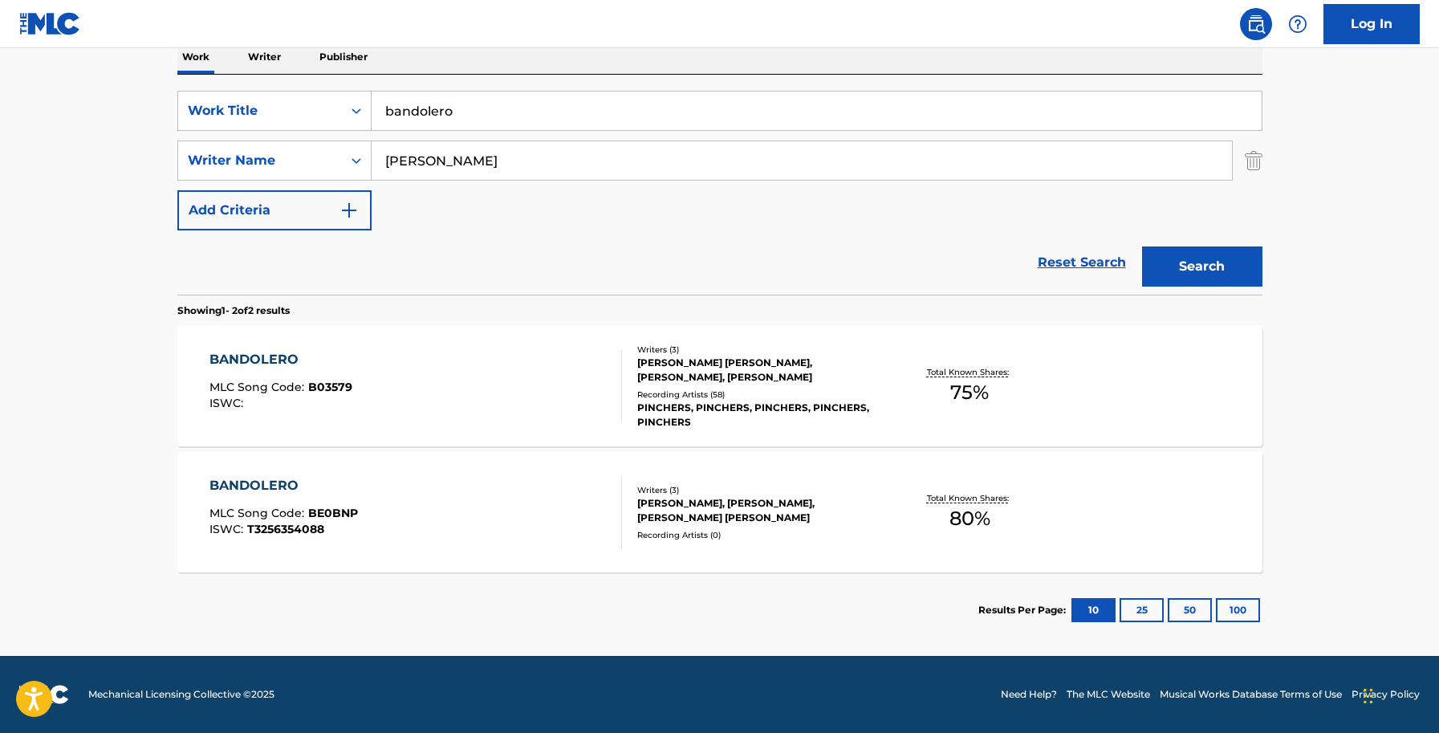
click at [428, 109] on input "bandolero" at bounding box center [816, 110] width 890 height 39
type input "bandelero"
click at [61, 382] on main "The MLC Public Work Search The accuracy and completeness of The MLC's data is d…" at bounding box center [719, 219] width 1439 height 874
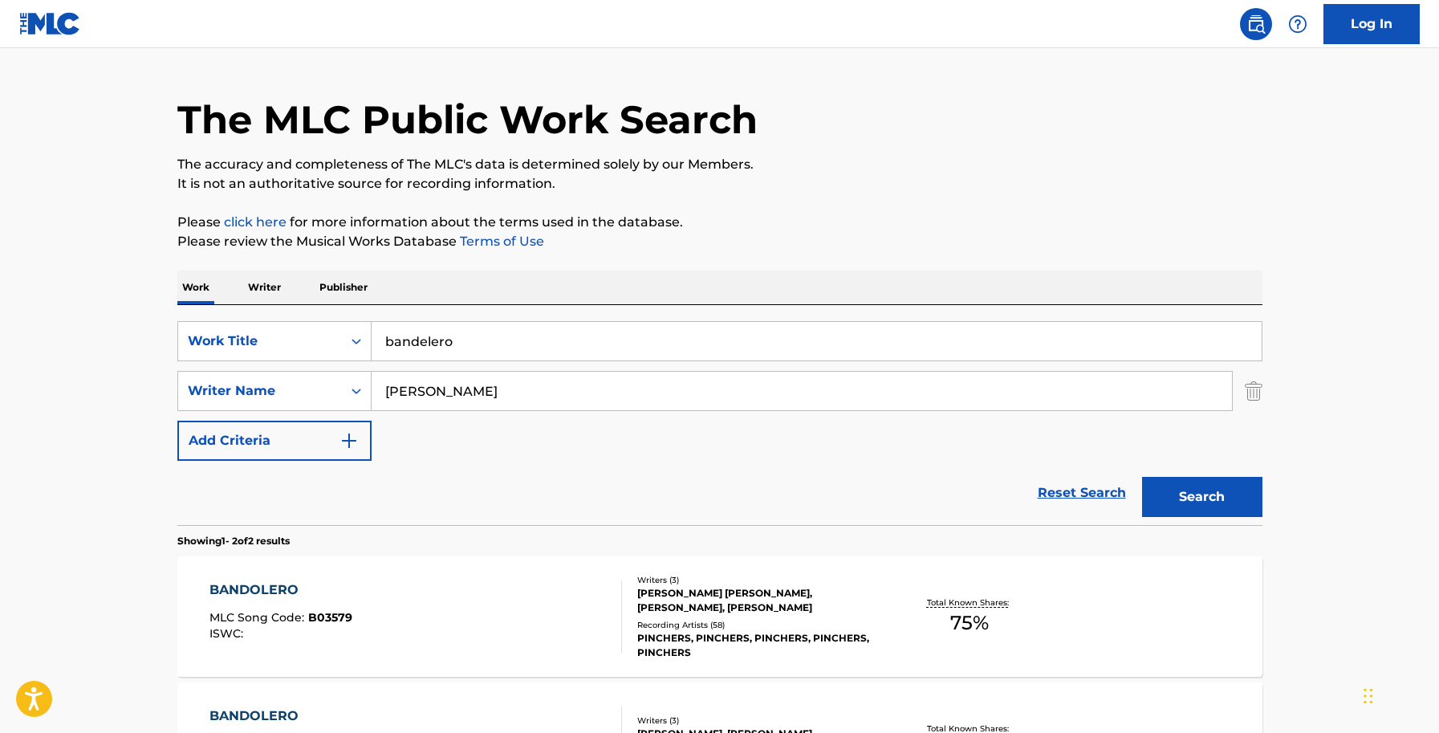
scroll to position [0, 0]
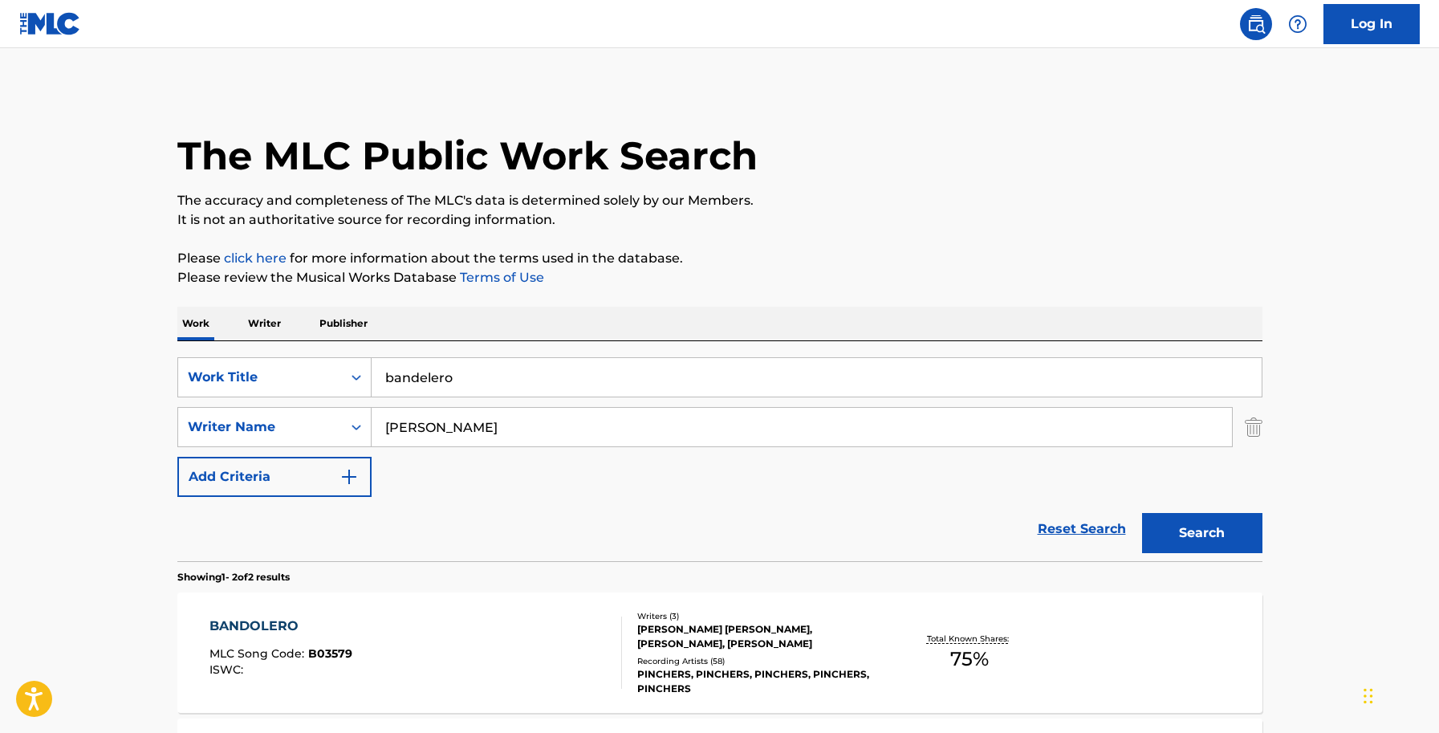
click at [1248, 420] on img "Search Form" at bounding box center [1253, 427] width 18 height 40
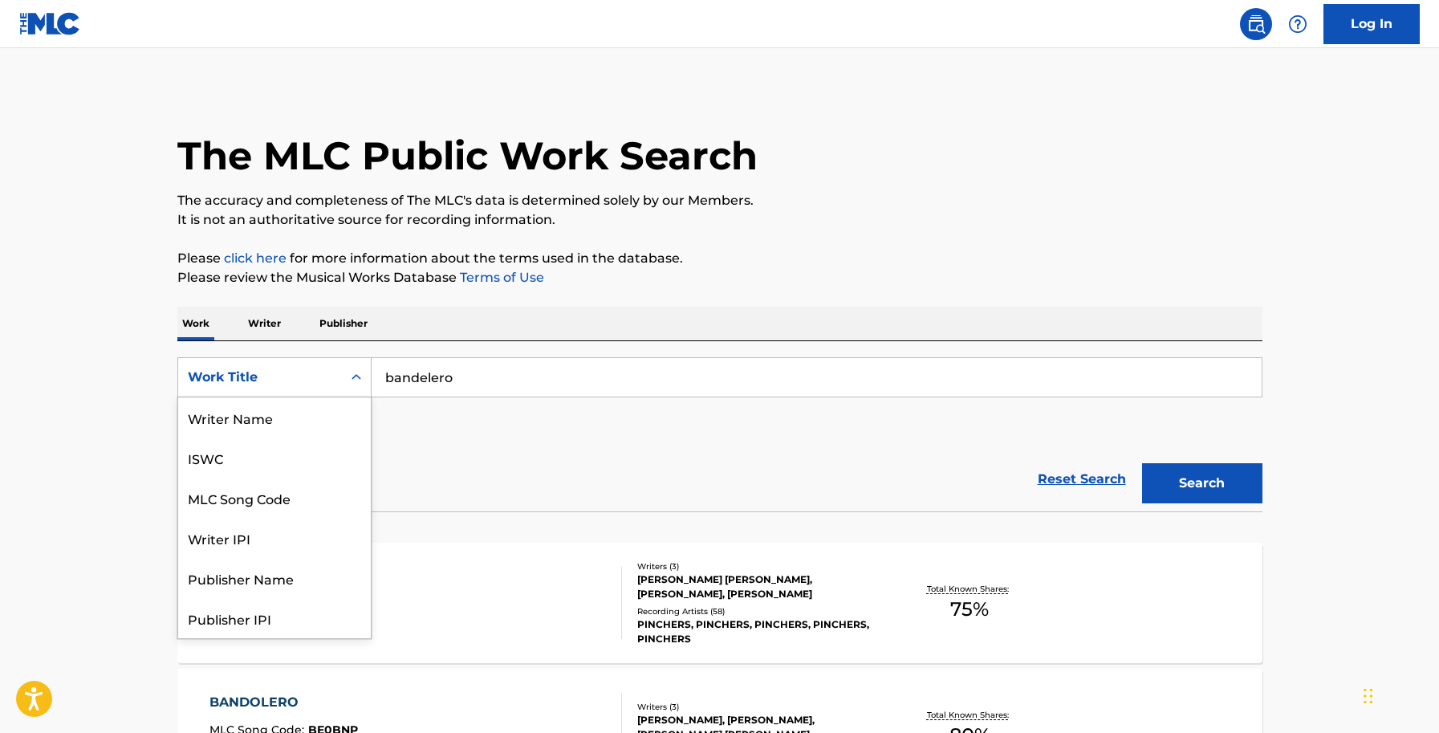
click at [351, 371] on icon "Search Form" at bounding box center [356, 377] width 16 height 16
click at [258, 422] on div "MLC Song Code" at bounding box center [274, 417] width 193 height 40
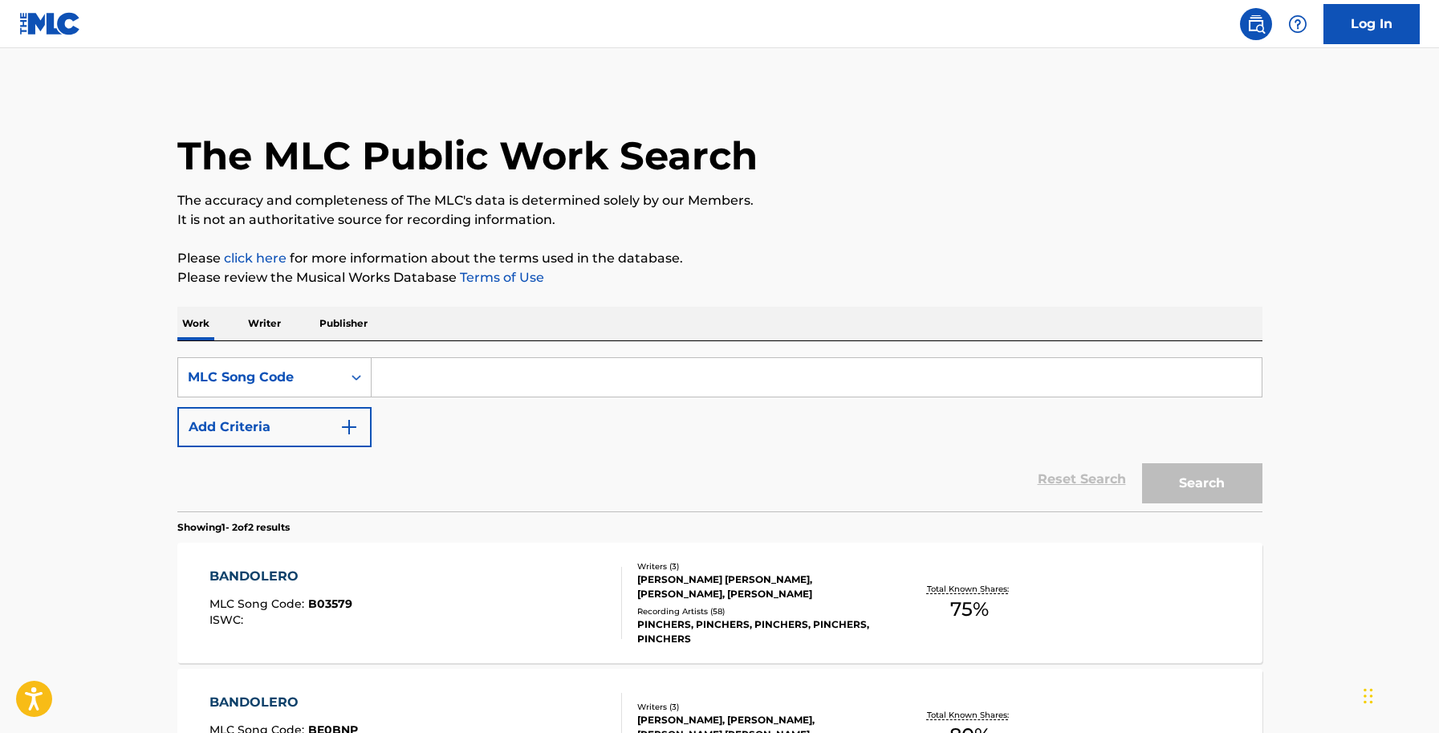
click at [436, 386] on input "Search Form" at bounding box center [816, 377] width 890 height 39
paste input "TW8KYQ"
click at [1220, 476] on button "Search" at bounding box center [1202, 483] width 120 height 40
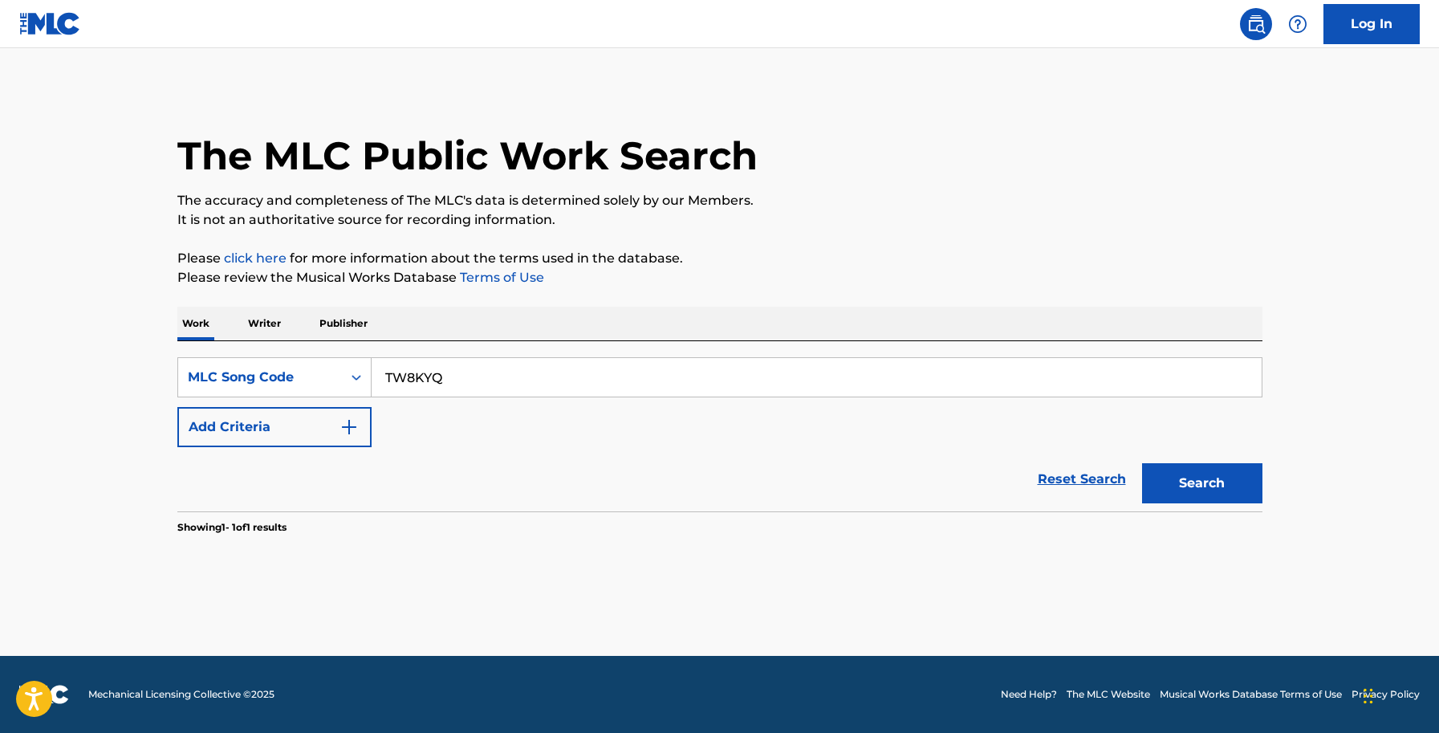
drag, startPoint x: 51, startPoint y: 263, endPoint x: 64, endPoint y: 256, distance: 15.4
click at [51, 263] on main "The MLC Public Work Search The accuracy and completeness of The MLC's data is d…" at bounding box center [719, 351] width 1439 height 607
drag, startPoint x: 467, startPoint y: 376, endPoint x: 345, endPoint y: 375, distance: 122.0
click at [345, 375] on div "SearchWithCriteria1b1909b6-a25e-4f73-b4a7-4ba94f71cfc9 MLC Song Code TW8KYQ" at bounding box center [719, 377] width 1085 height 40
paste input "64XL"
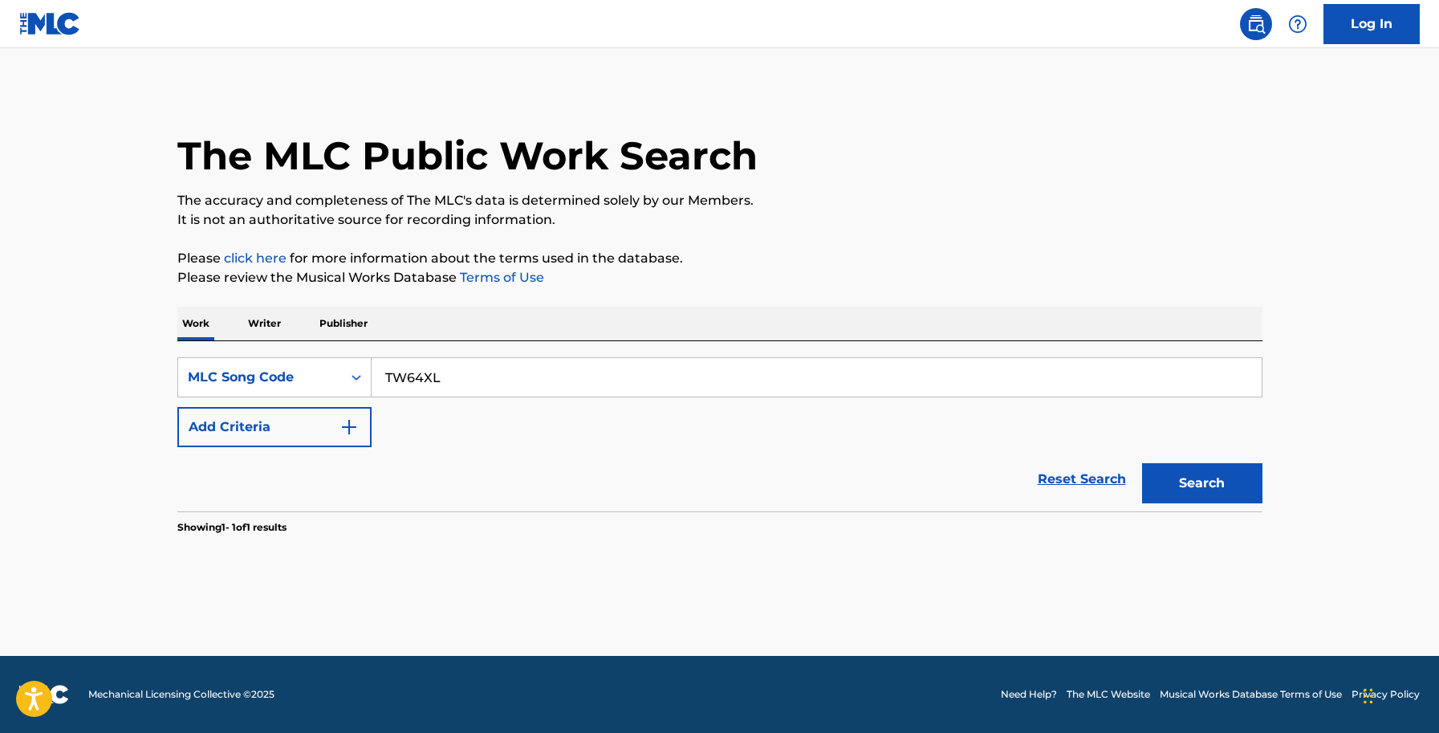
type input "TW64XL"
click at [1174, 469] on button "Search" at bounding box center [1202, 483] width 120 height 40
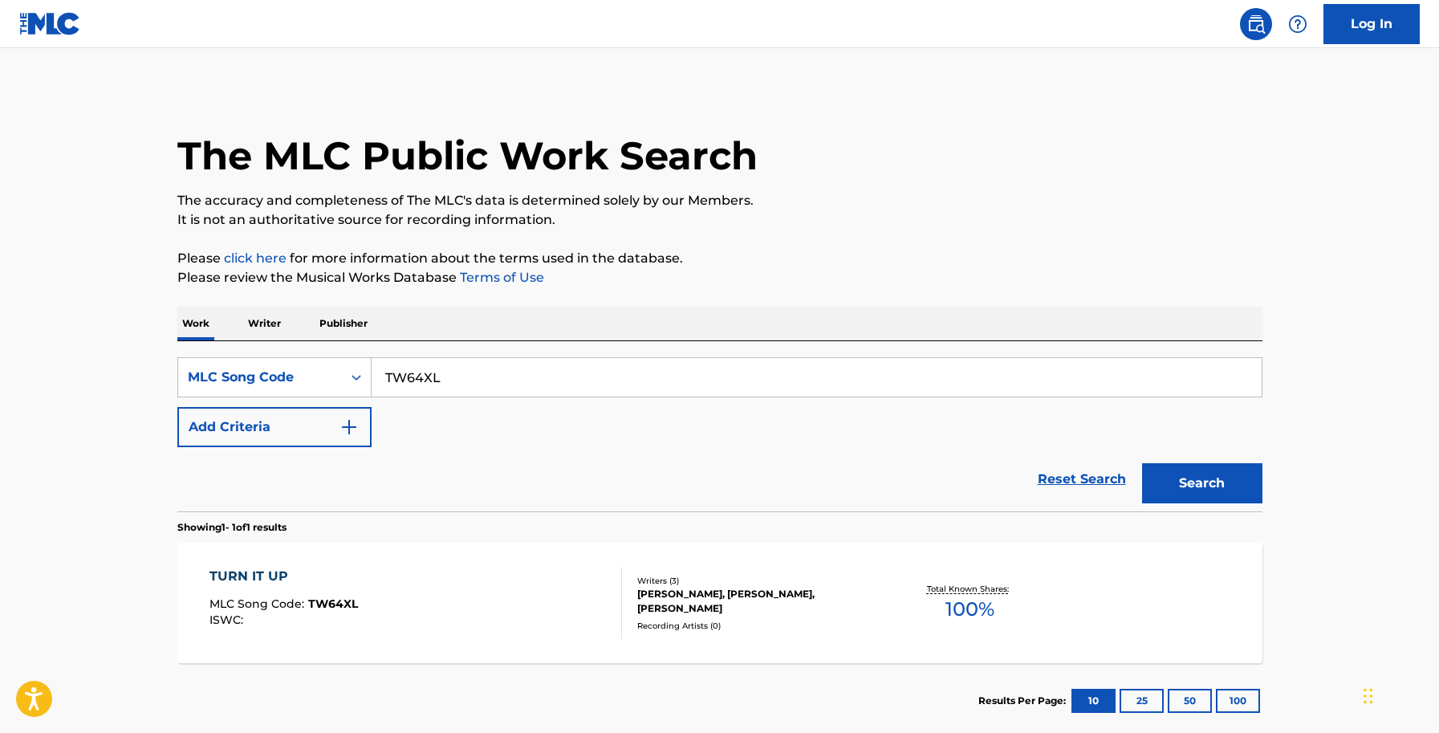
click at [696, 614] on div "DOMINIC ADRIAN MCDONALD, LINTON WHITE, ADIDJA JAHIEM PALMER" at bounding box center [758, 600] width 242 height 29
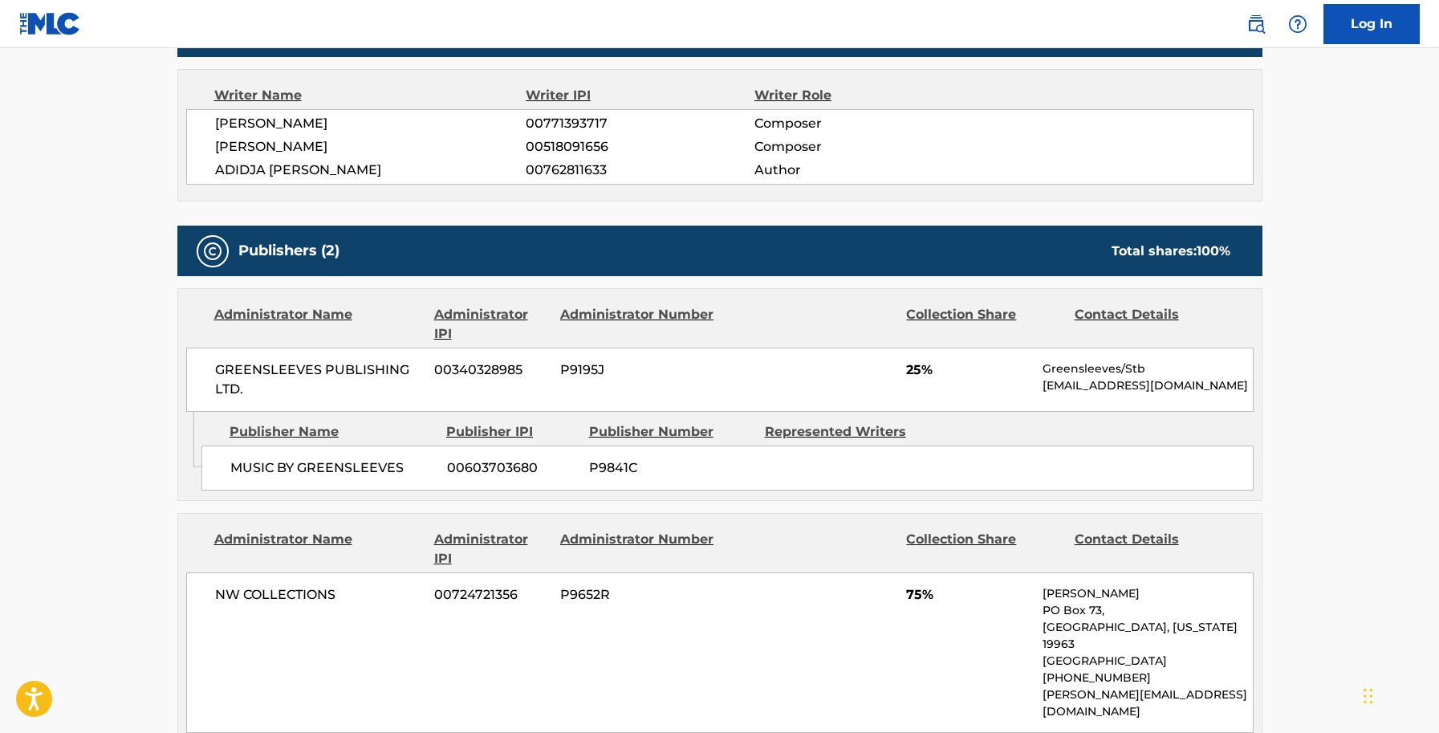
scroll to position [561, 0]
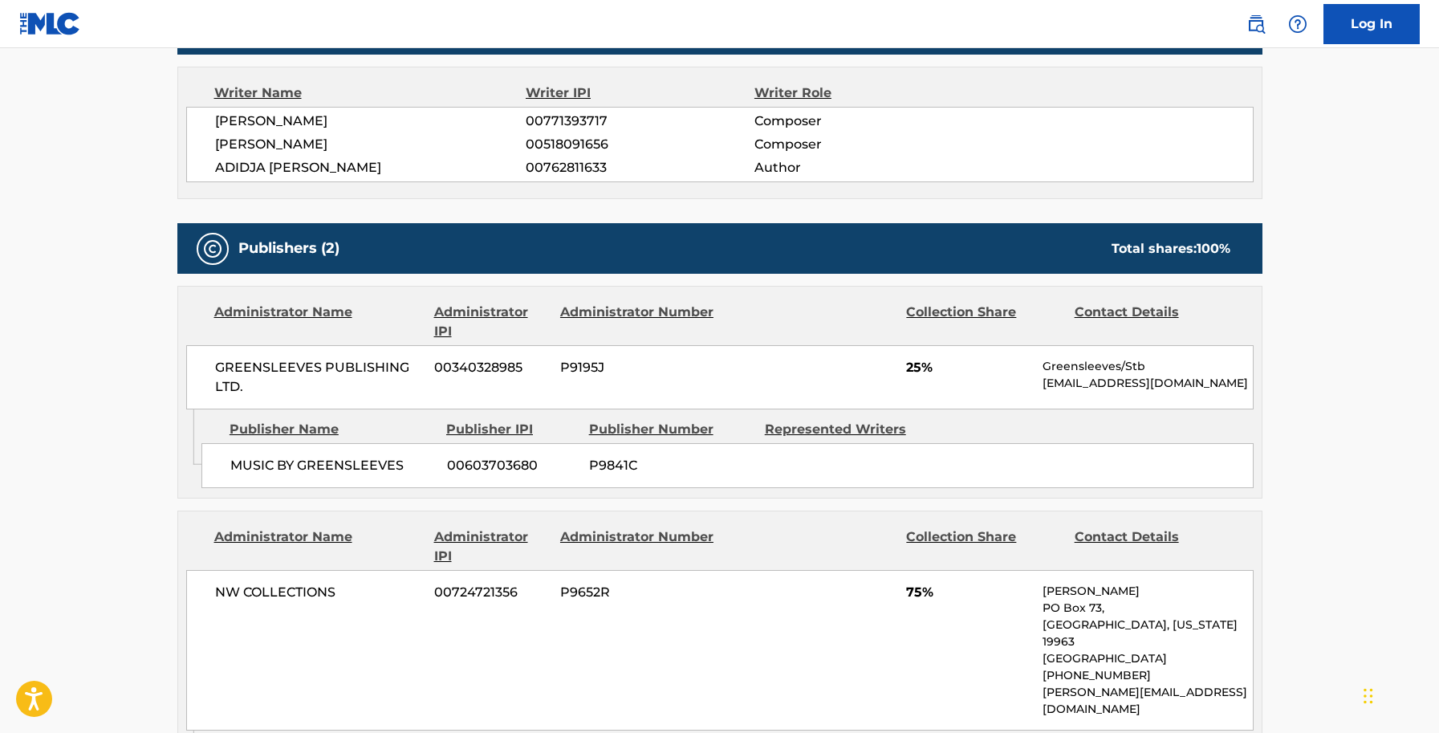
click at [63, 118] on main "< Back to public search results Copy work link TURN IT UP Work Detail Member Wo…" at bounding box center [719, 235] width 1439 height 1497
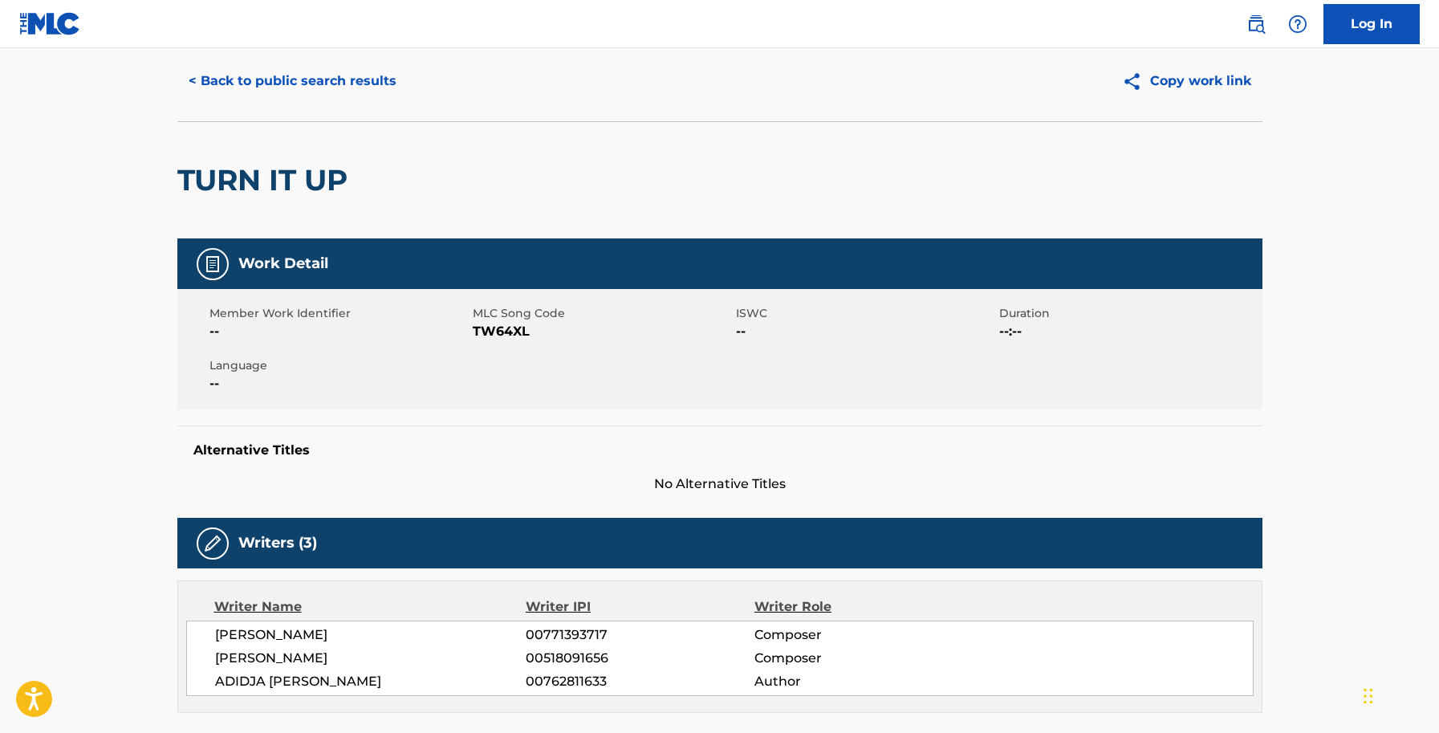
scroll to position [47, 0]
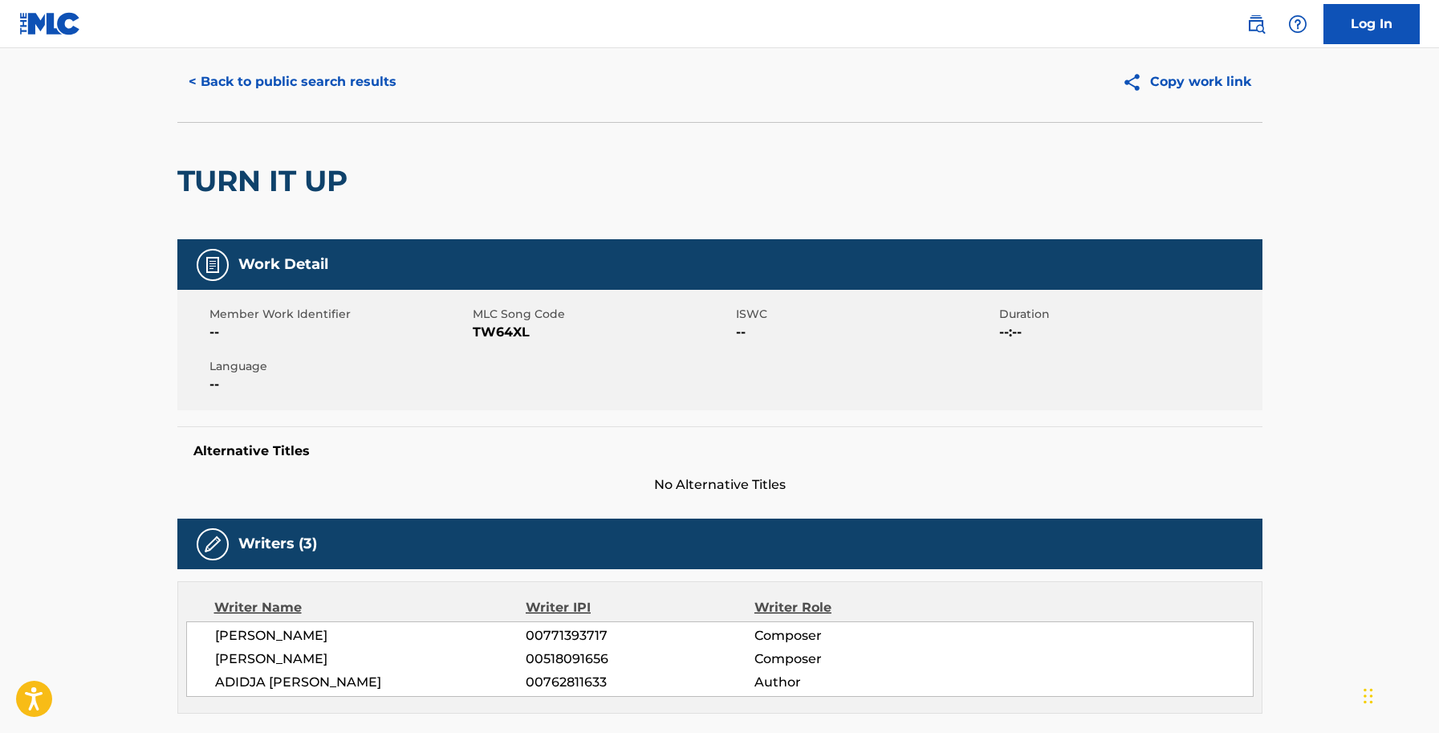
click at [279, 88] on button "< Back to public search results" at bounding box center [292, 82] width 230 height 40
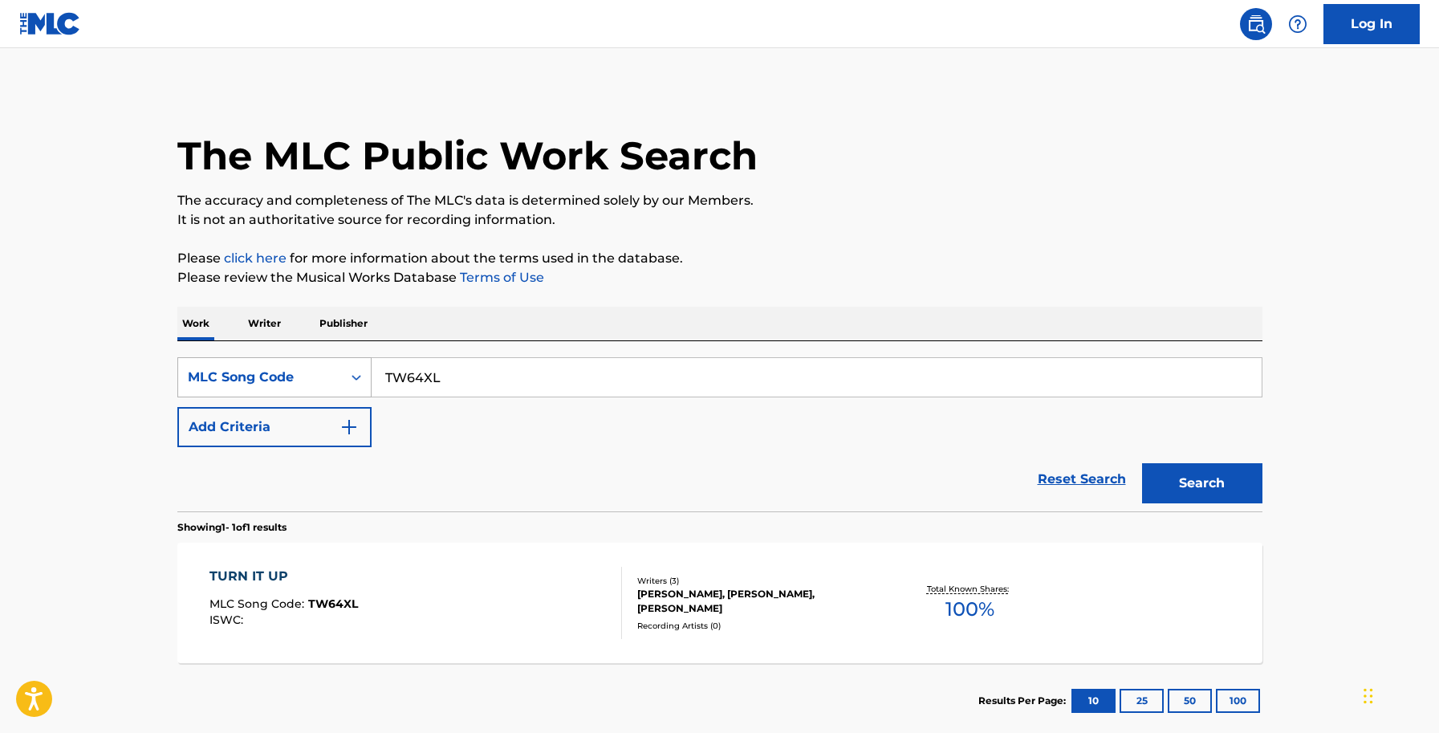
drag, startPoint x: 451, startPoint y: 378, endPoint x: 321, endPoint y: 383, distance: 130.1
click at [321, 383] on div "SearchWithCriteria1b1909b6-a25e-4f73-b4a7-4ba94f71cfc9 MLC Song Code TW64XL" at bounding box center [719, 377] width 1085 height 40
paste input "BV8166"
type input "BV8166"
click at [1158, 477] on button "Search" at bounding box center [1202, 483] width 120 height 40
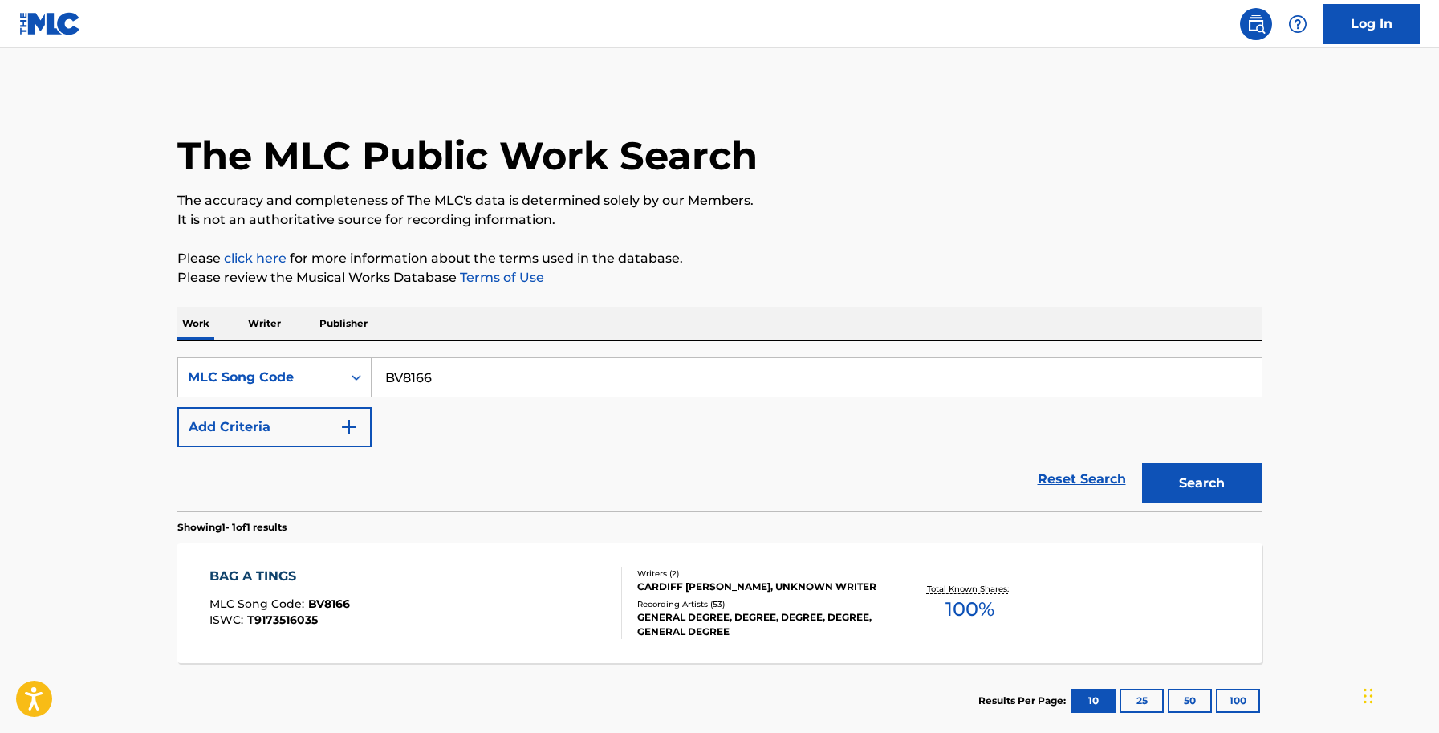
click at [11, 314] on main "The MLC Public Work Search The accuracy and completeness of The MLC's data is d…" at bounding box center [719, 397] width 1439 height 698
click at [722, 596] on div "Writers ( 2 ) CARDIFF SAMUEL BUTT, UNKNOWN WRITER Recording Artists ( 53 ) GENE…" at bounding box center [751, 602] width 258 height 71
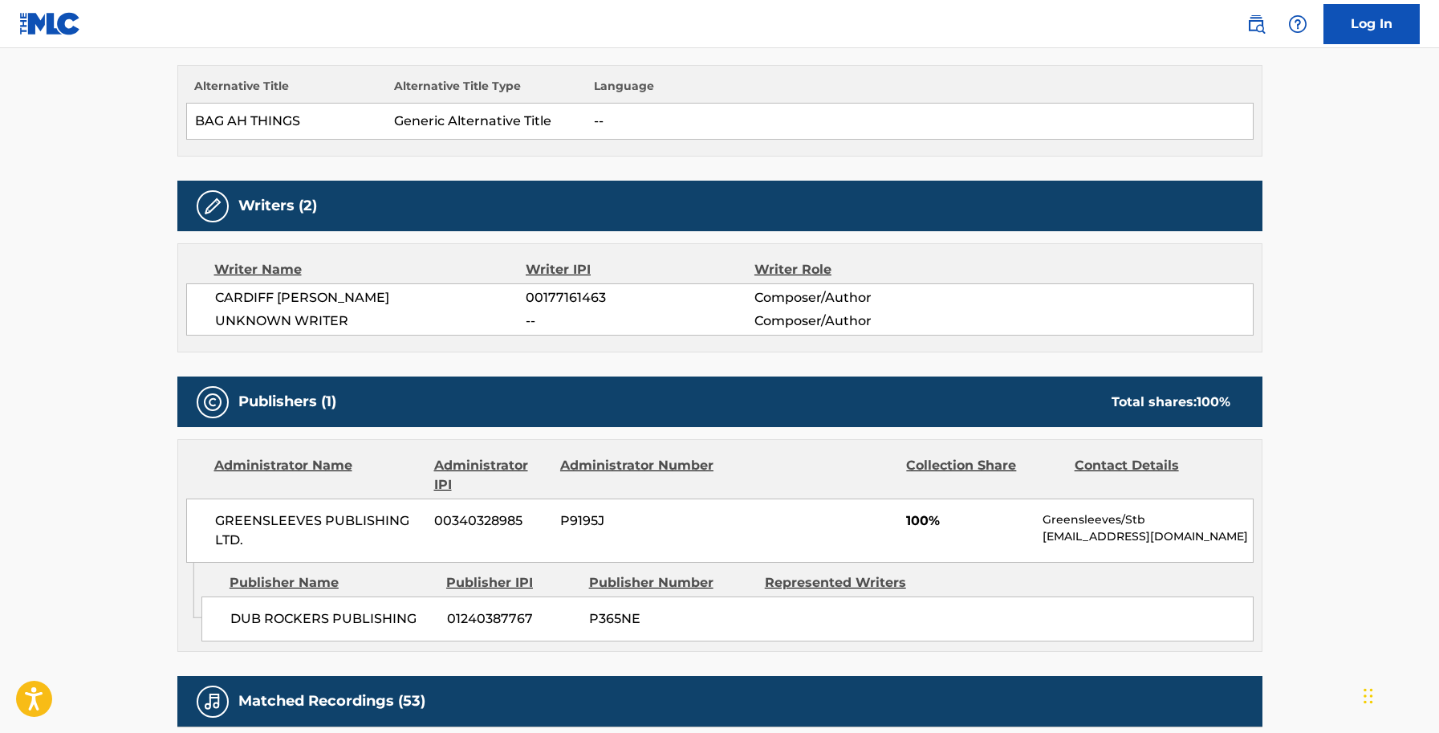
scroll to position [477, 0]
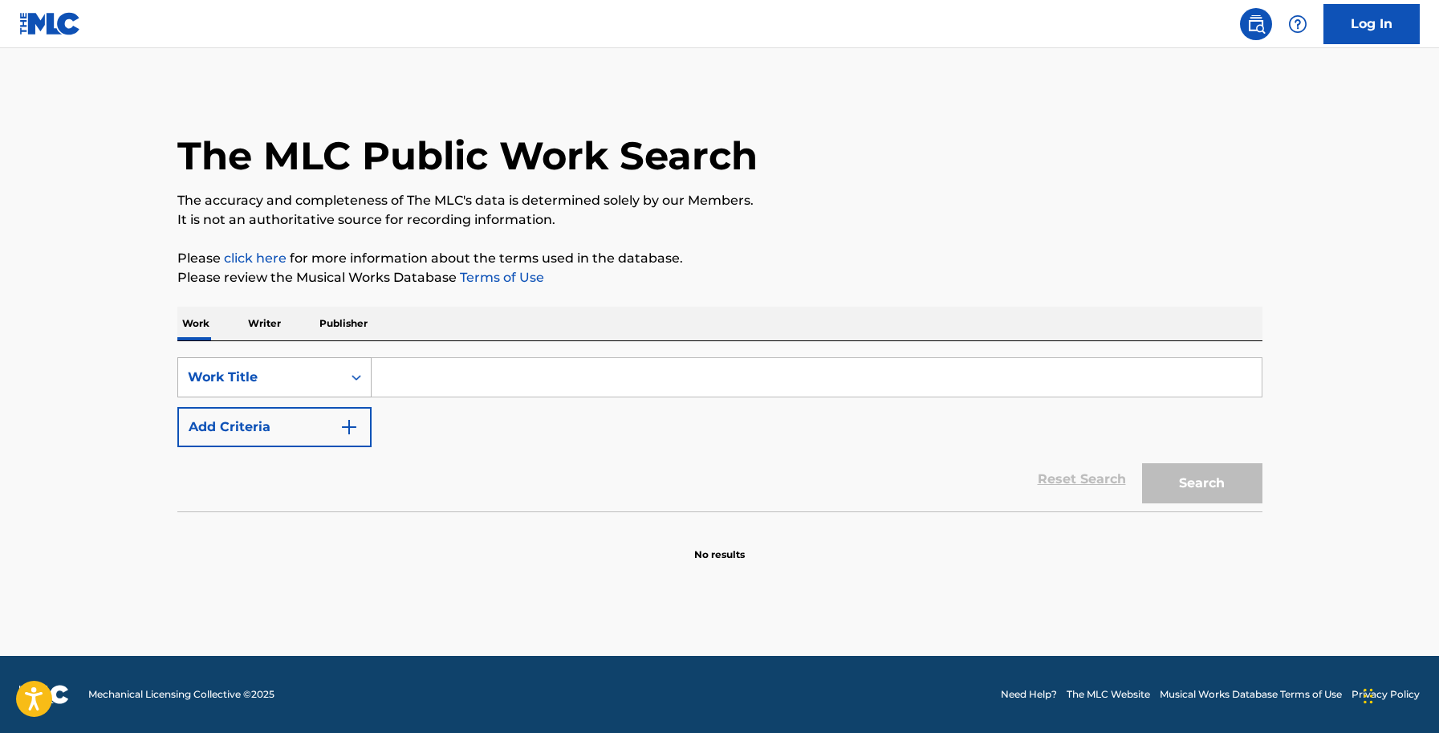
click at [347, 376] on div "Search Form" at bounding box center [356, 377] width 29 height 29
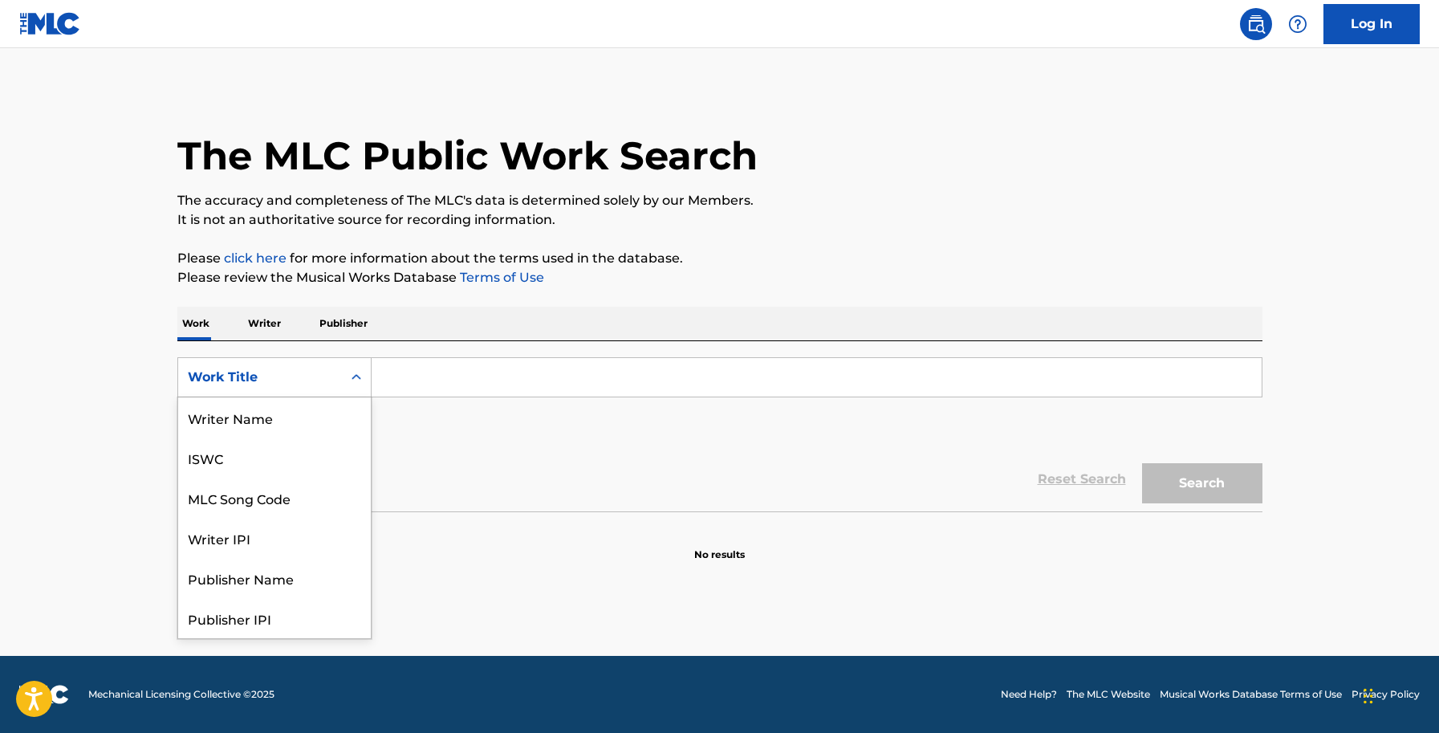
scroll to position [80, 0]
click at [276, 420] on div "MLC Song Code" at bounding box center [274, 417] width 193 height 40
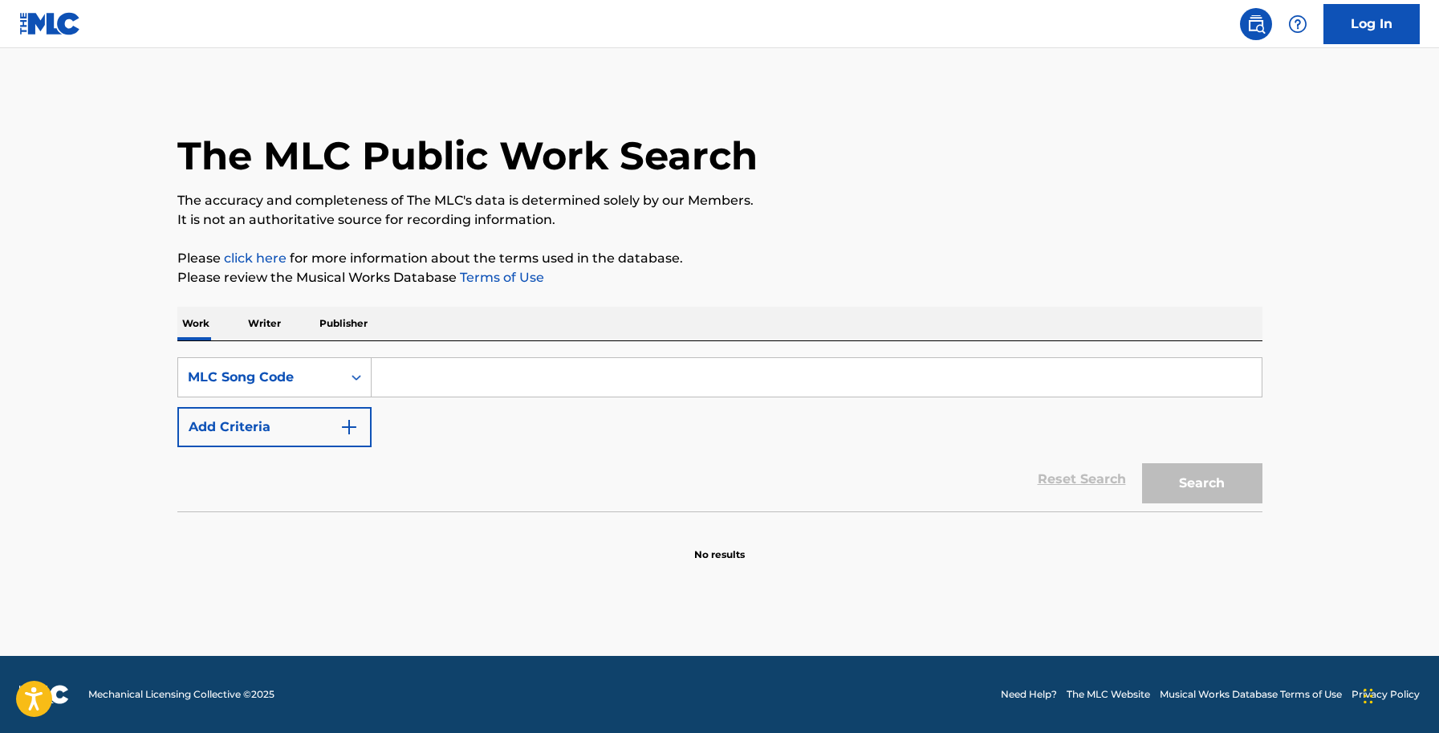
click at [417, 391] on input "Search Form" at bounding box center [816, 377] width 890 height 39
paste input "BVBORK"
type input "BVBORK"
click at [1167, 481] on button "Search" at bounding box center [1202, 483] width 120 height 40
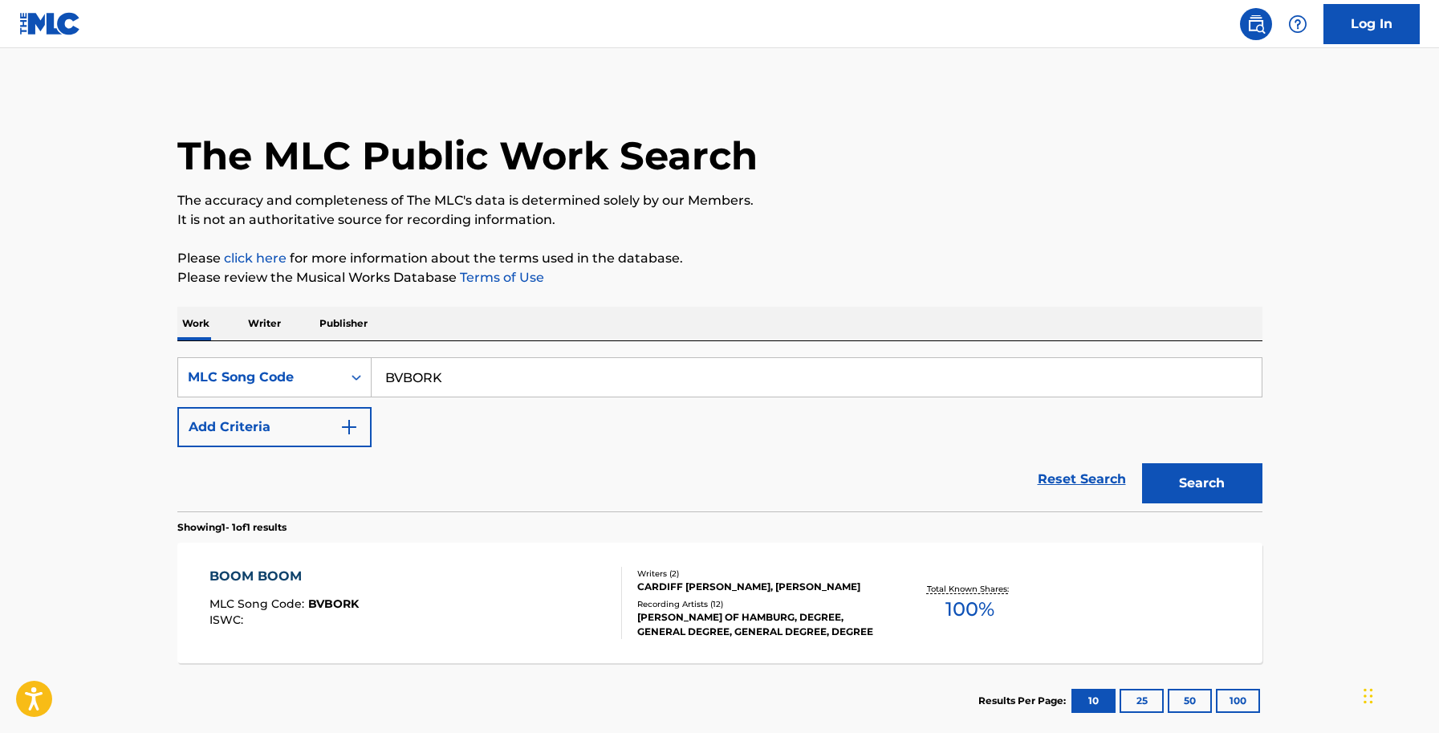
click at [710, 591] on div "CARDIFF SAMUEL BUTT, H. BROWNE" at bounding box center [758, 586] width 242 height 14
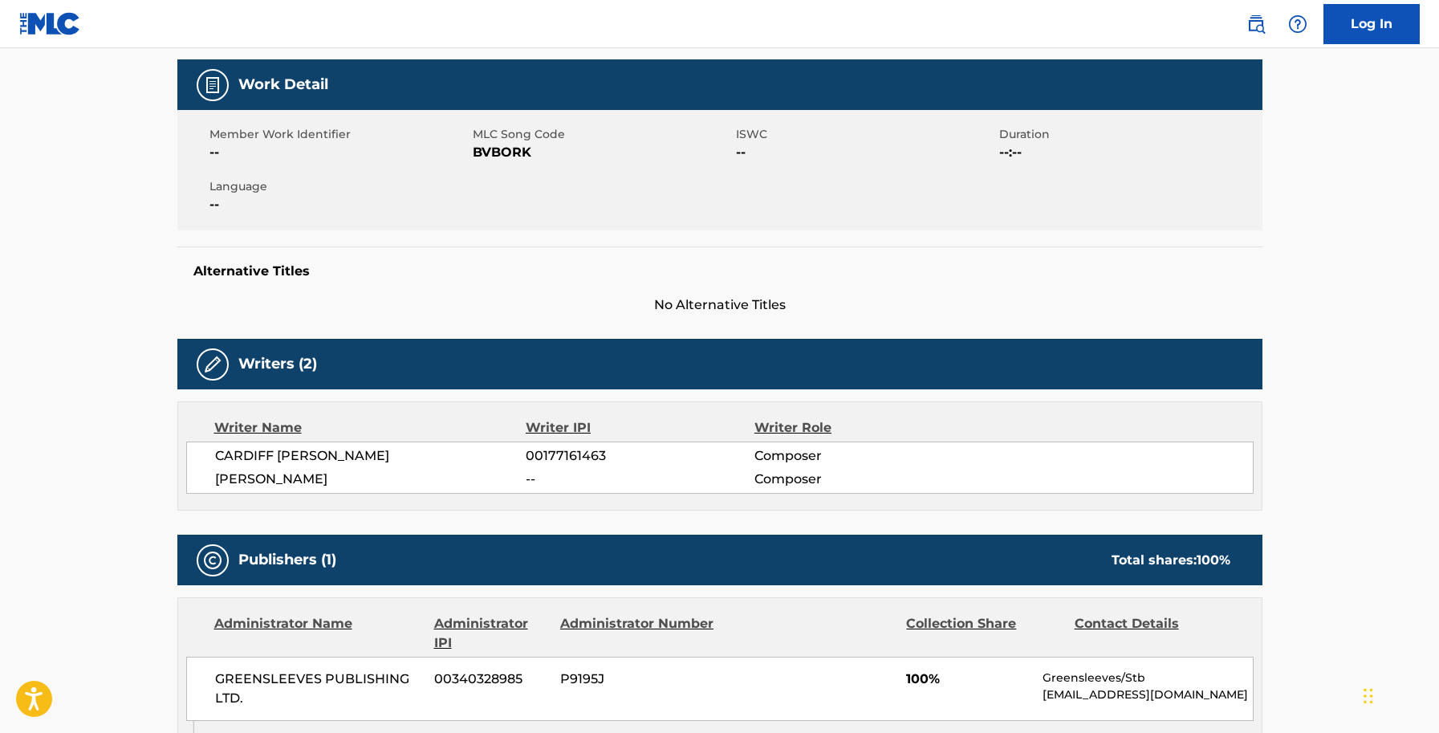
scroll to position [223, 0]
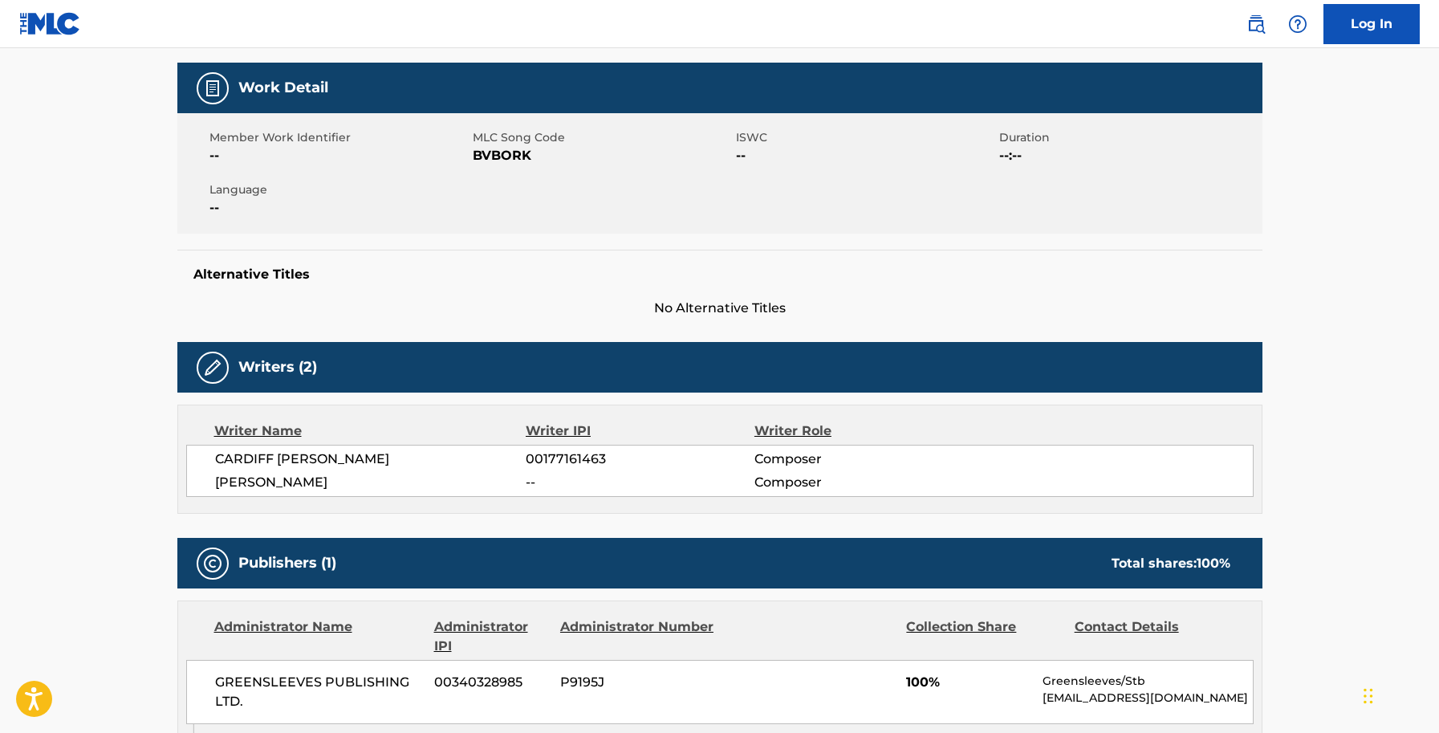
click at [35, 307] on main "< Back to public search results Copy work link BOOM BOOM Work Detail Member Wor…" at bounding box center [719, 630] width 1439 height 1610
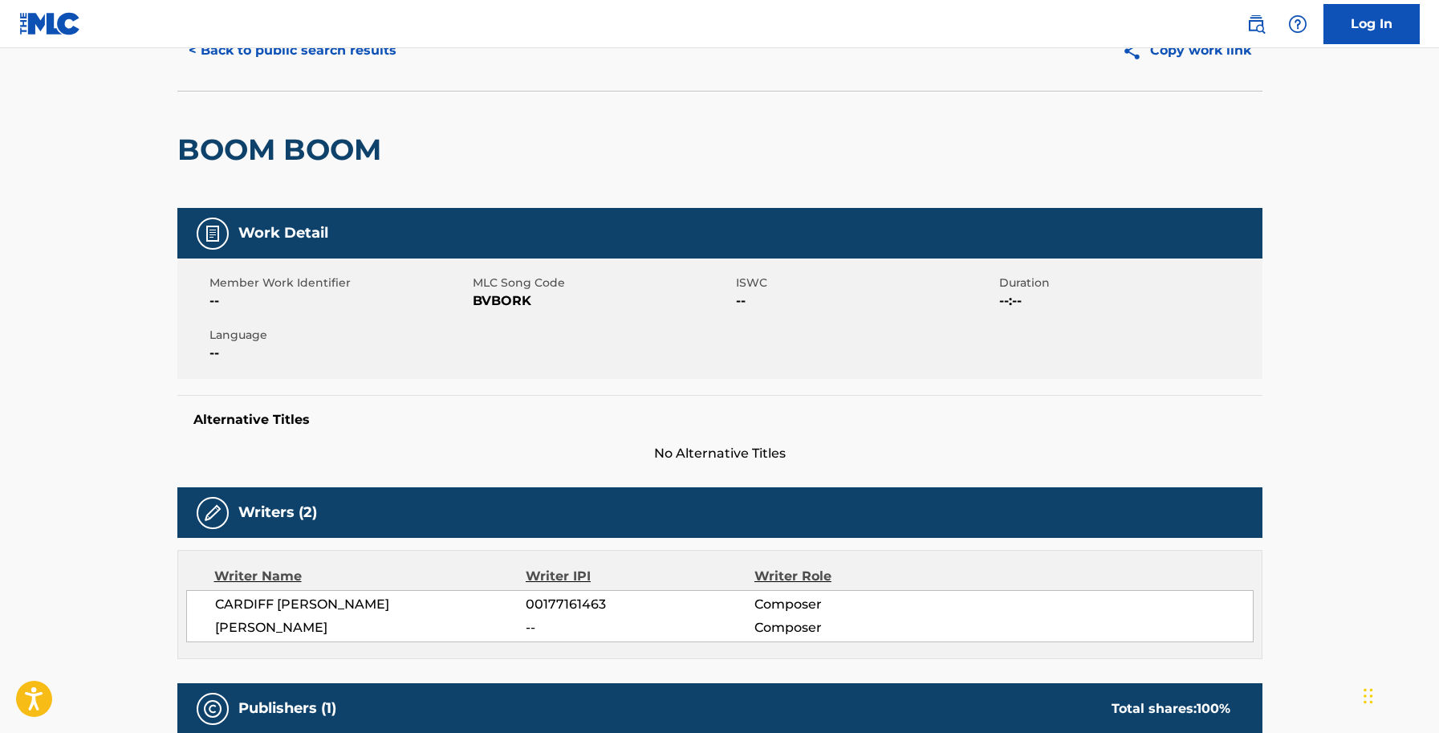
scroll to position [0, 0]
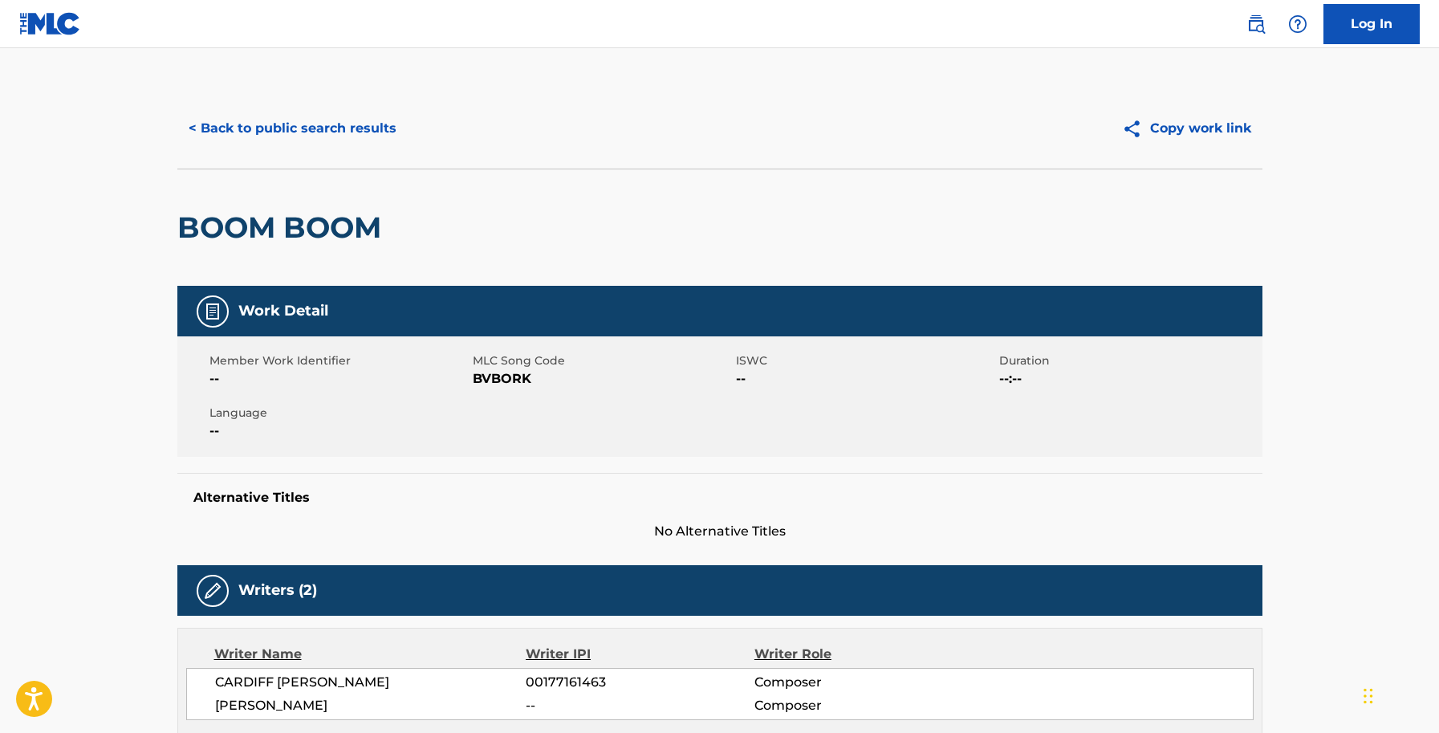
click at [1402, 16] on link "Log In" at bounding box center [1371, 24] width 96 height 40
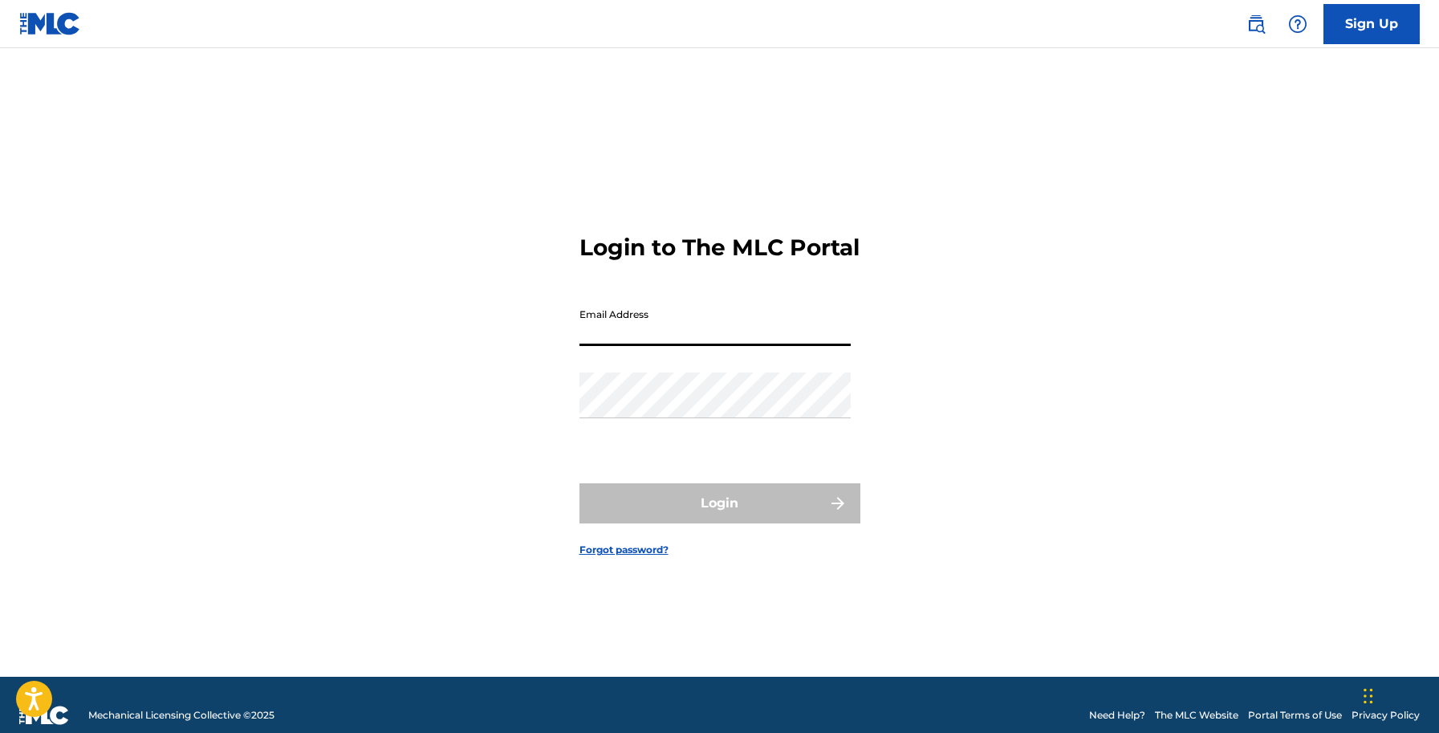
click at [661, 333] on input "Email Address" at bounding box center [714, 323] width 271 height 46
type input "[PERSON_NAME][EMAIL_ADDRESS][PERSON_NAME][DOMAIN_NAME]"
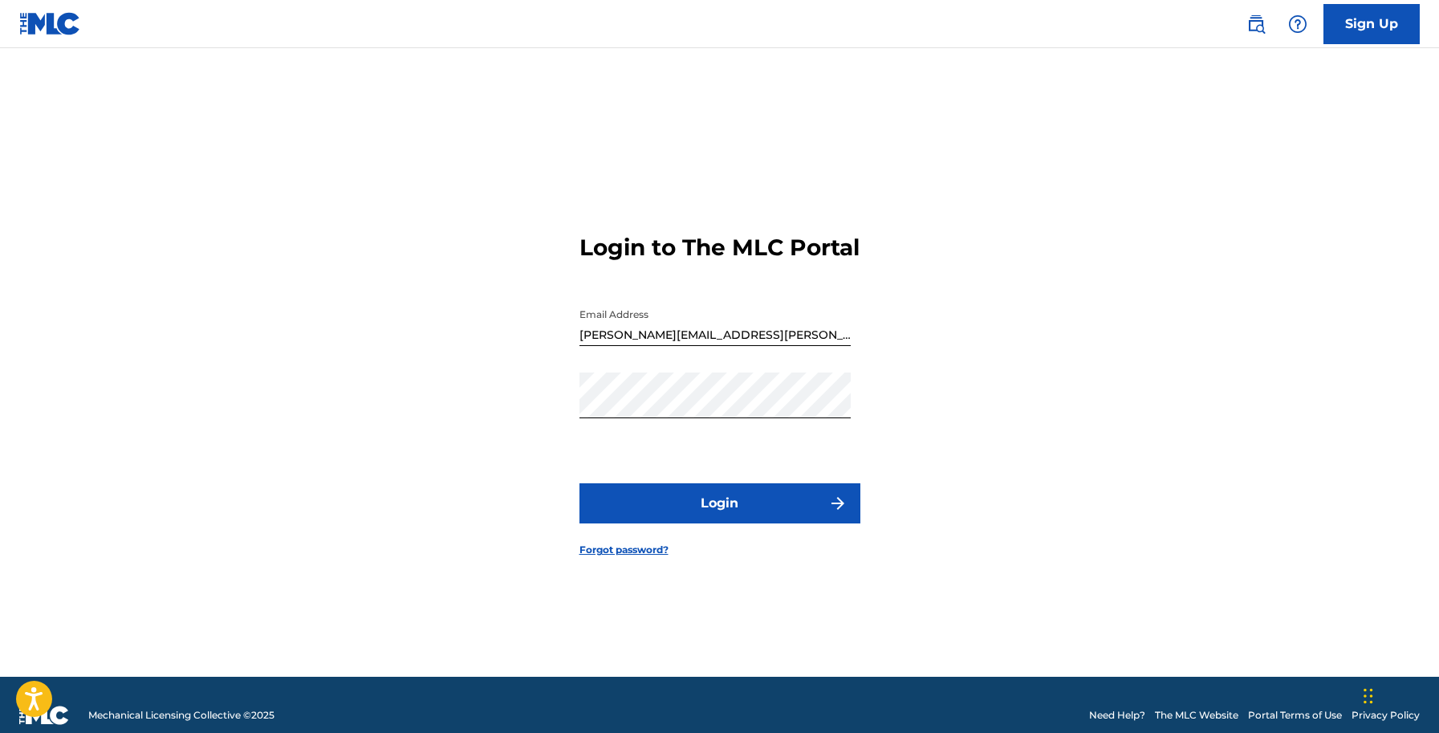
click at [700, 505] on button "Login" at bounding box center [719, 503] width 281 height 40
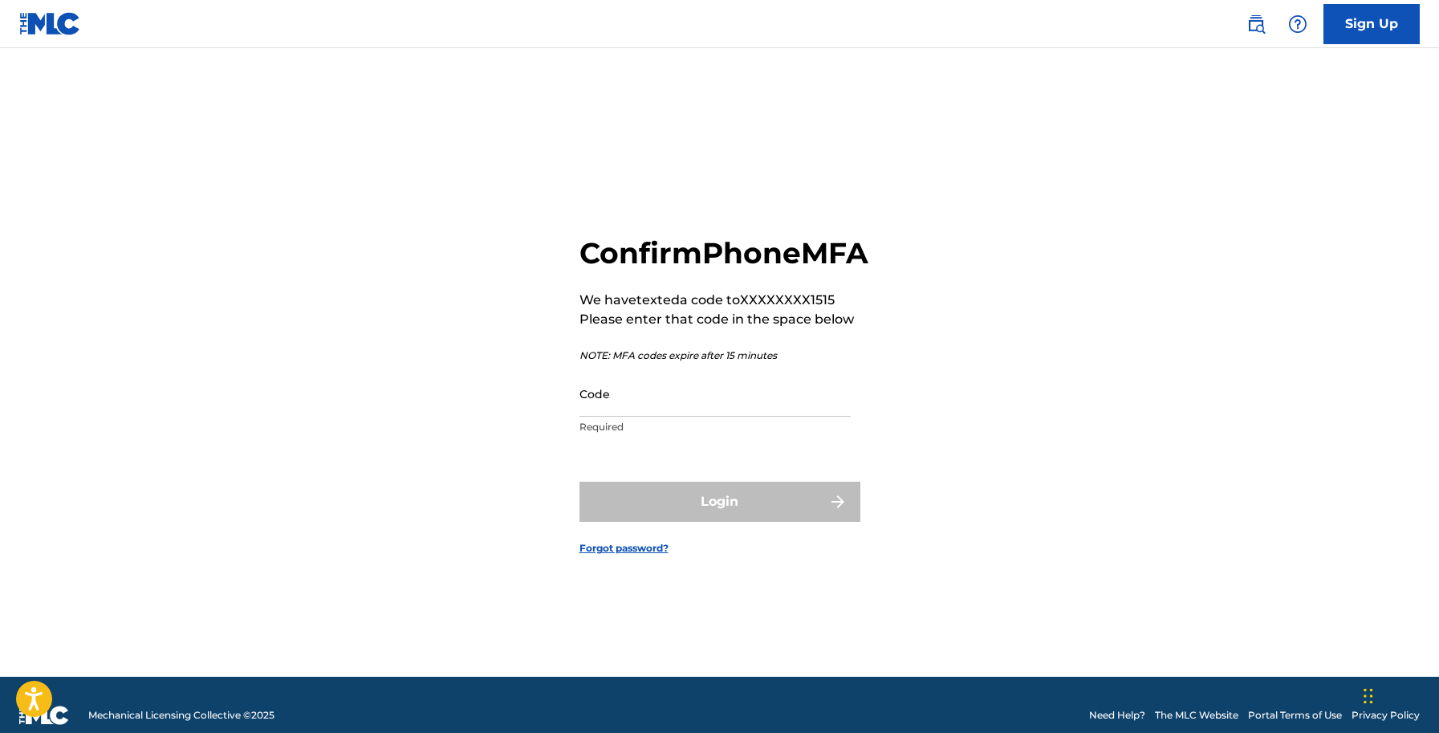
click at [652, 416] on input "Code" at bounding box center [714, 394] width 271 height 46
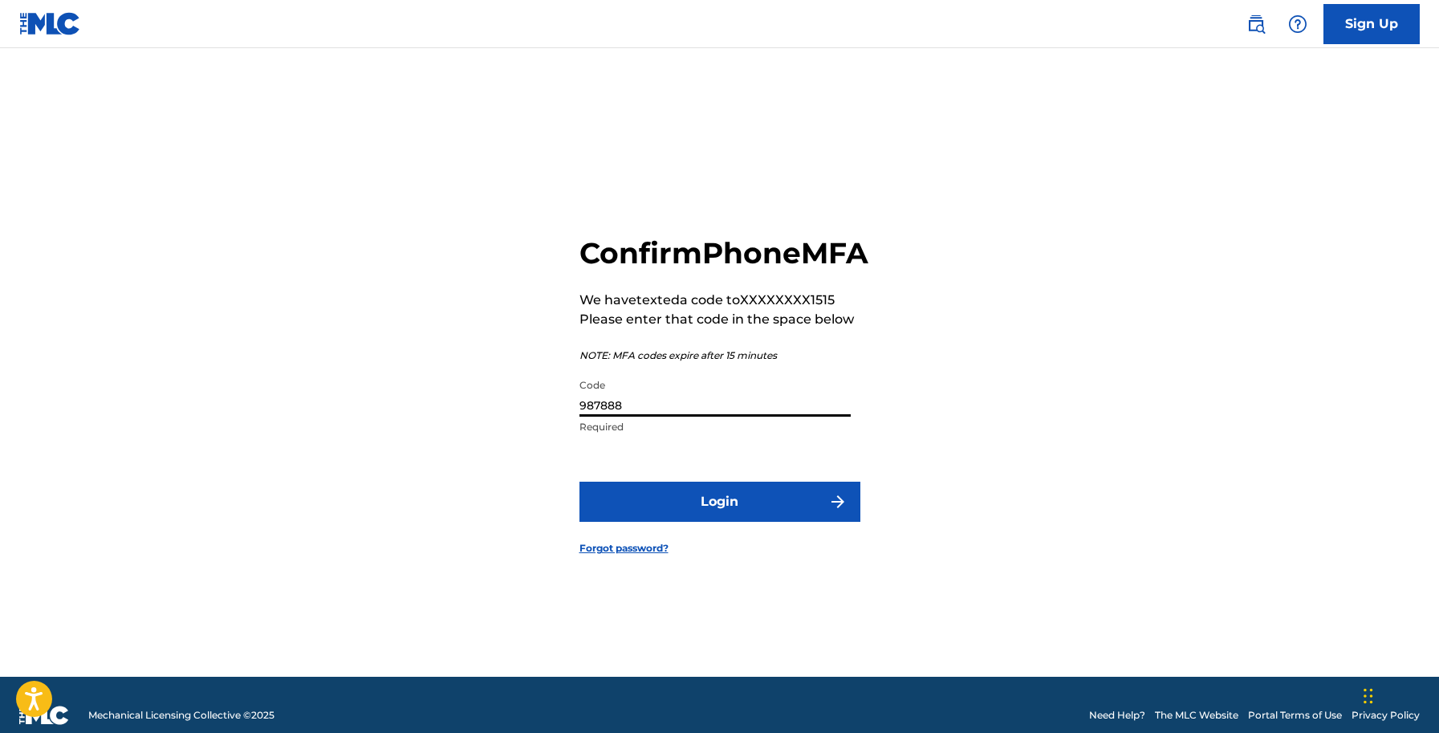
type input "987888"
click at [702, 516] on button "Login" at bounding box center [719, 501] width 281 height 40
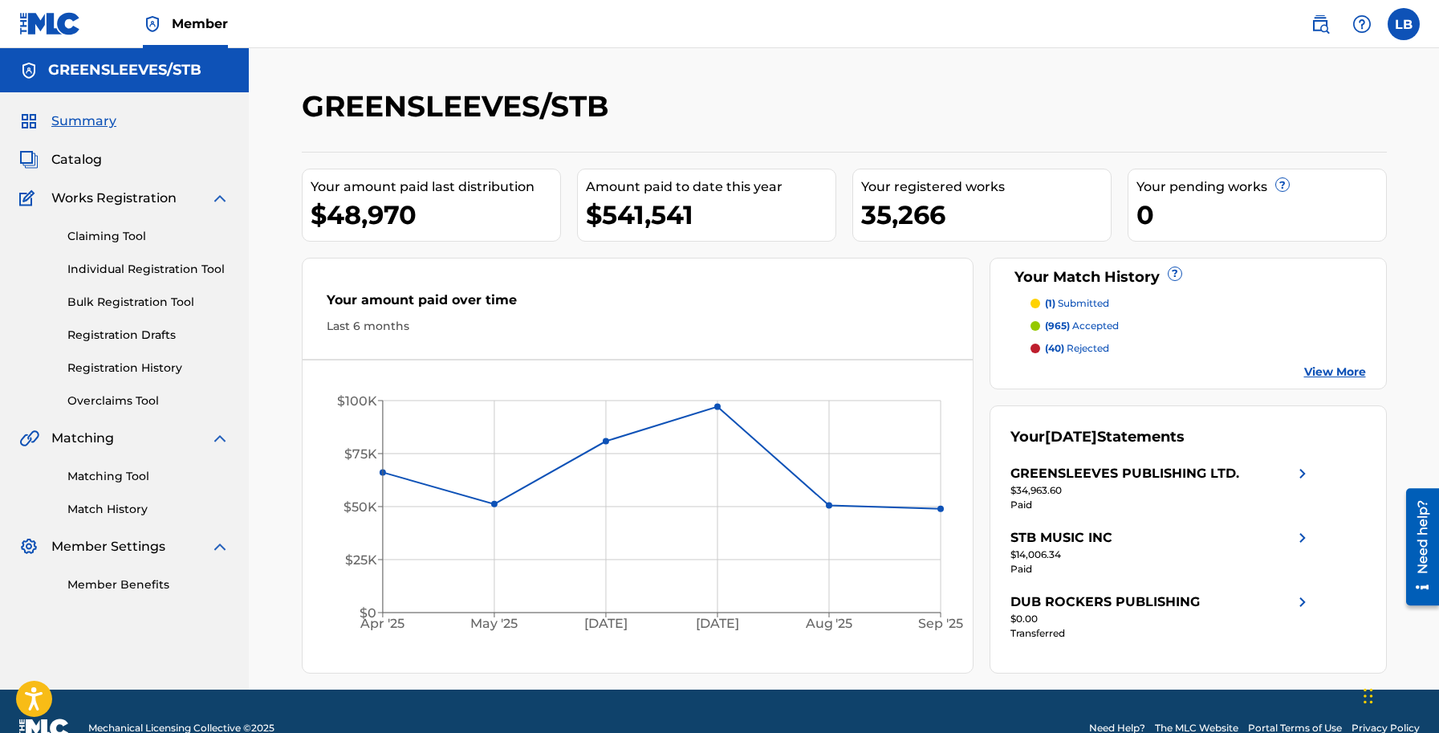
click at [82, 160] on span "Catalog" at bounding box center [76, 159] width 51 height 19
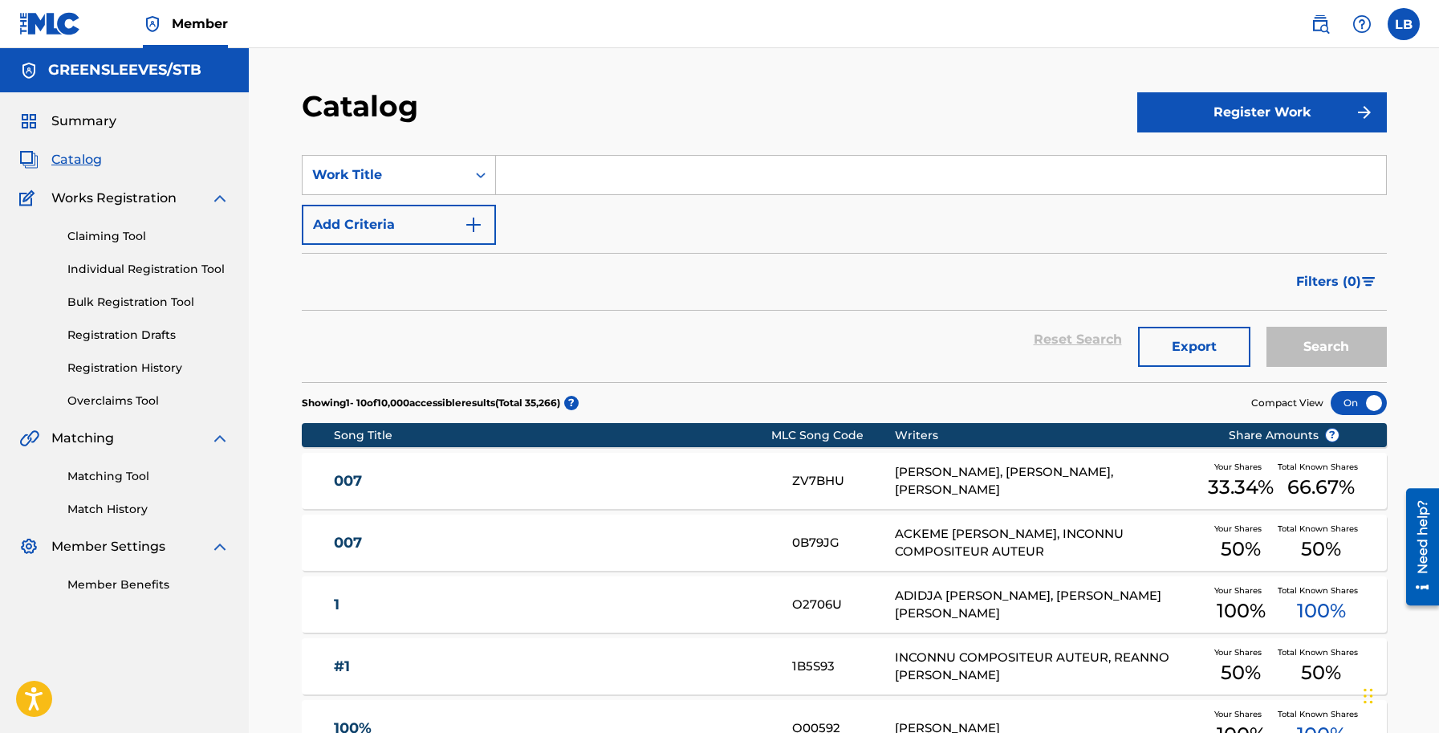
click at [526, 179] on input "Search Form" at bounding box center [941, 175] width 890 height 39
type input "bag ah tings"
click at [1266, 327] on button "Search" at bounding box center [1326, 347] width 120 height 40
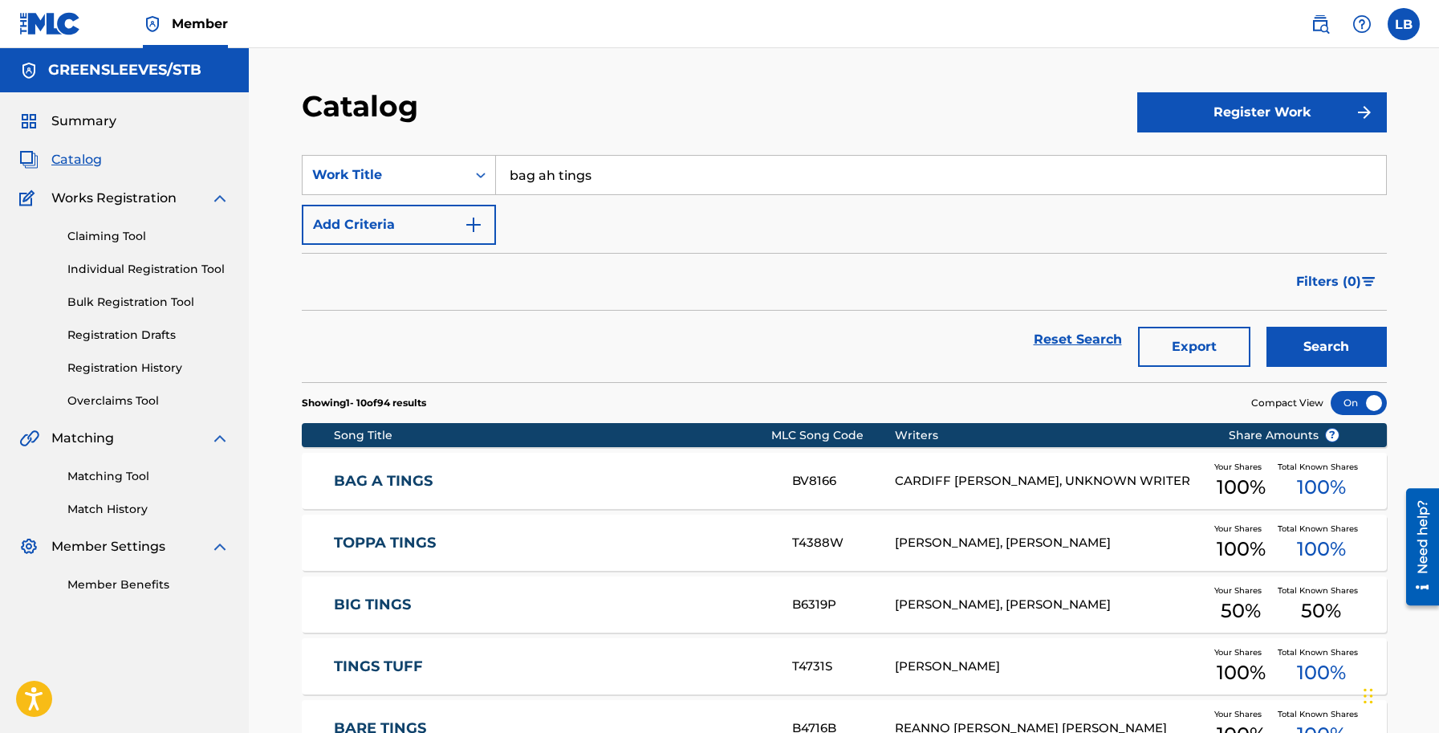
click at [359, 485] on link "BAG A TINGS" at bounding box center [552, 481] width 436 height 18
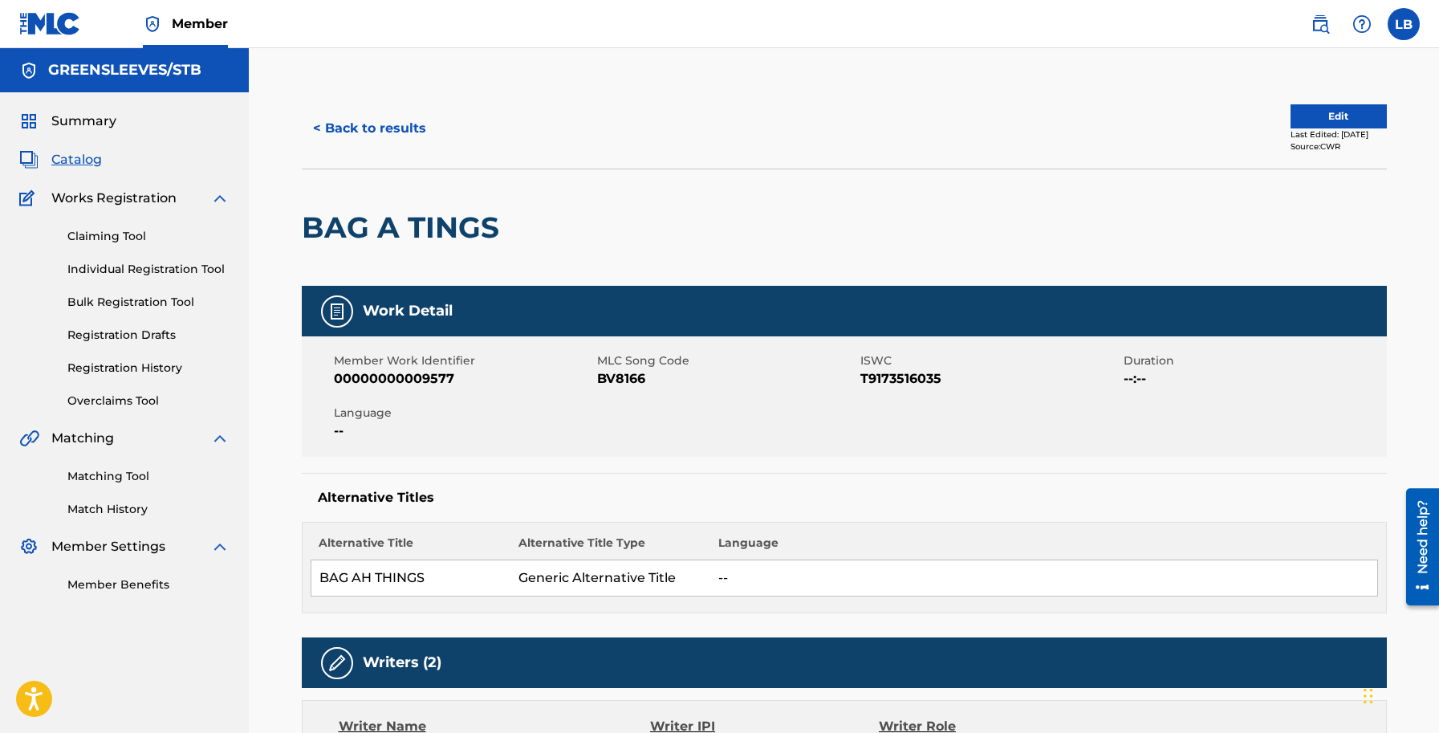
click at [1291, 110] on button "Edit" at bounding box center [1338, 116] width 96 height 24
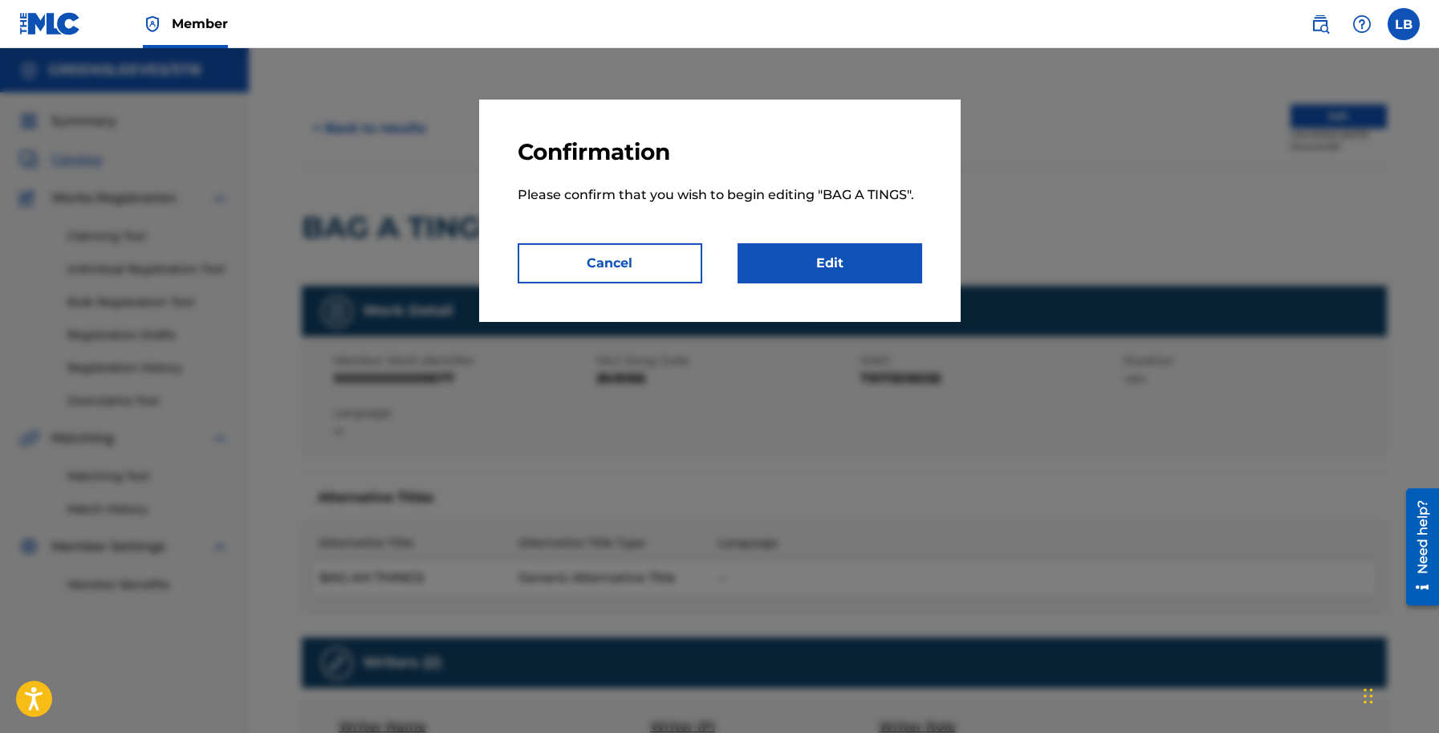
click at [810, 263] on link "Edit" at bounding box center [829, 263] width 185 height 40
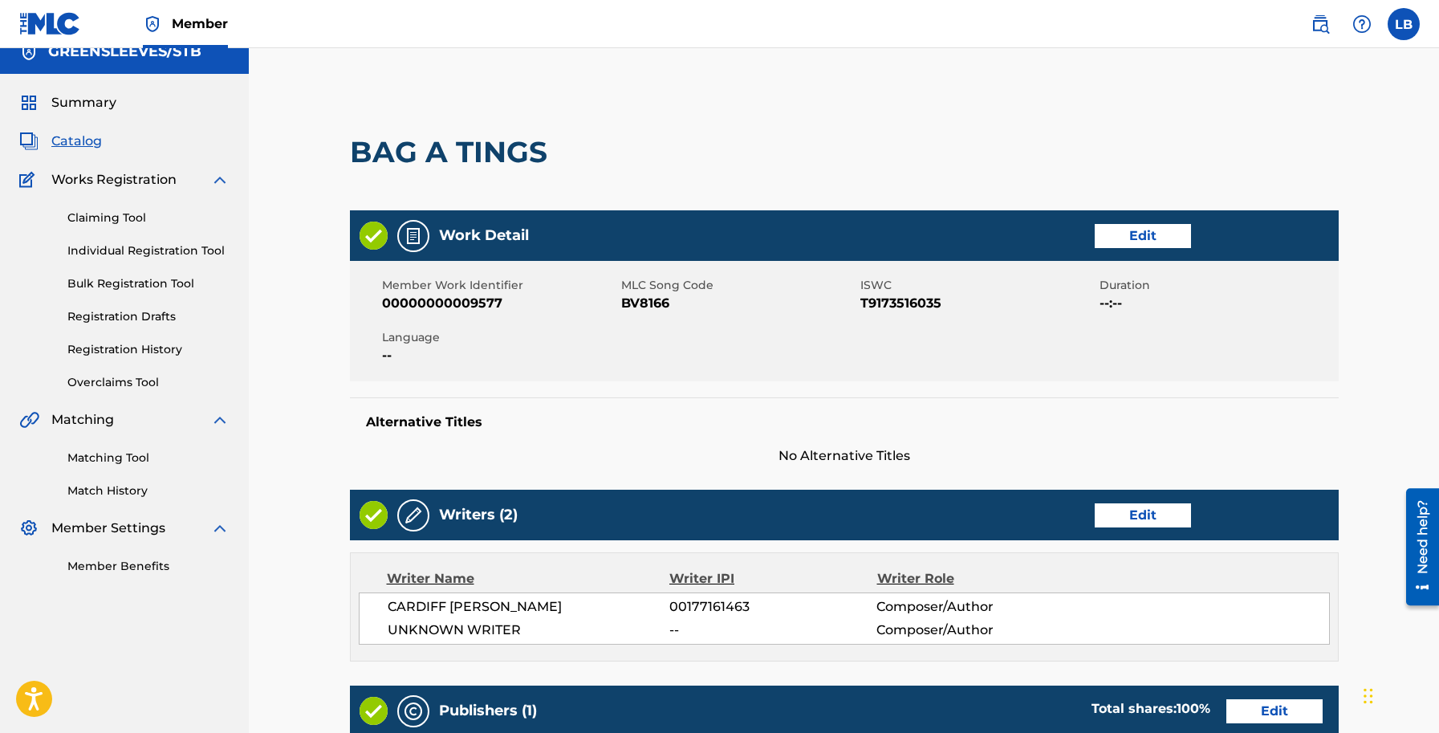
scroll to position [37, 0]
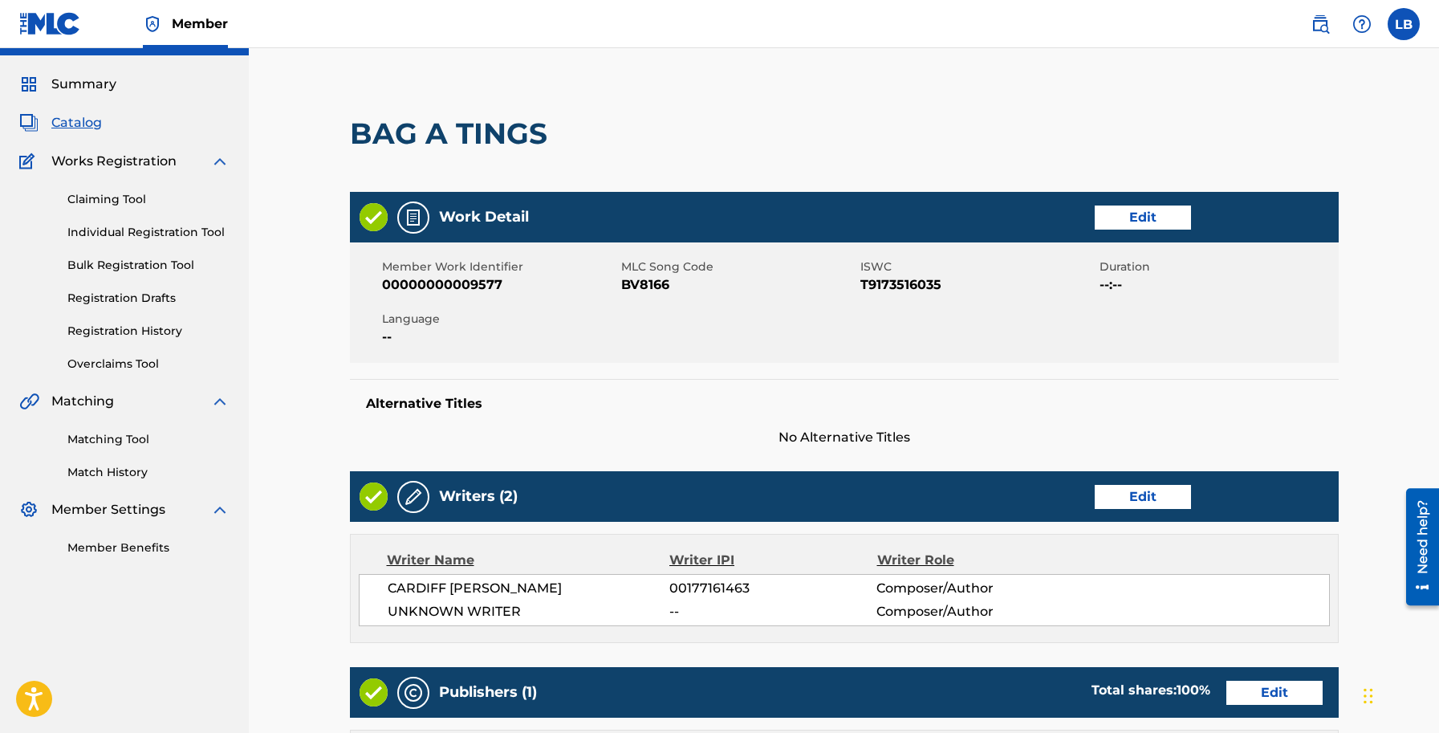
click at [1122, 491] on link "Edit" at bounding box center [1142, 497] width 96 height 24
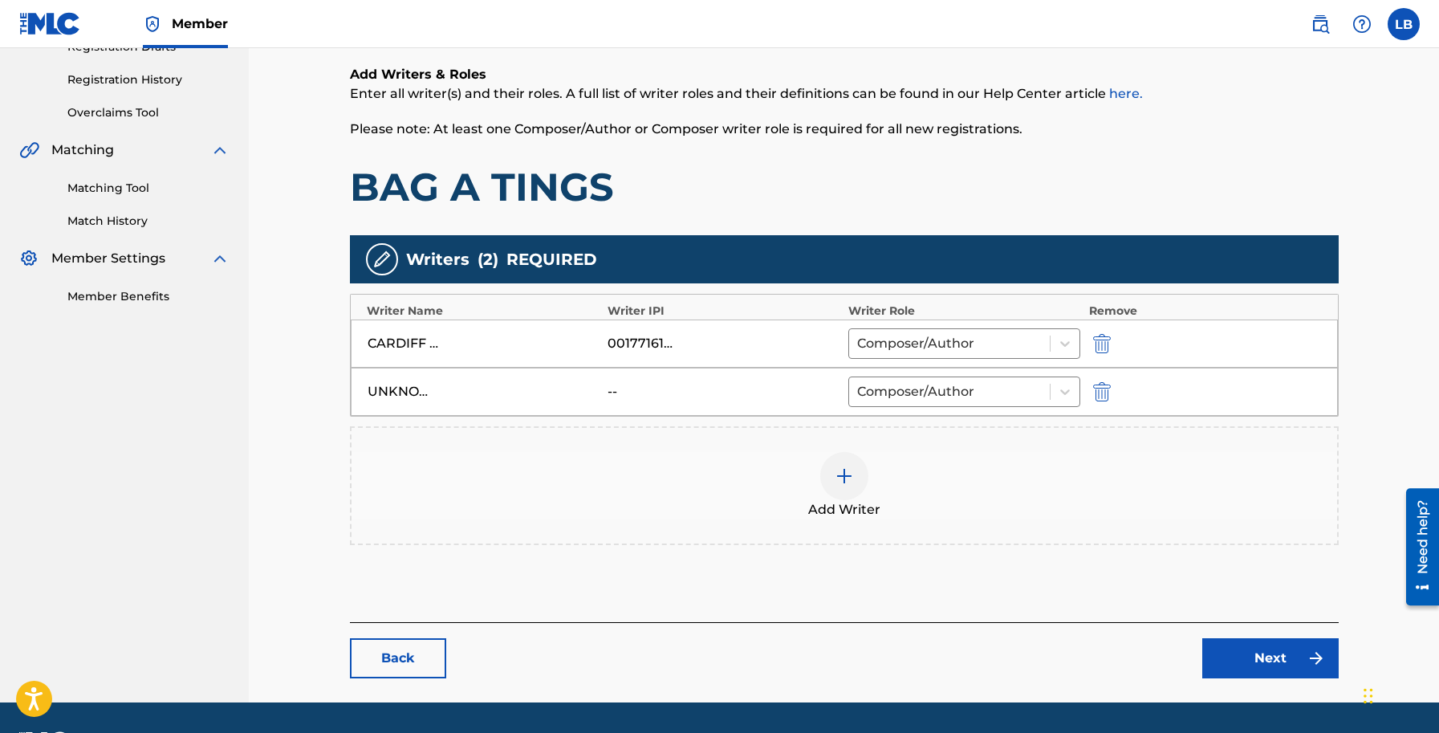
scroll to position [289, 0]
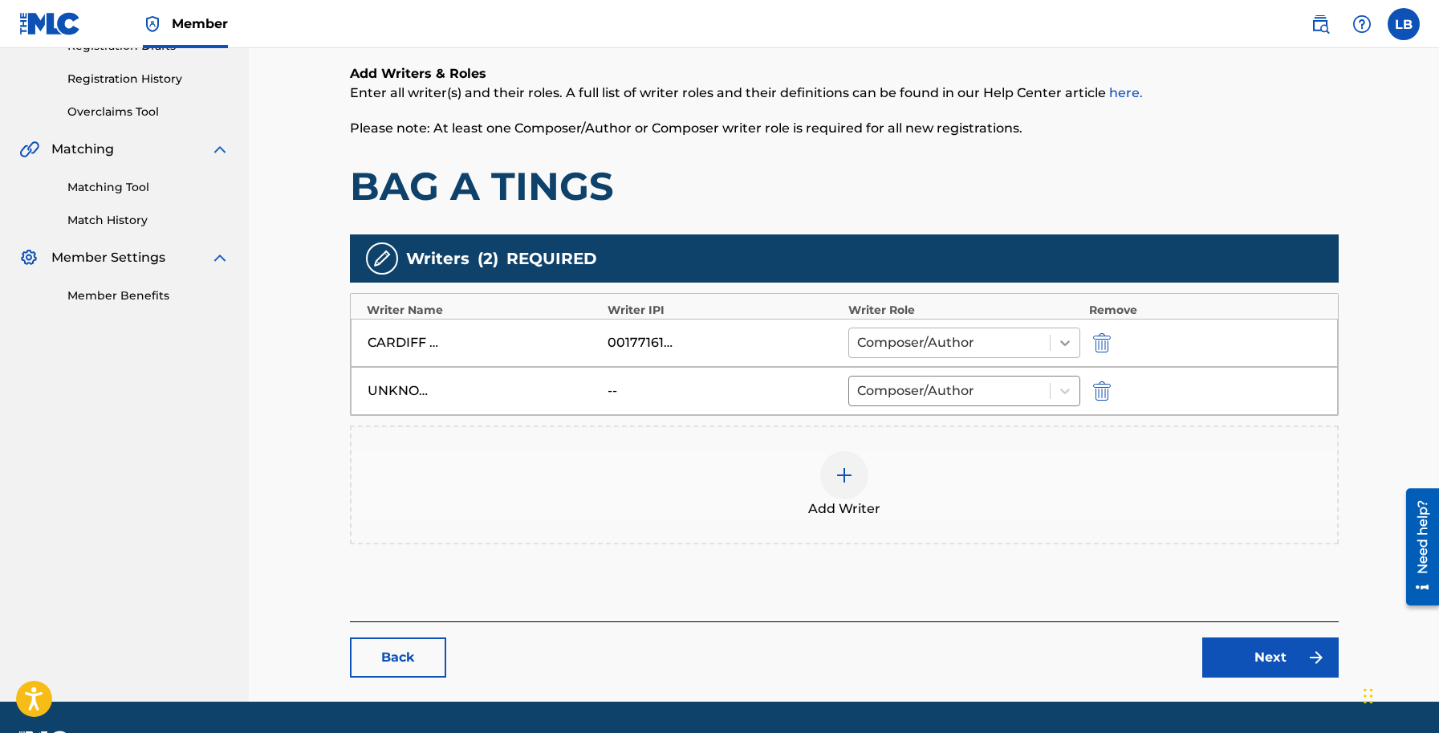
click at [1068, 343] on icon at bounding box center [1065, 343] width 10 height 6
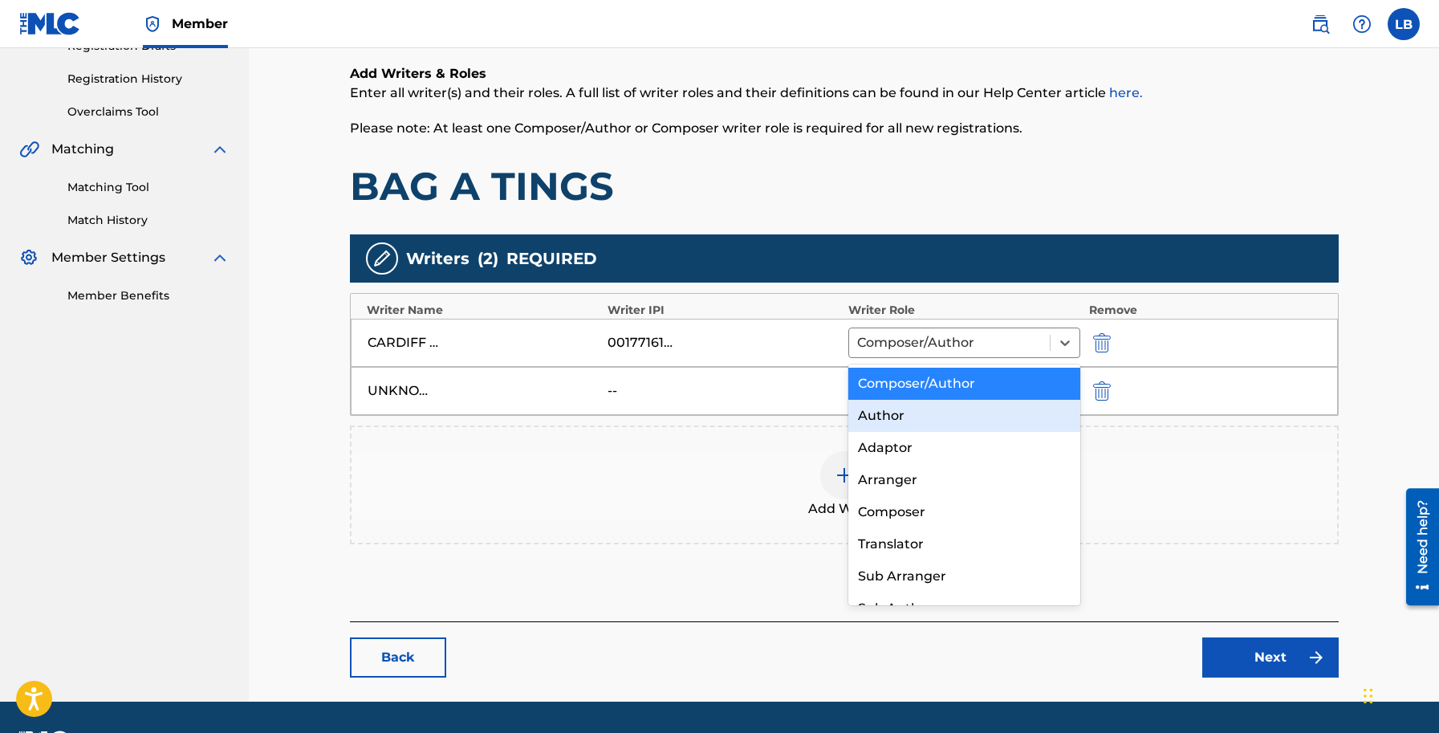
click at [873, 414] on div "Author" at bounding box center [964, 416] width 233 height 32
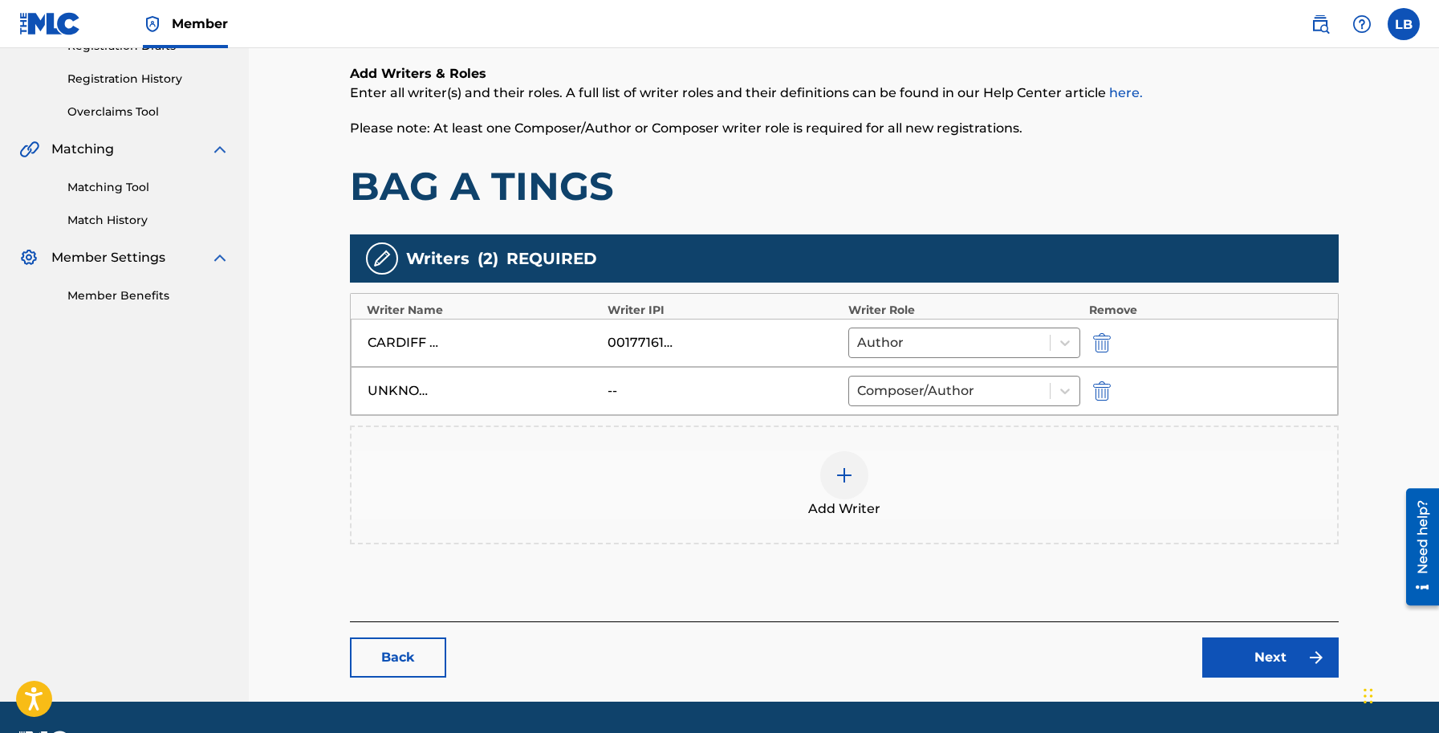
click at [1102, 388] on img "submit" at bounding box center [1102, 390] width 18 height 19
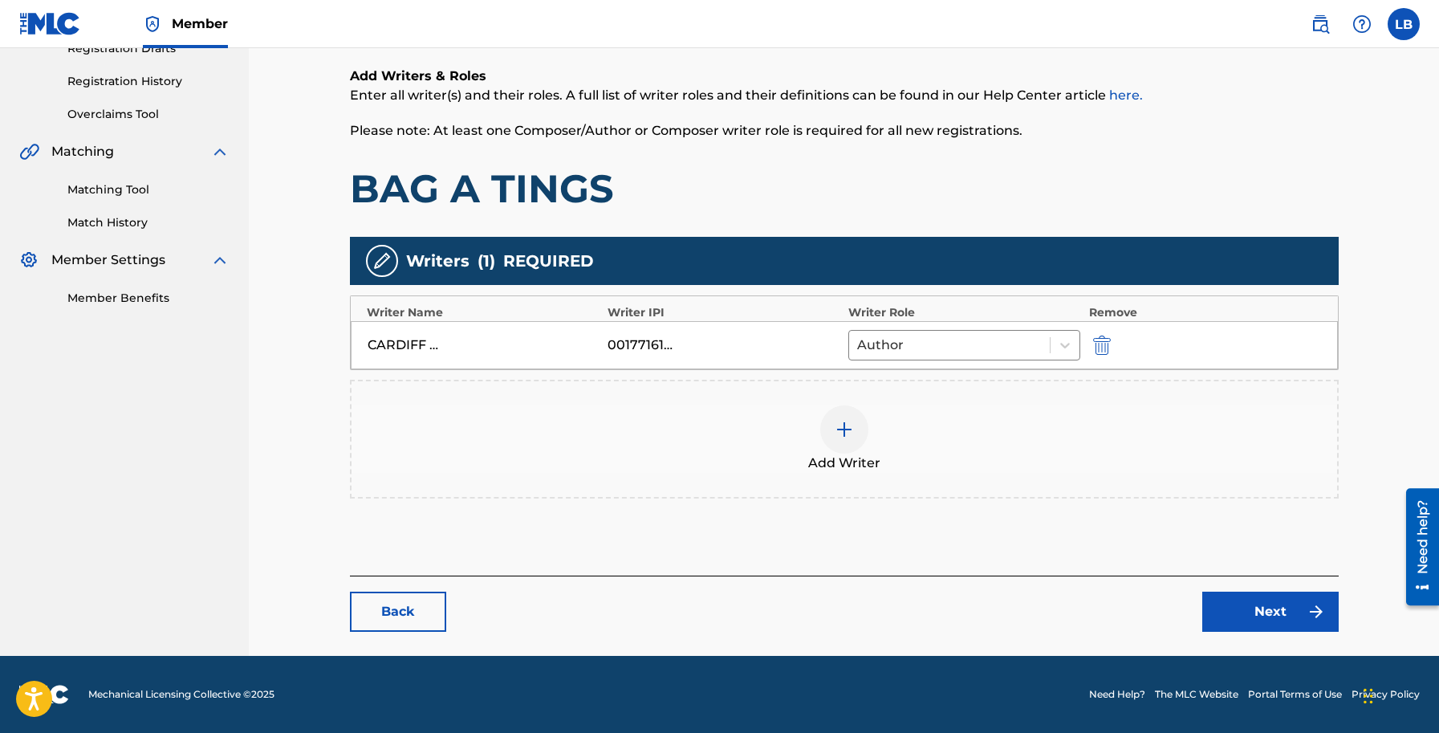
scroll to position [286, 0]
click at [845, 434] on img at bounding box center [843, 429] width 19 height 19
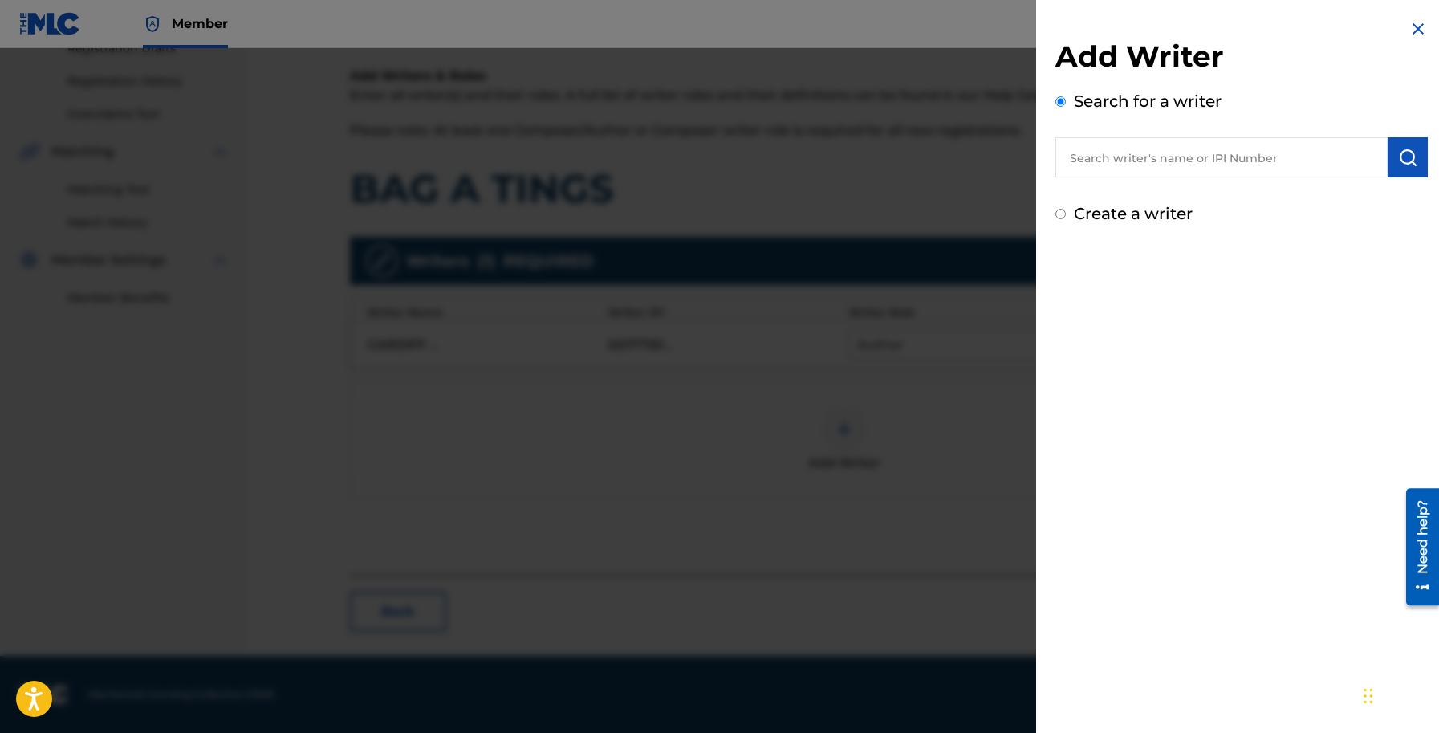
click at [1086, 152] on input "text" at bounding box center [1221, 157] width 332 height 40
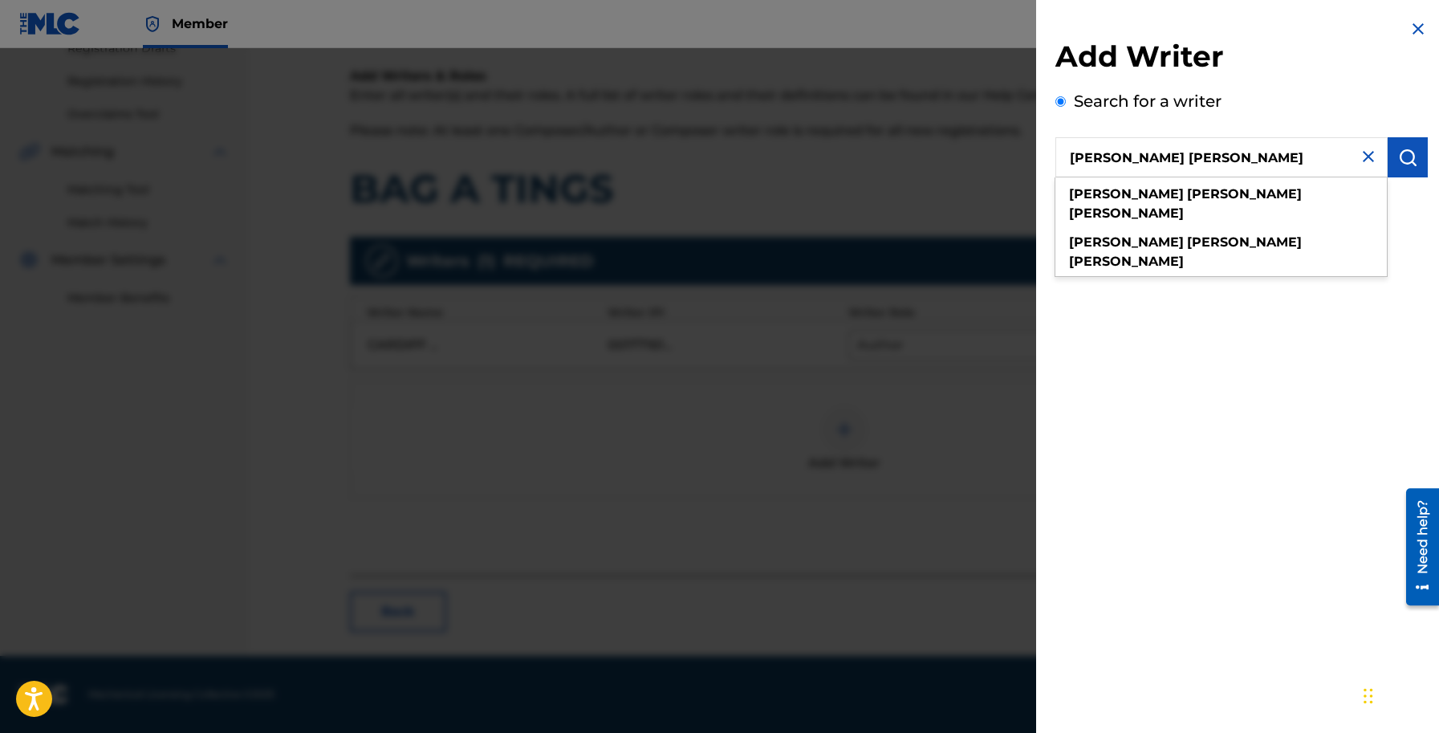
type input "richard anthony browne"
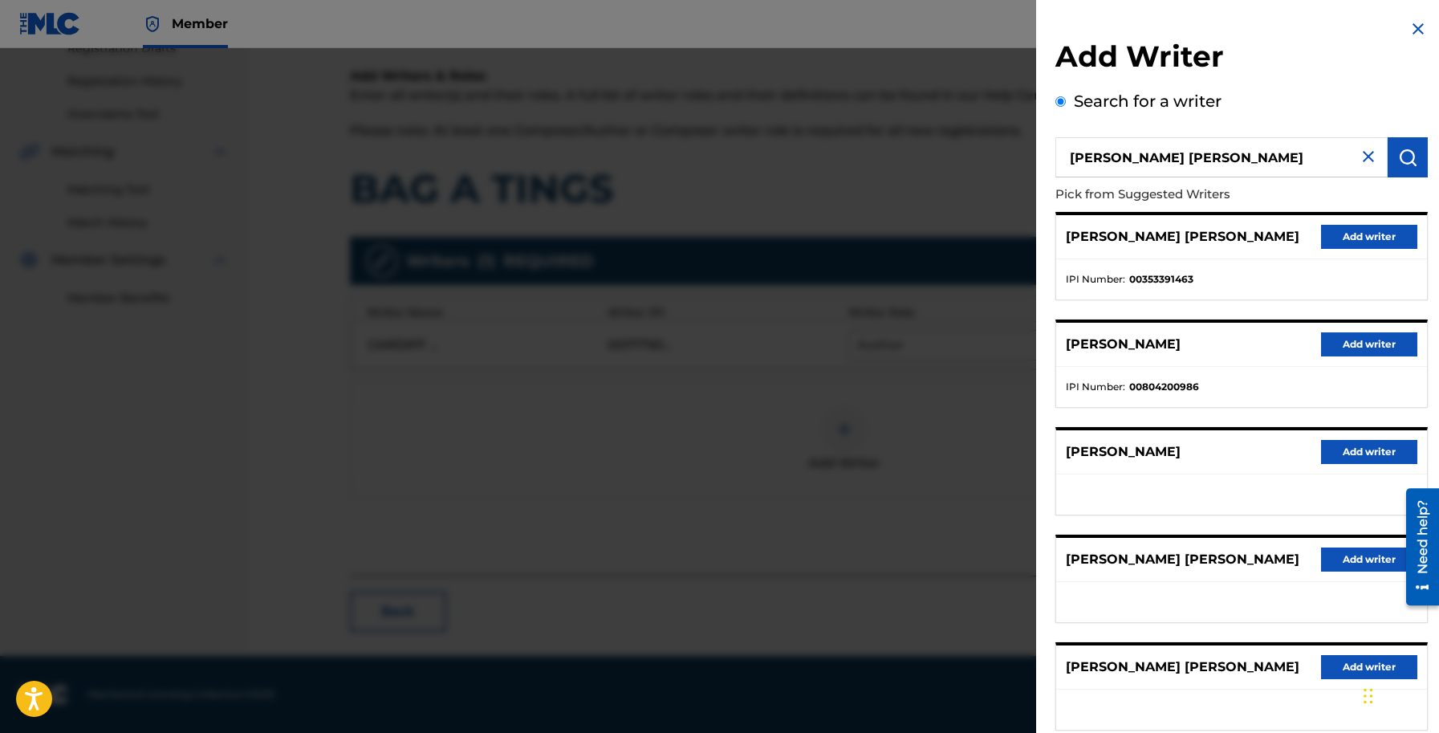
click at [1346, 248] on button "Add writer" at bounding box center [1369, 237] width 96 height 24
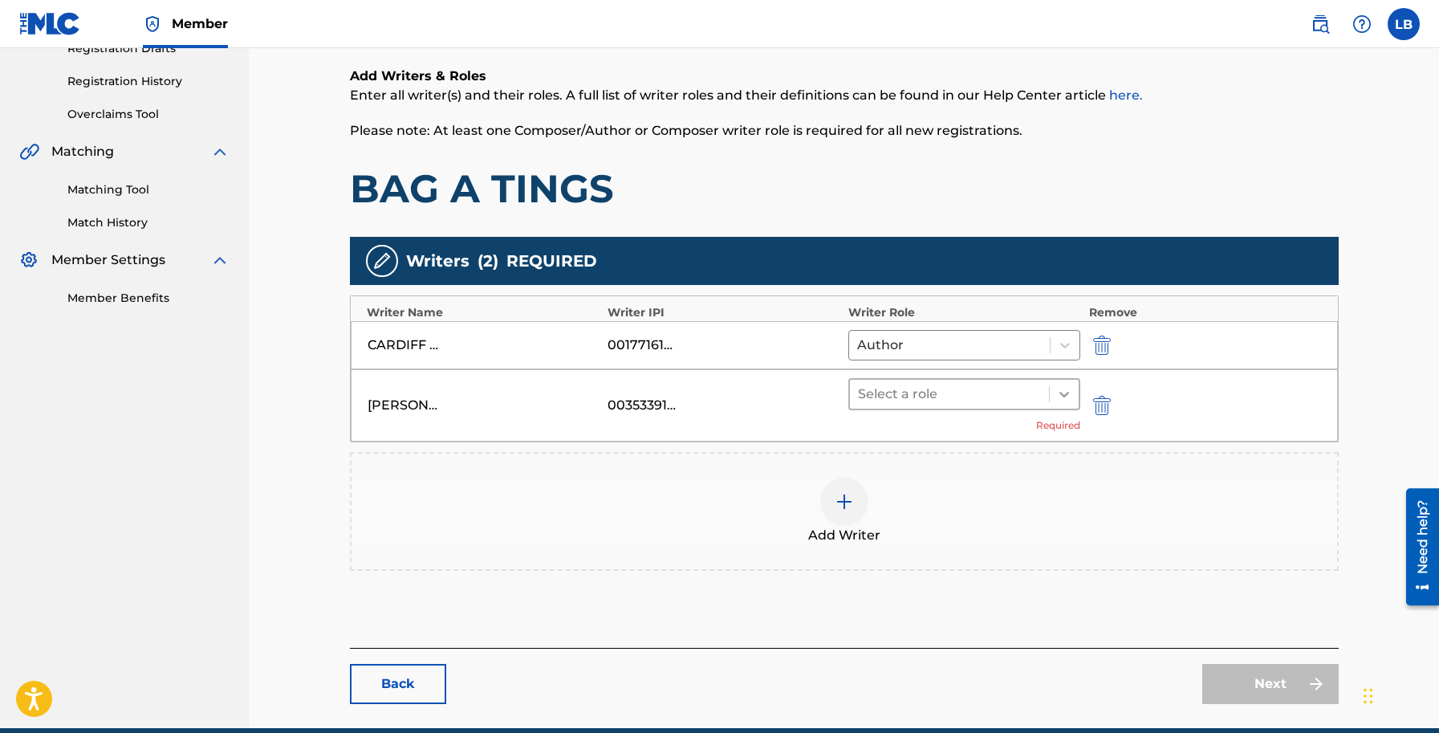
click at [1060, 400] on icon at bounding box center [1064, 394] width 16 height 16
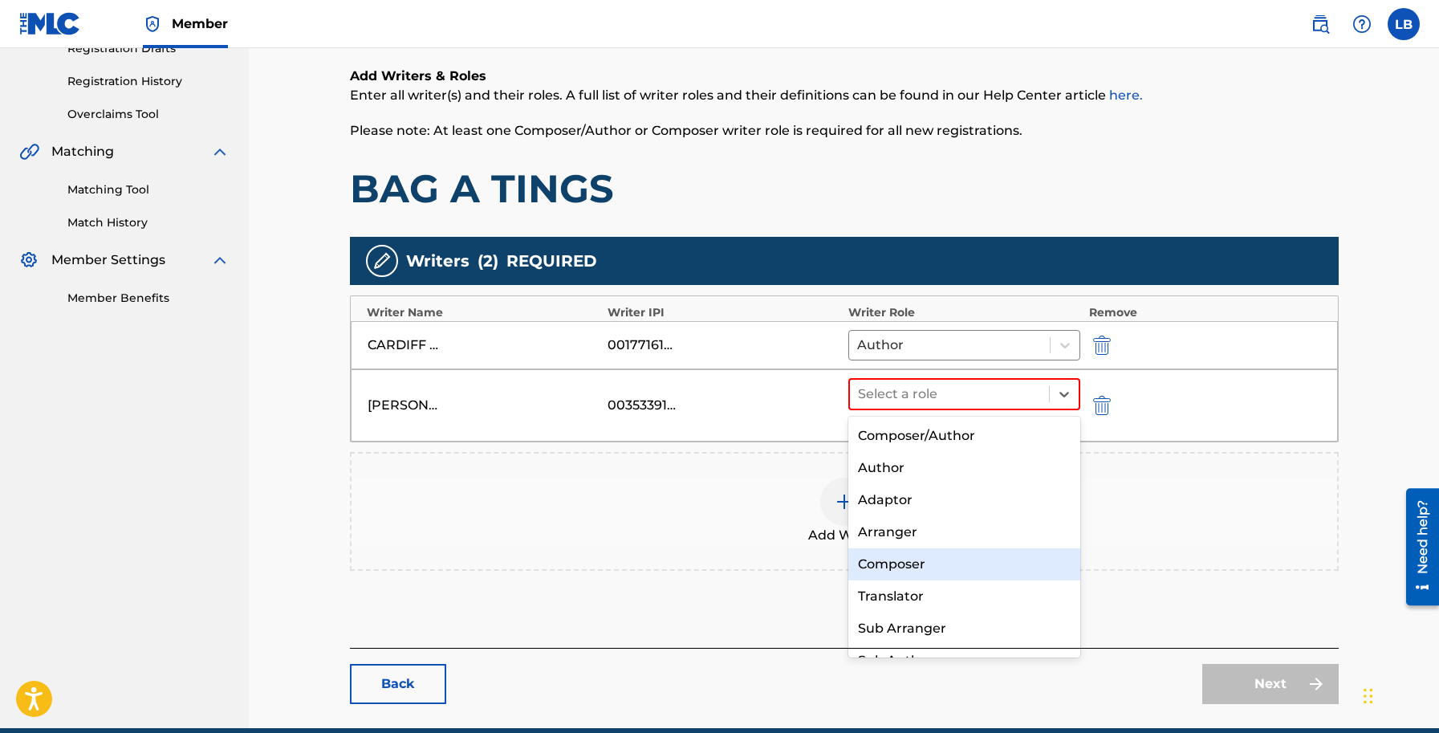
click at [897, 562] on div "Composer" at bounding box center [964, 564] width 233 height 32
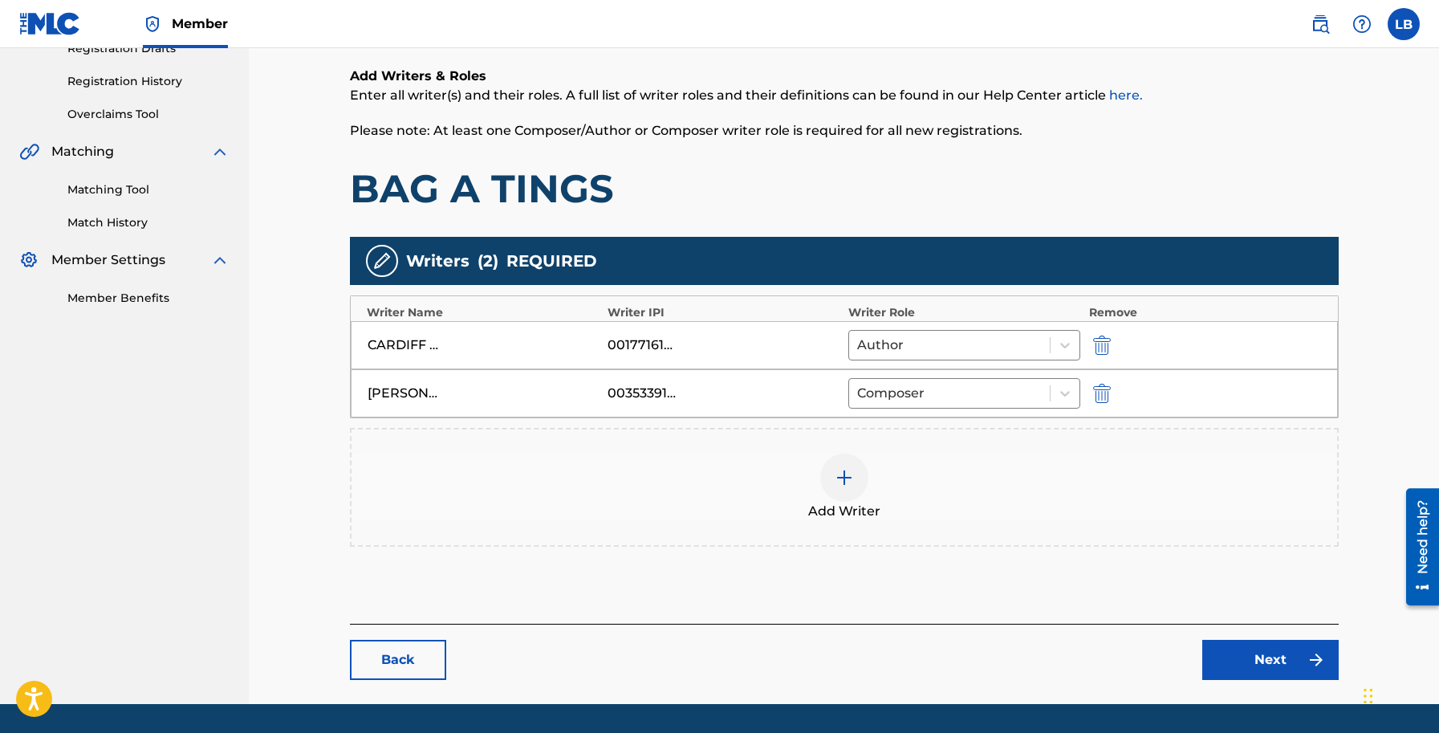
click at [1252, 670] on link "Next" at bounding box center [1270, 659] width 136 height 40
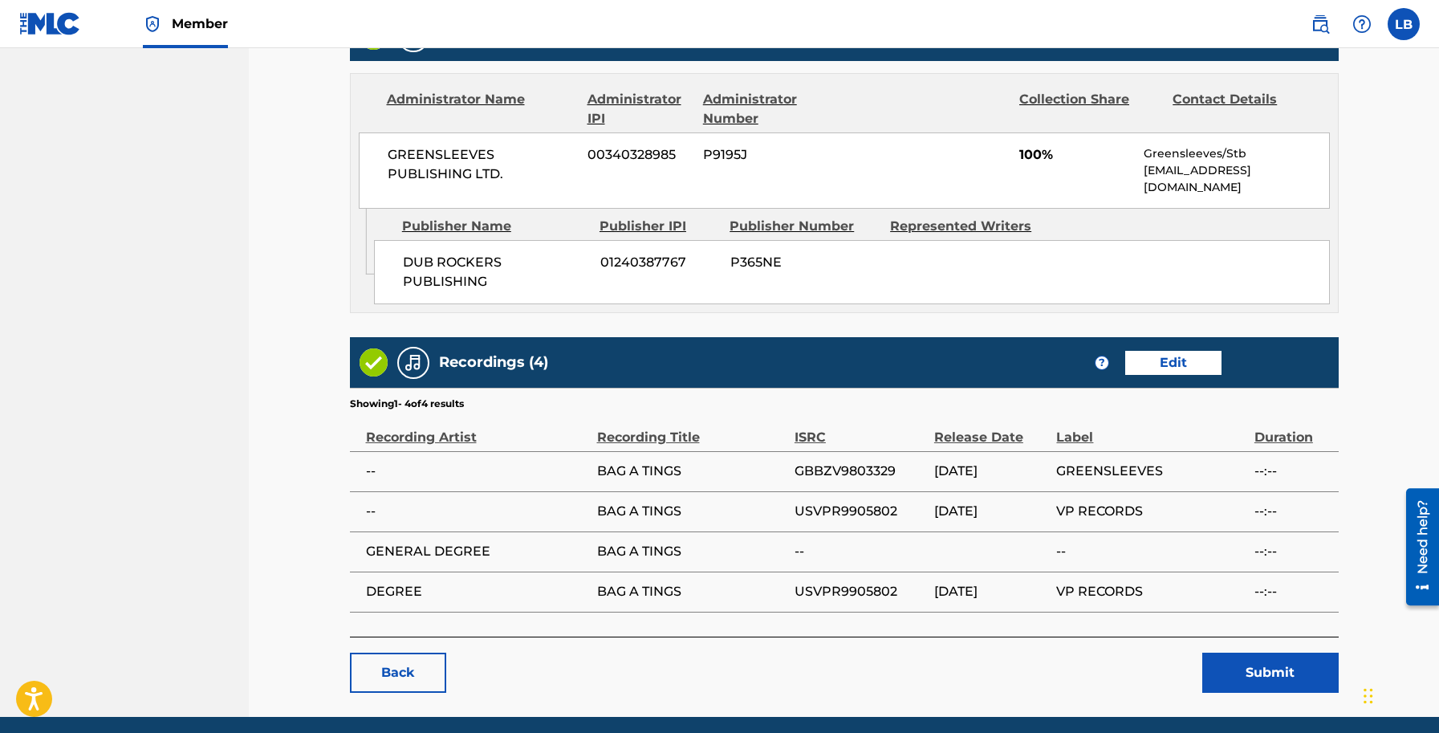
scroll to position [814, 0]
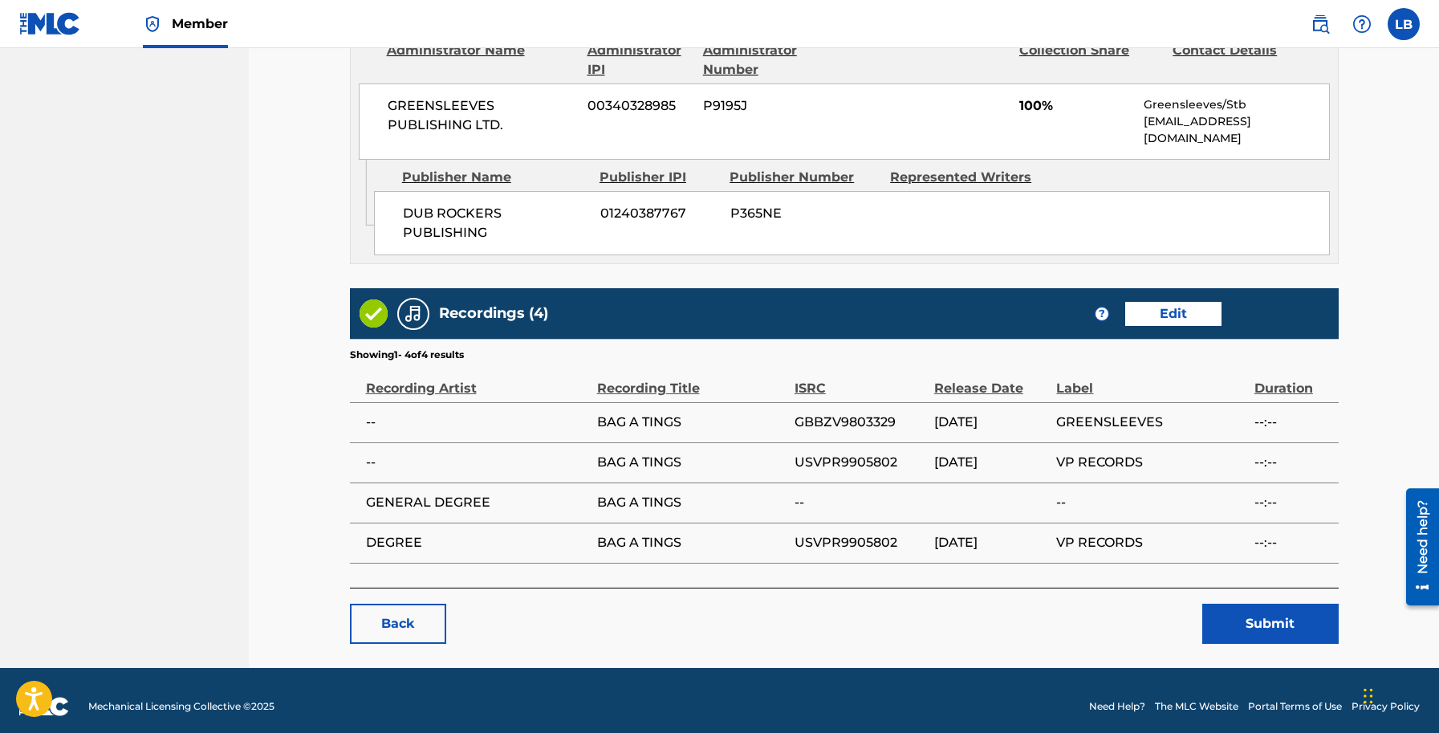
click at [1224, 611] on button "Submit" at bounding box center [1270, 623] width 136 height 40
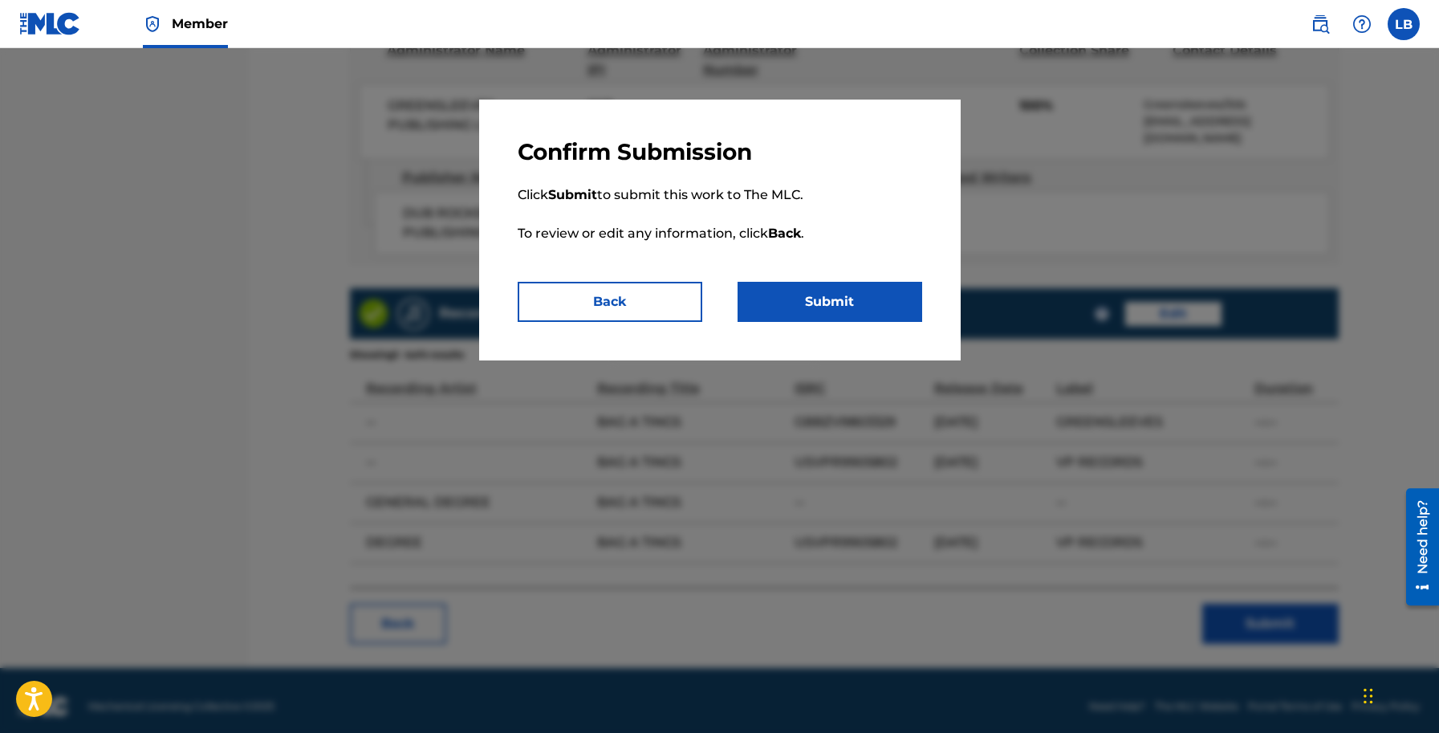
click at [848, 311] on button "Submit" at bounding box center [829, 302] width 185 height 40
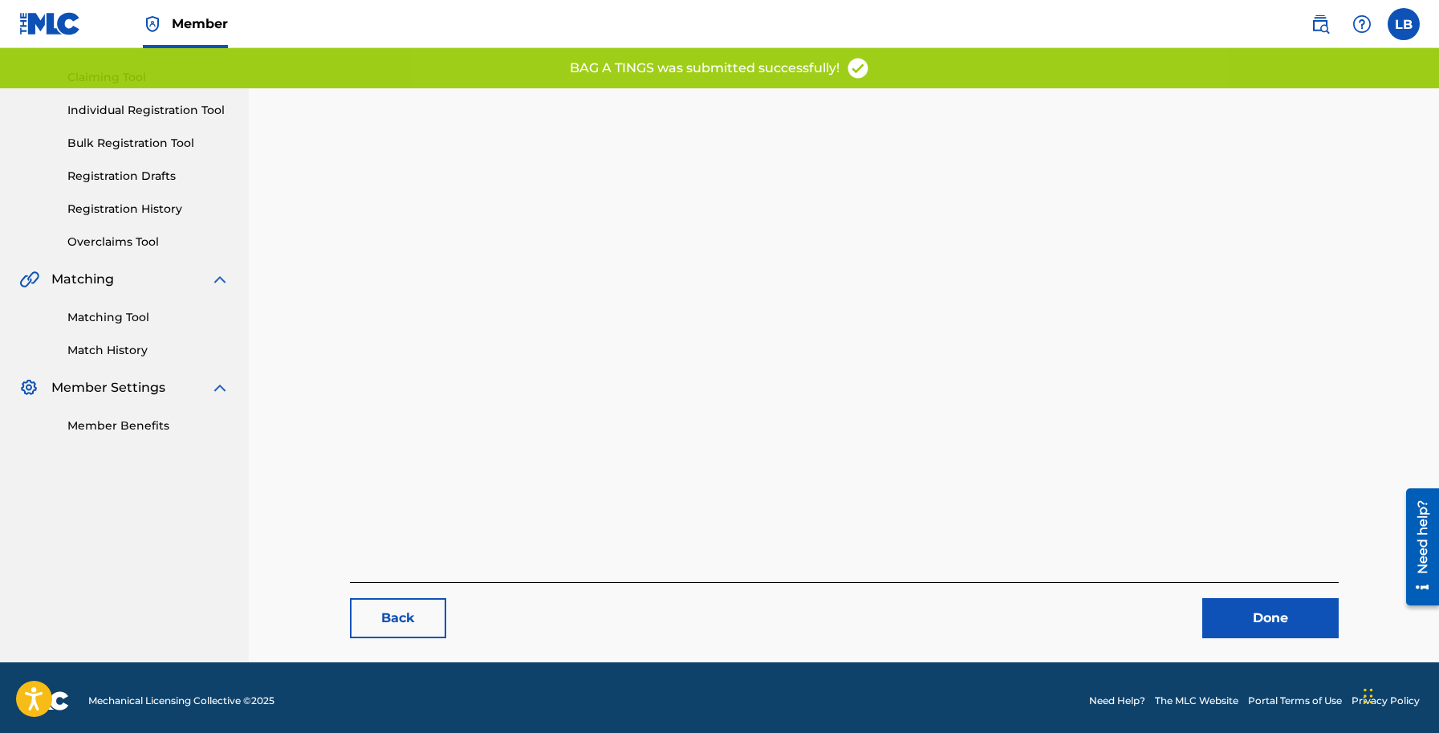
scroll to position [165, 0]
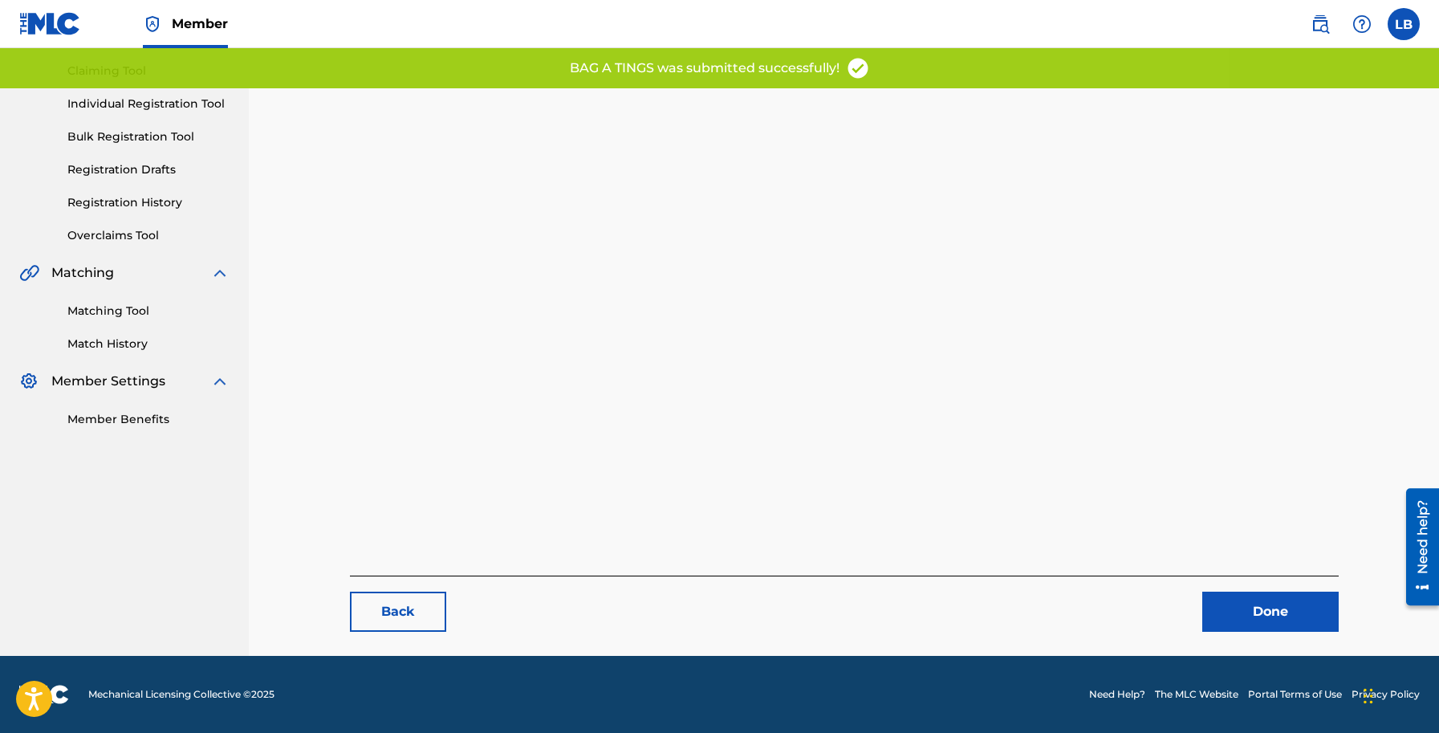
click at [1229, 613] on link "Done" at bounding box center [1270, 611] width 136 height 40
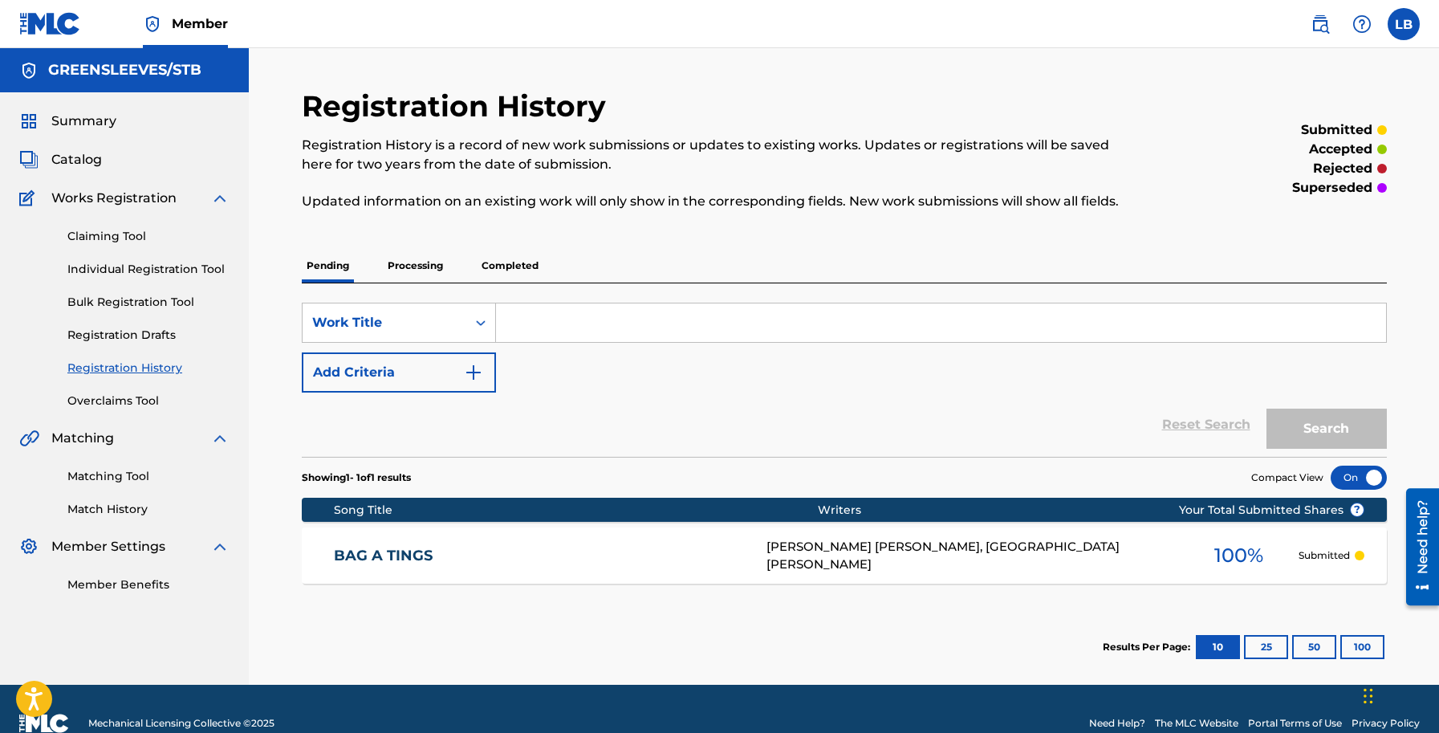
click at [397, 258] on p "Processing" at bounding box center [415, 266] width 65 height 34
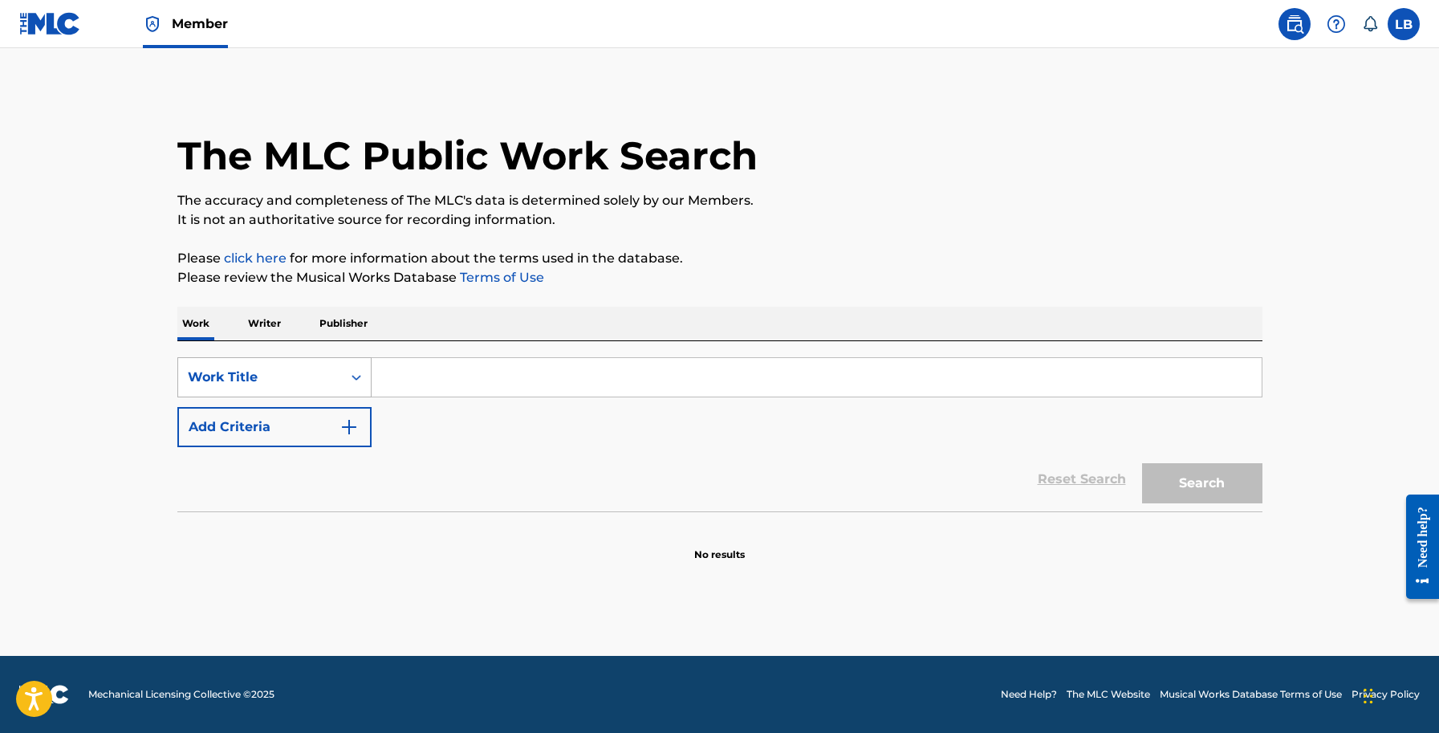
click at [343, 377] on div "Search Form" at bounding box center [356, 377] width 29 height 29
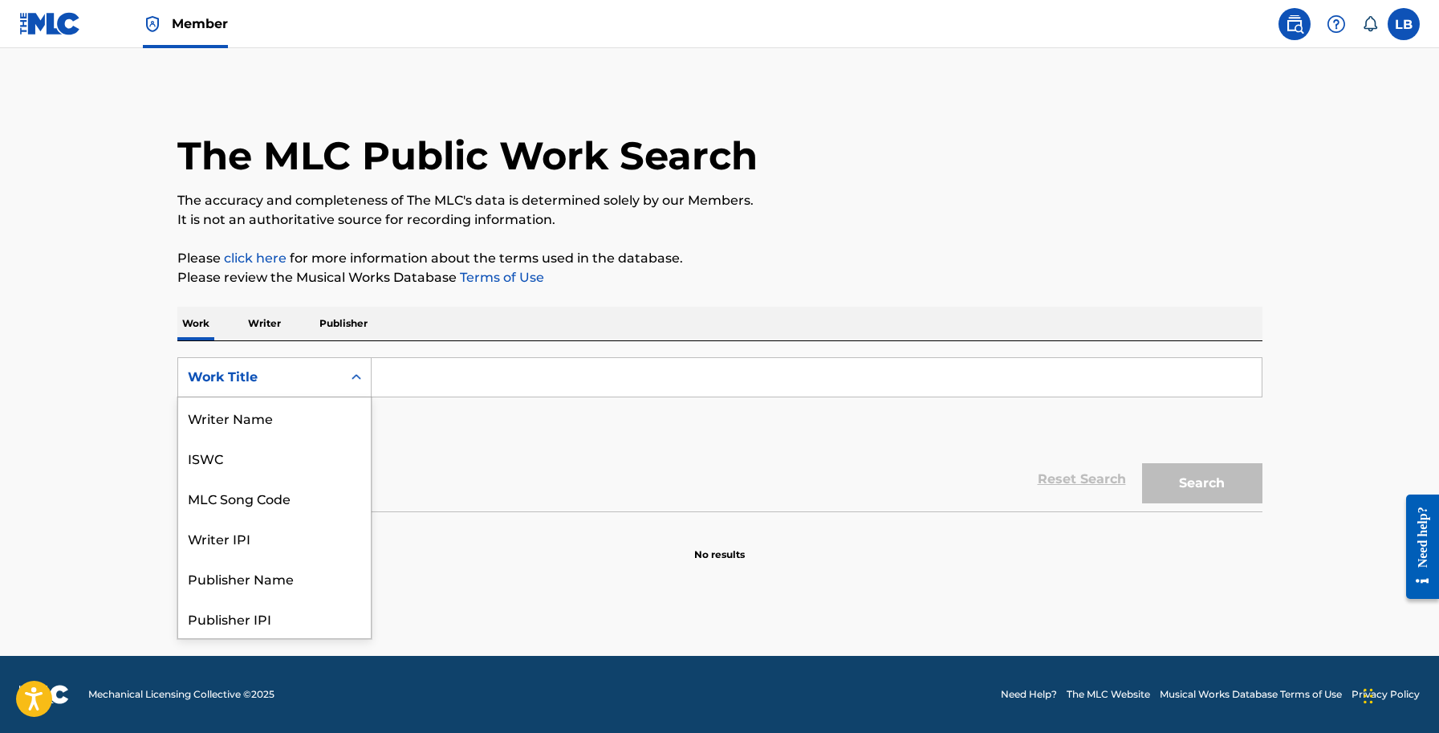
scroll to position [80, 0]
click at [282, 427] on div "MLC Song Code" at bounding box center [274, 417] width 193 height 40
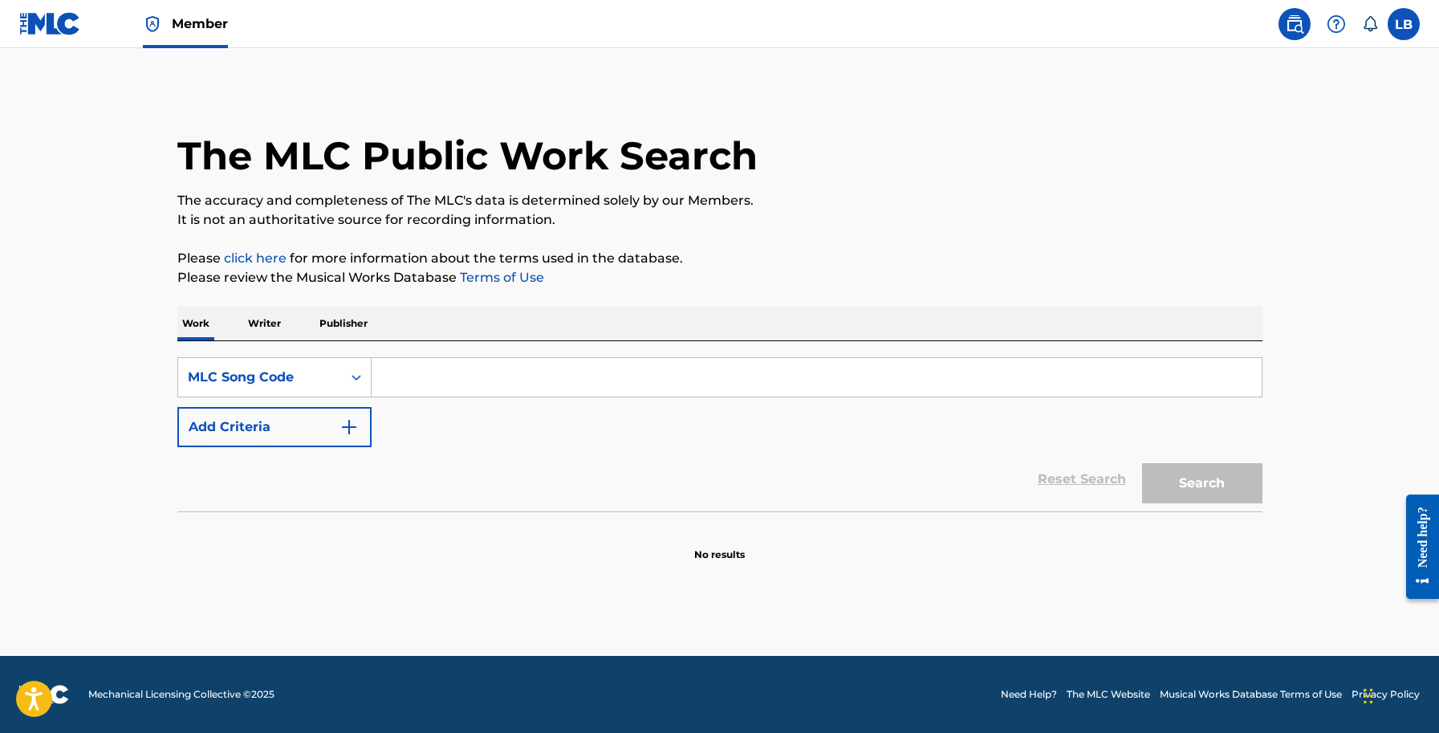
click at [423, 372] on input "Search Form" at bounding box center [816, 377] width 890 height 39
paste input "YP2YX6"
type input "YP2YX6"
click at [1205, 479] on button "Search" at bounding box center [1202, 483] width 120 height 40
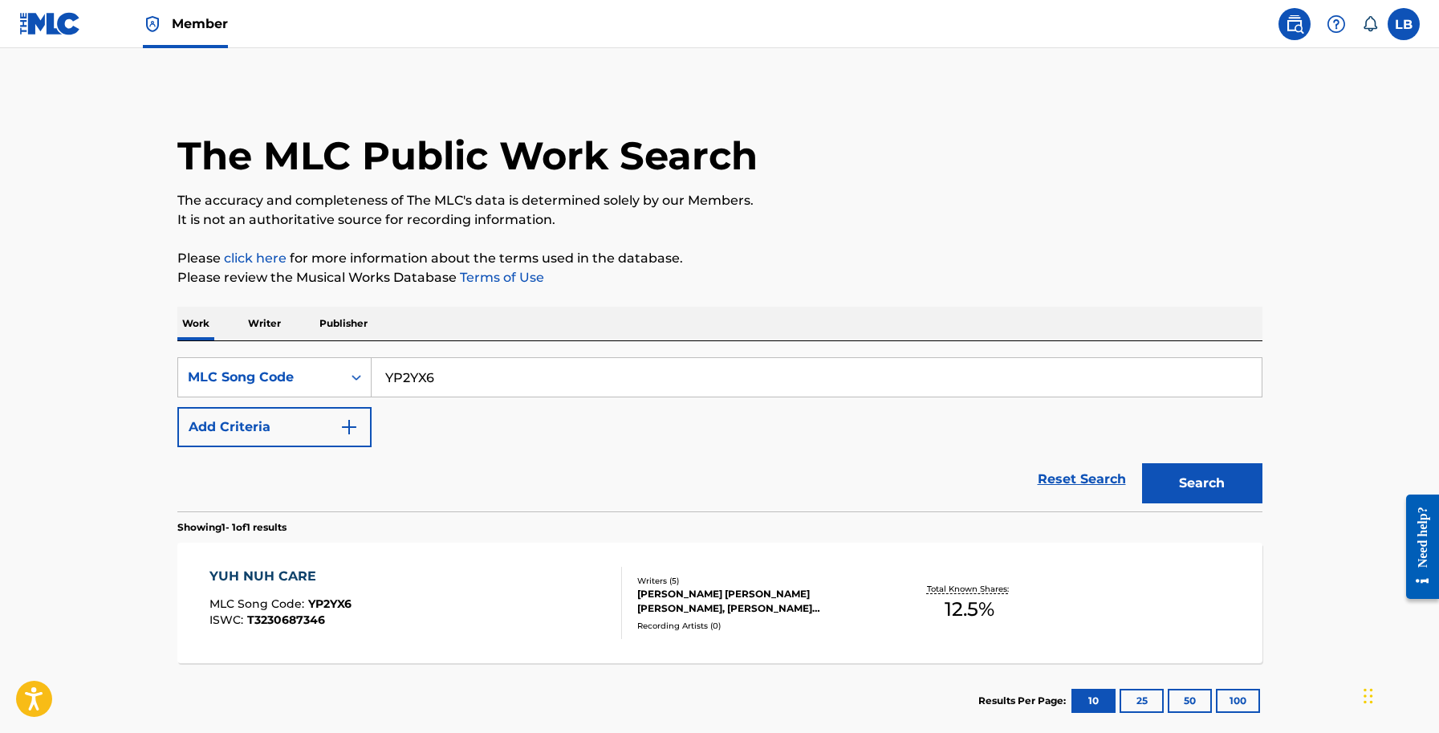
click at [710, 612] on div "[PERSON_NAME] [PERSON_NAME] [PERSON_NAME], [PERSON_NAME] [PERSON_NAME] [PERSON_…" at bounding box center [758, 600] width 242 height 29
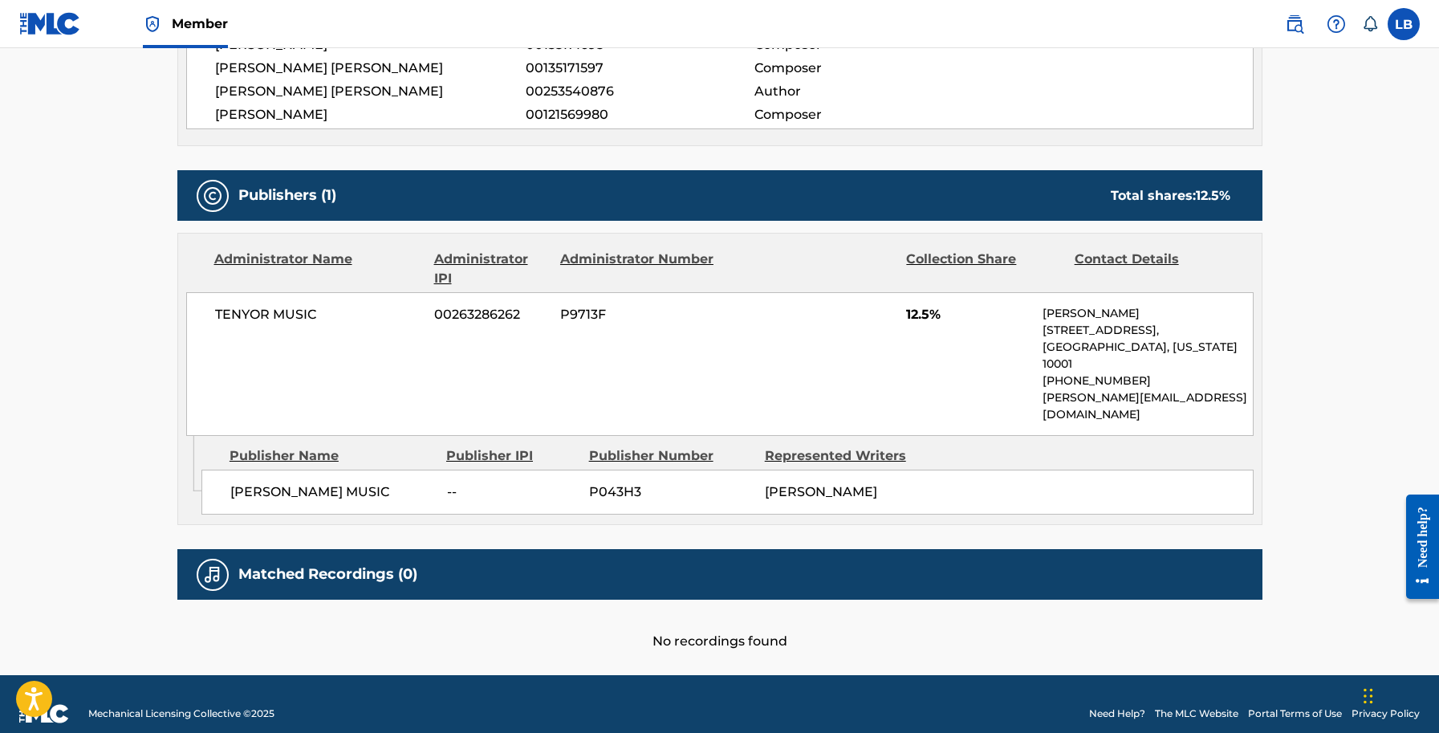
scroll to position [661, 0]
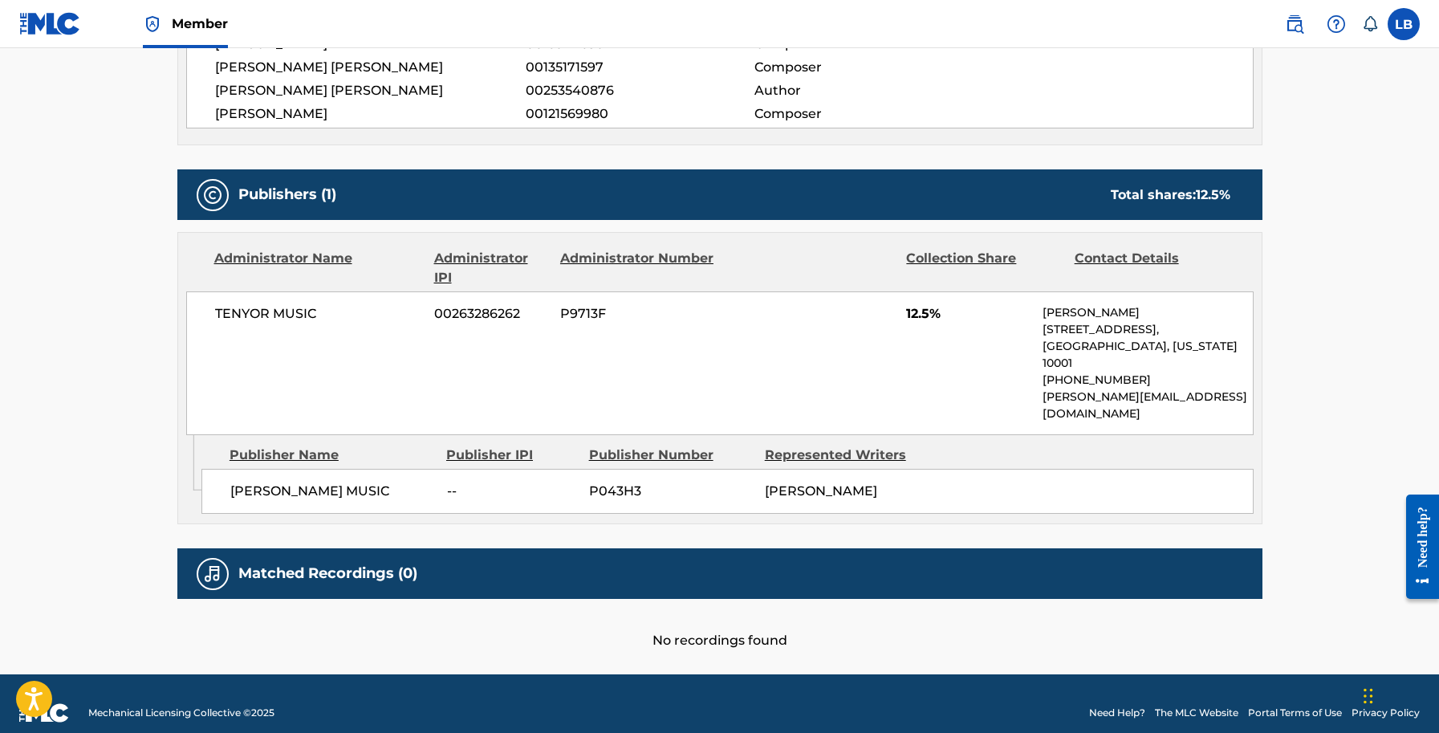
click at [17, 189] on main "< Back to public search results Copy work link YUH NUH CARE Work Detail Member …" at bounding box center [719, 30] width 1439 height 1287
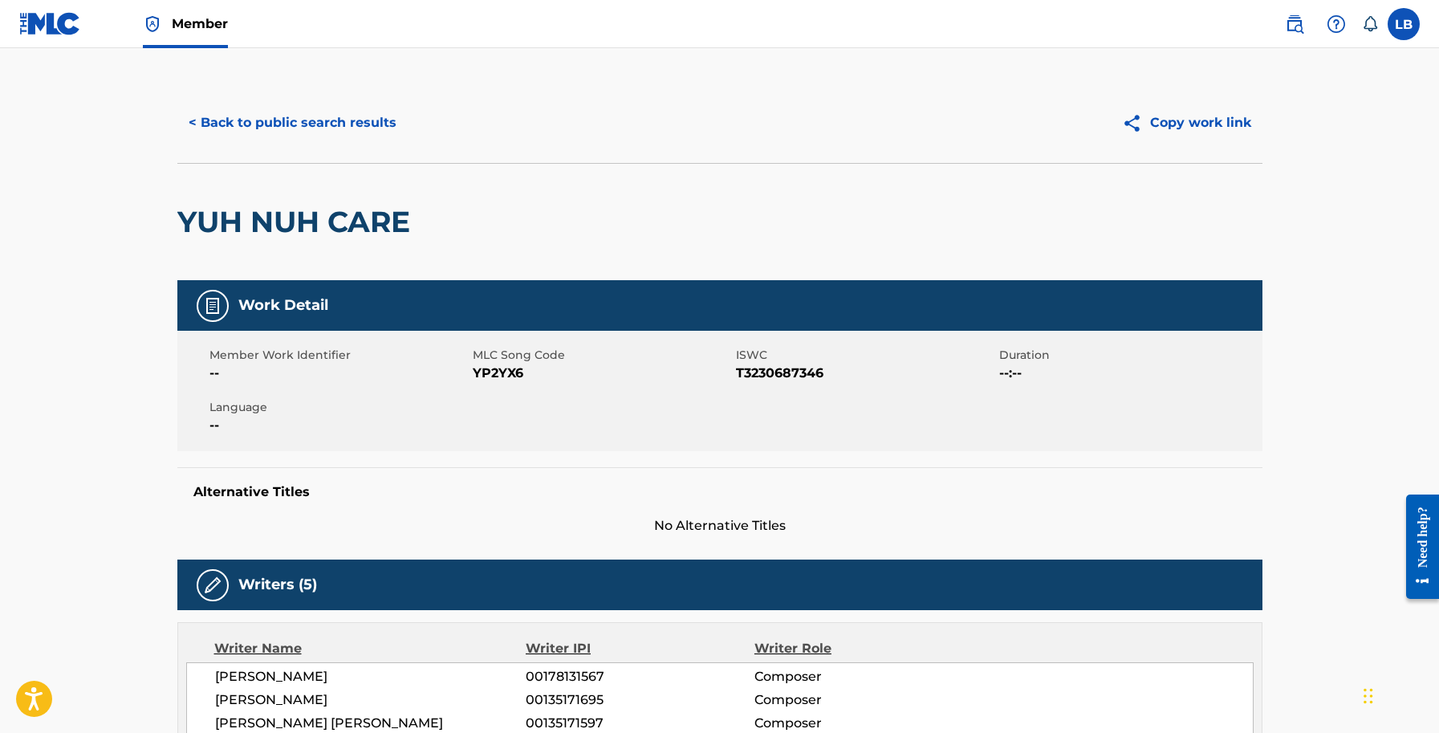
scroll to position [0, 0]
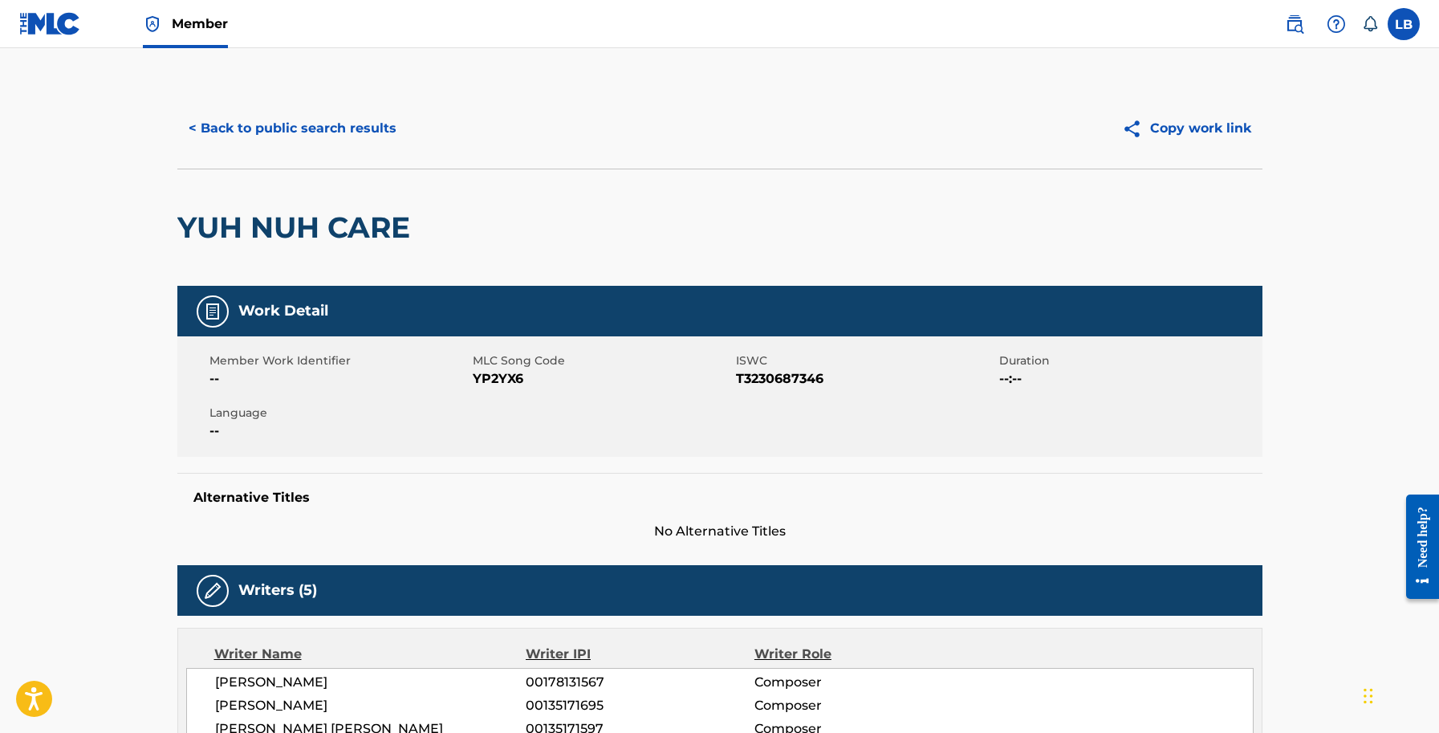
click at [209, 125] on button "< Back to public search results" at bounding box center [292, 128] width 230 height 40
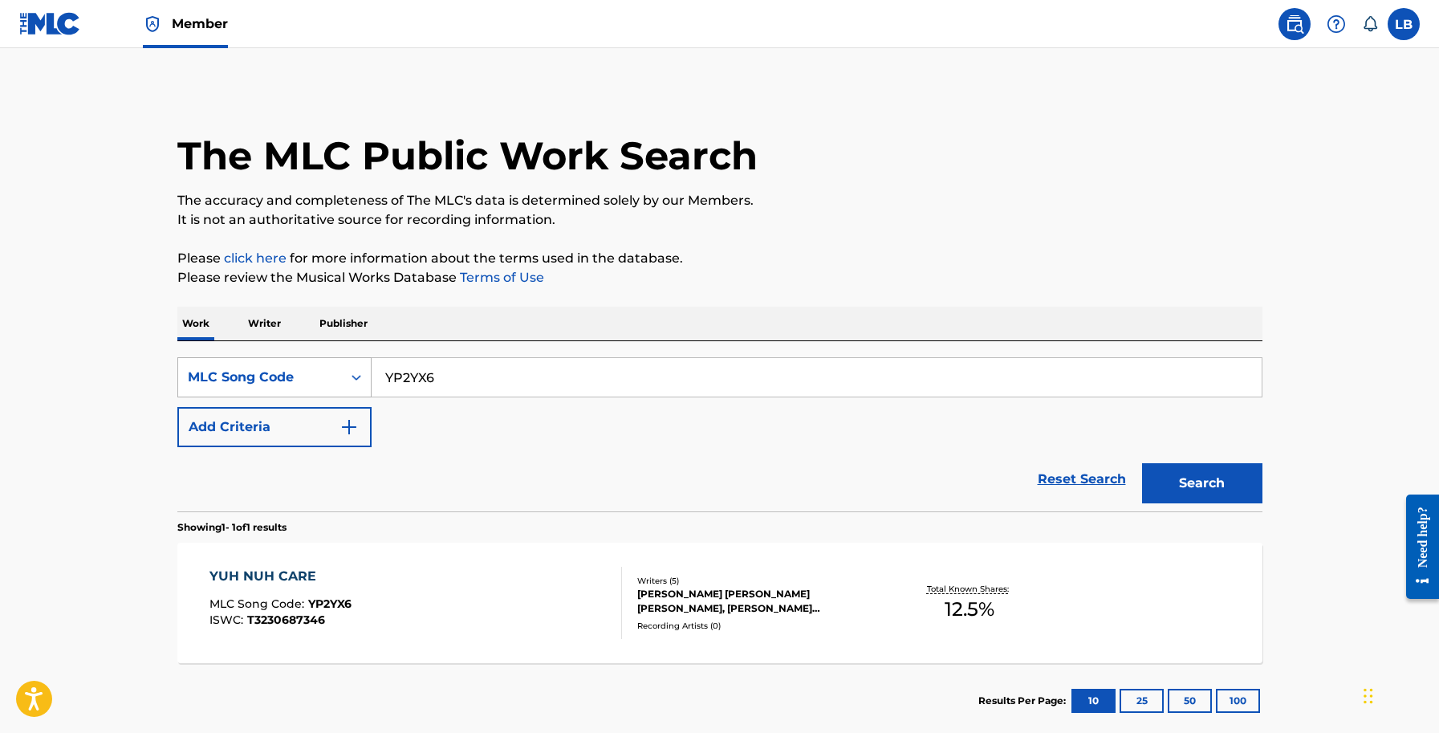
drag, startPoint x: 452, startPoint y: 375, endPoint x: 341, endPoint y: 375, distance: 110.7
click at [341, 375] on div "SearchWithCriteriad6ee05ef-057b-4134-a3f8-2e3767da5b97 MLC Song Code YP2YX6" at bounding box center [719, 377] width 1085 height 40
paste input "B7011V"
type input "B7011V"
click at [1186, 466] on button "Search" at bounding box center [1202, 483] width 120 height 40
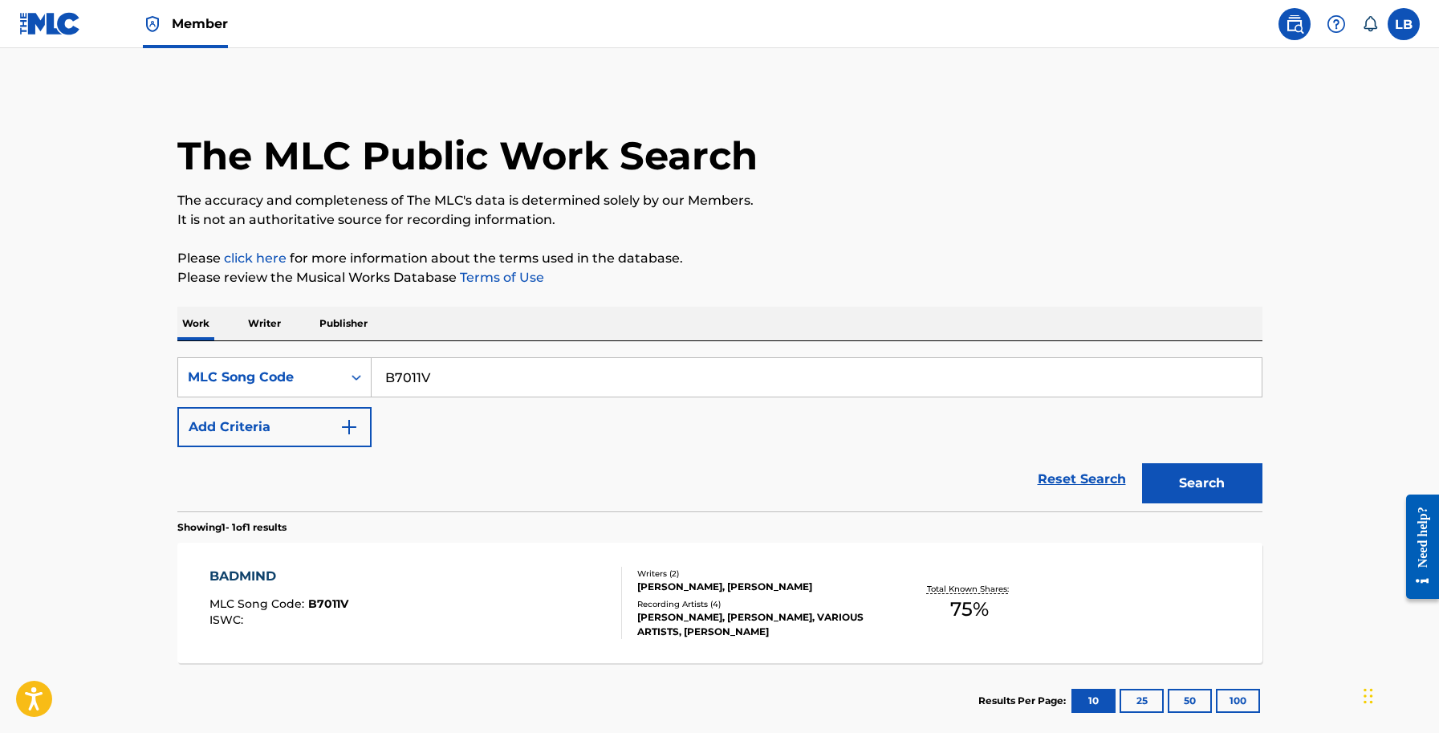
click at [698, 592] on div "[PERSON_NAME], [PERSON_NAME]" at bounding box center [758, 586] width 242 height 14
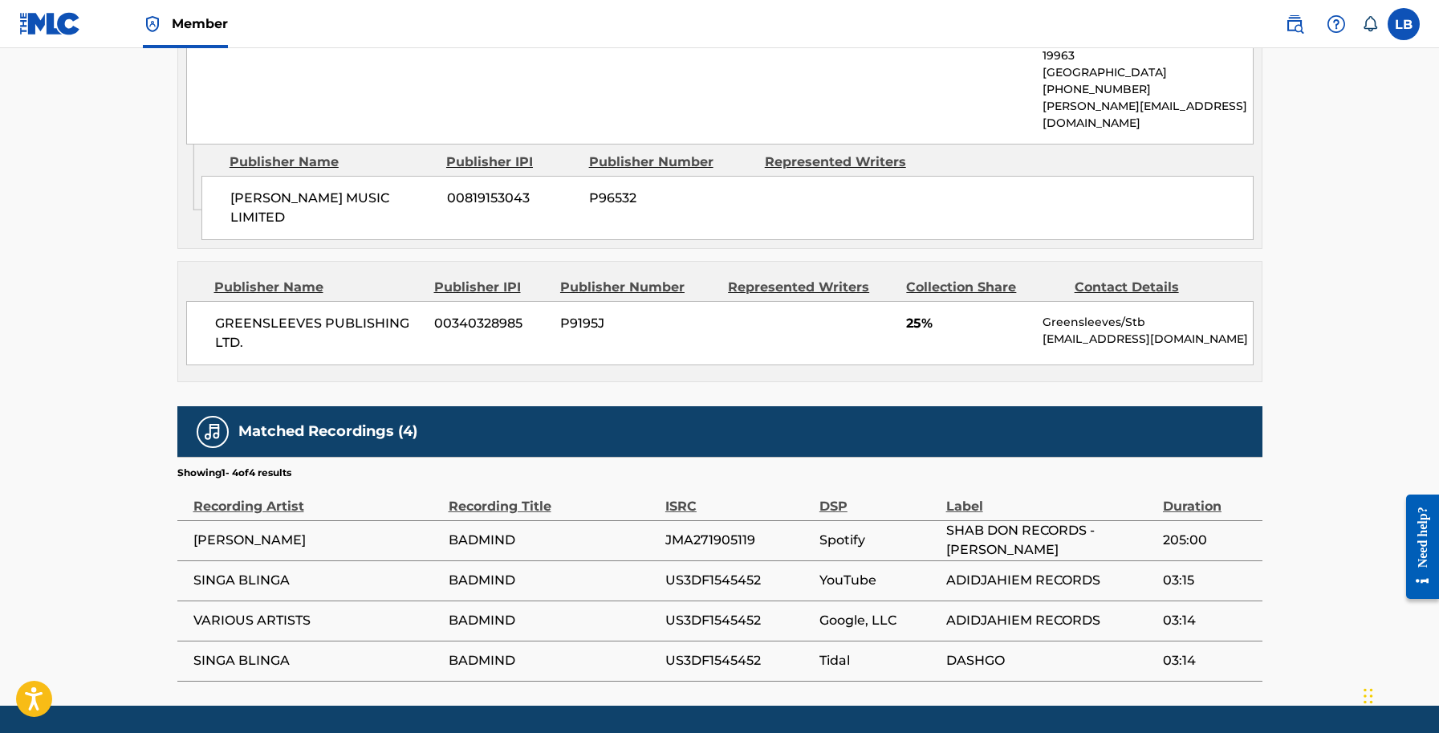
scroll to position [899, 0]
